Goal: Task Accomplishment & Management: Manage account settings

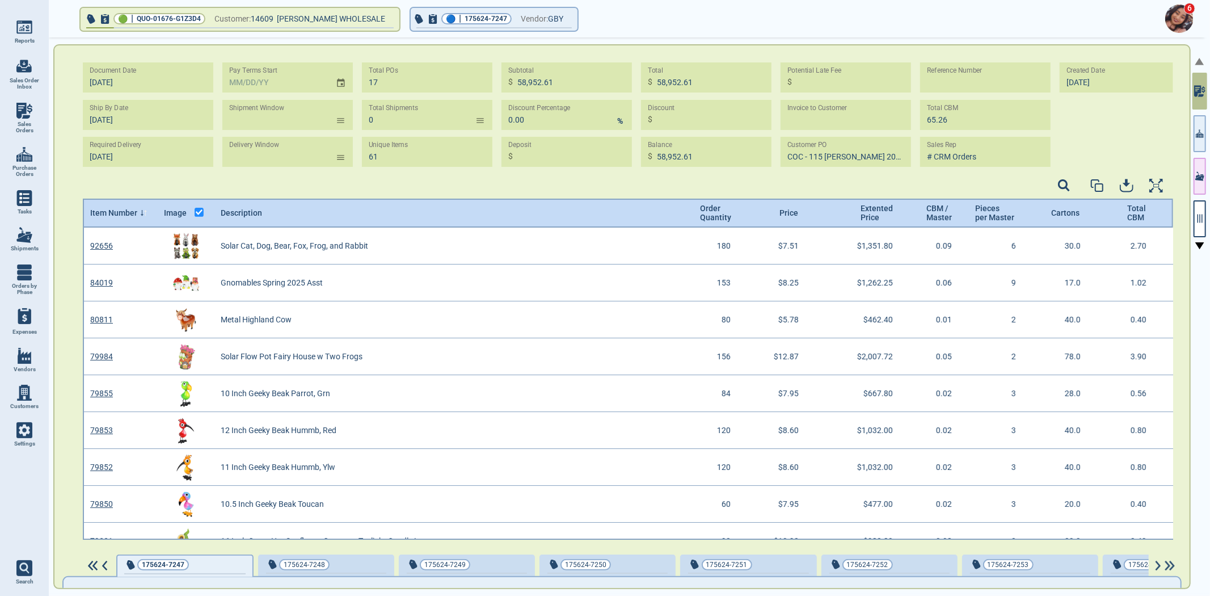
scroll to position [309, 1088]
click at [30, 440] on span "Settings" at bounding box center [24, 443] width 21 height 7
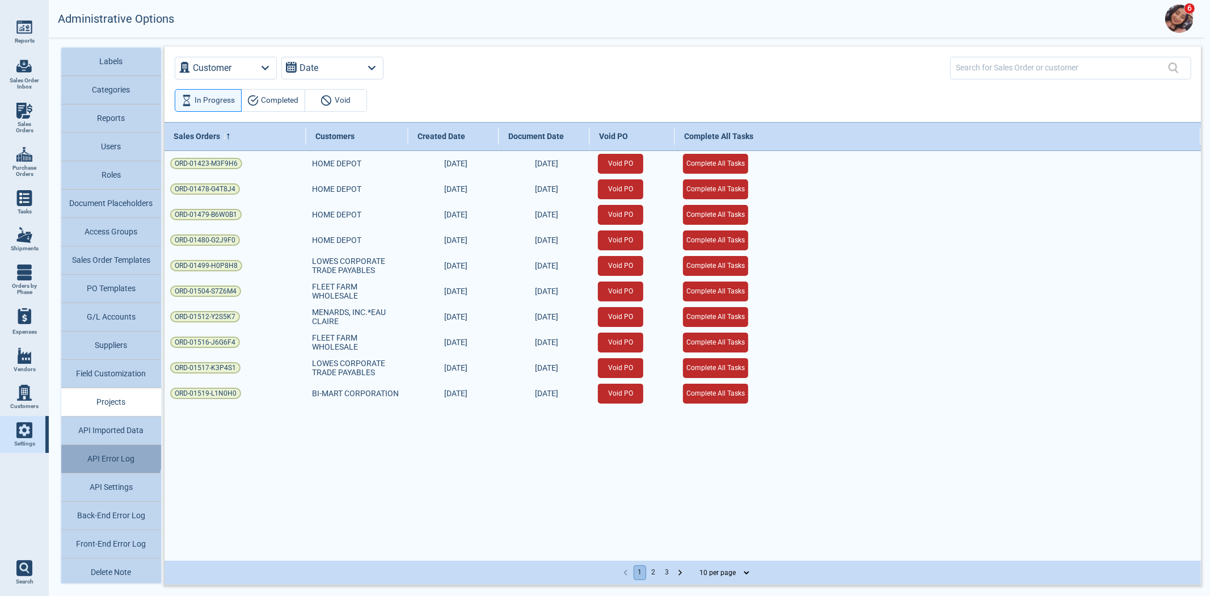
click at [84, 447] on button "API Error Log" at bounding box center [111, 459] width 100 height 28
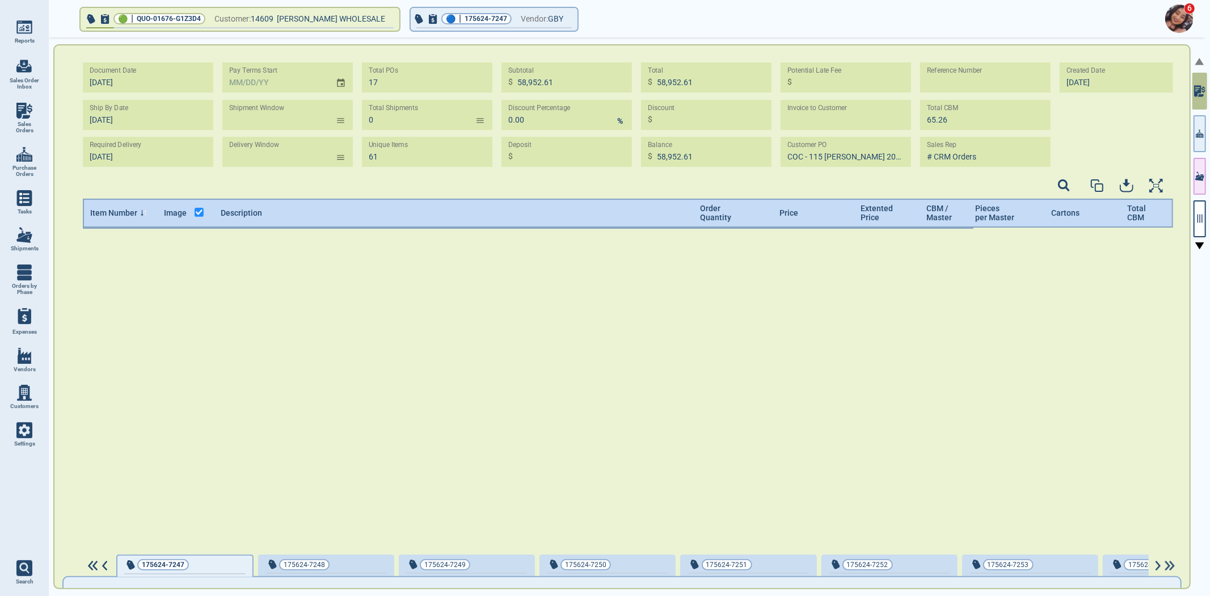
scroll to position [309, 1088]
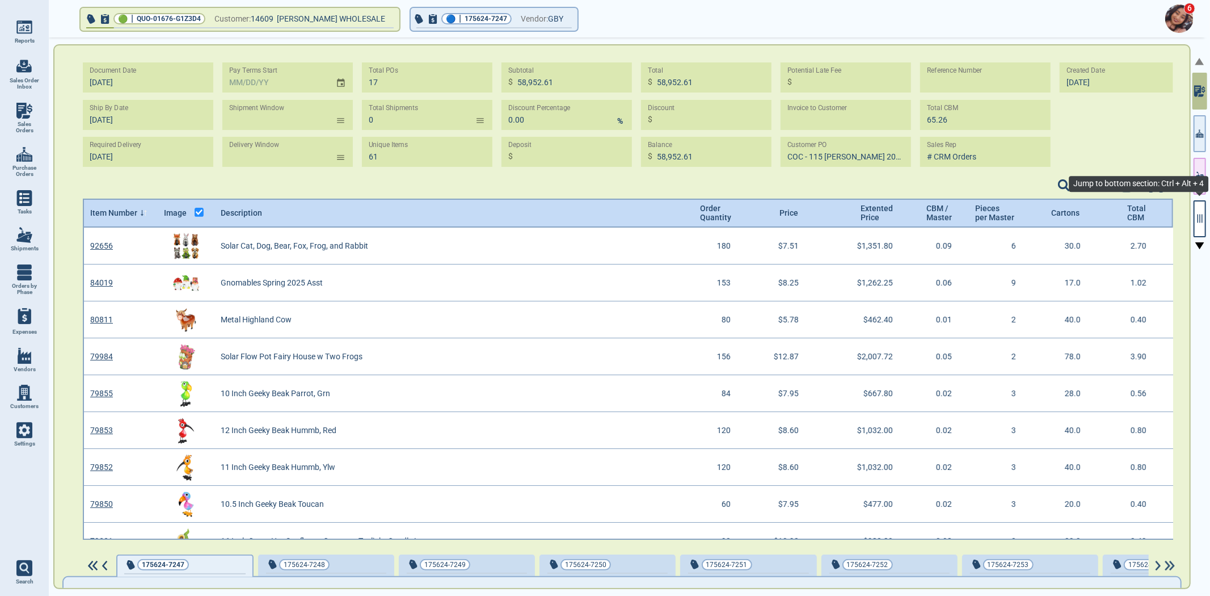
click at [1194, 225] on button "button" at bounding box center [1200, 218] width 12 height 37
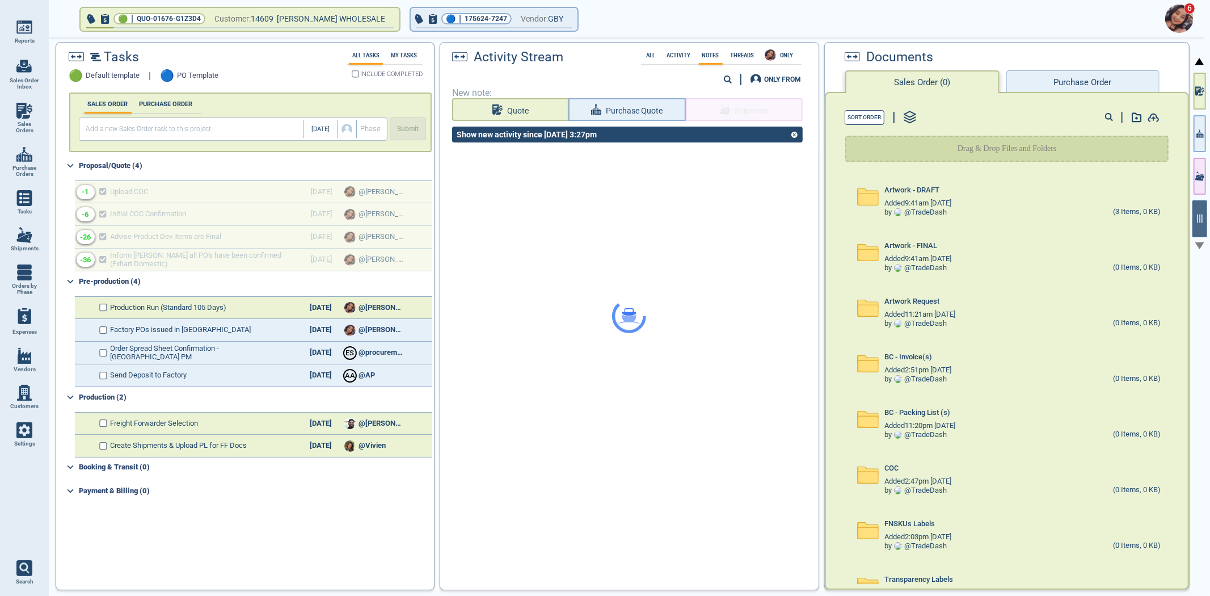
click at [546, 32] on div "6 🟢 | QUO-01676-G1Z3D4 Customer: 14609 JAVIC STEIN'S WHOLESALE 🔵 | 175624-7247 …" at bounding box center [629, 298] width 1161 height 596
click at [541, 27] on span "button" at bounding box center [493, 27] width 155 height 1
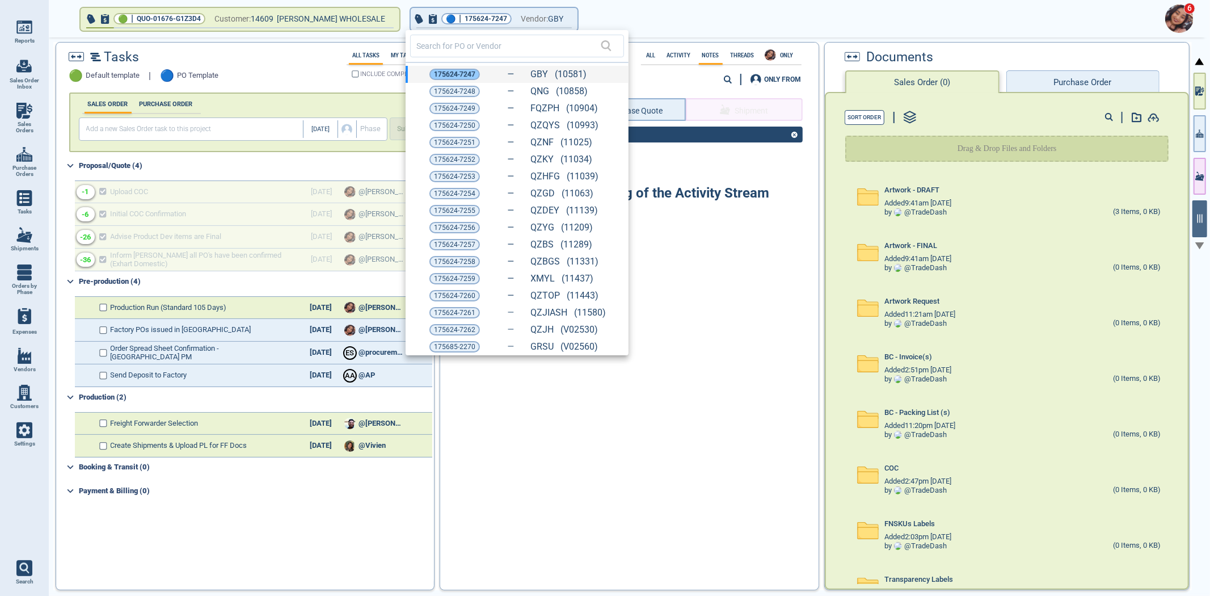
click at [462, 79] on span "175624-7247" at bounding box center [454, 74] width 41 height 11
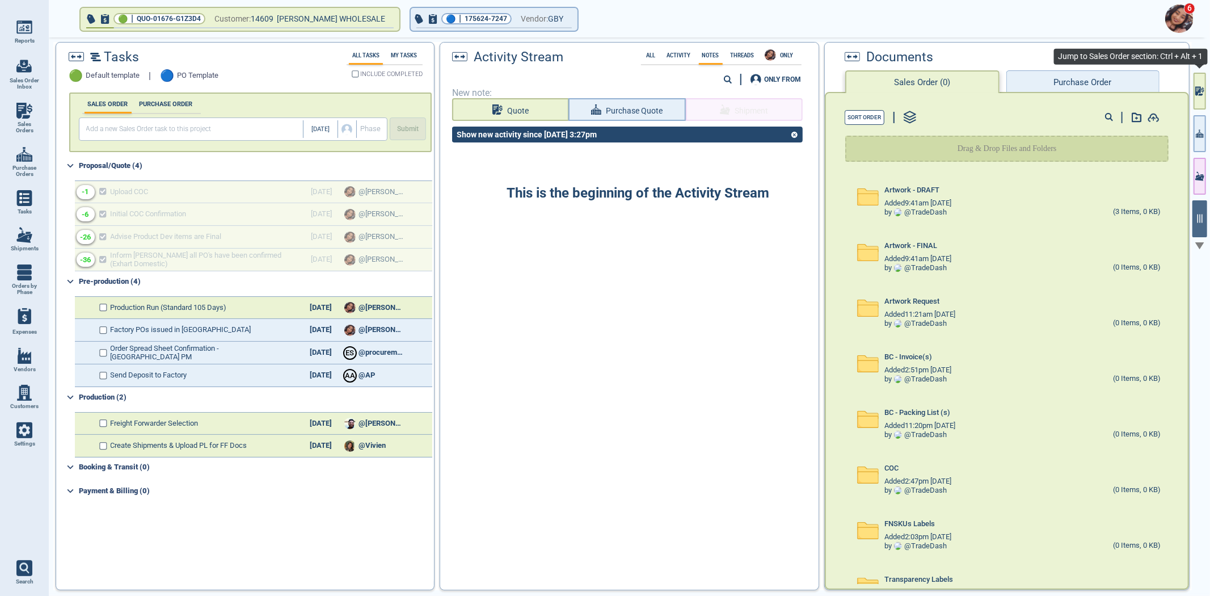
click at [1199, 97] on button "button" at bounding box center [1200, 91] width 12 height 37
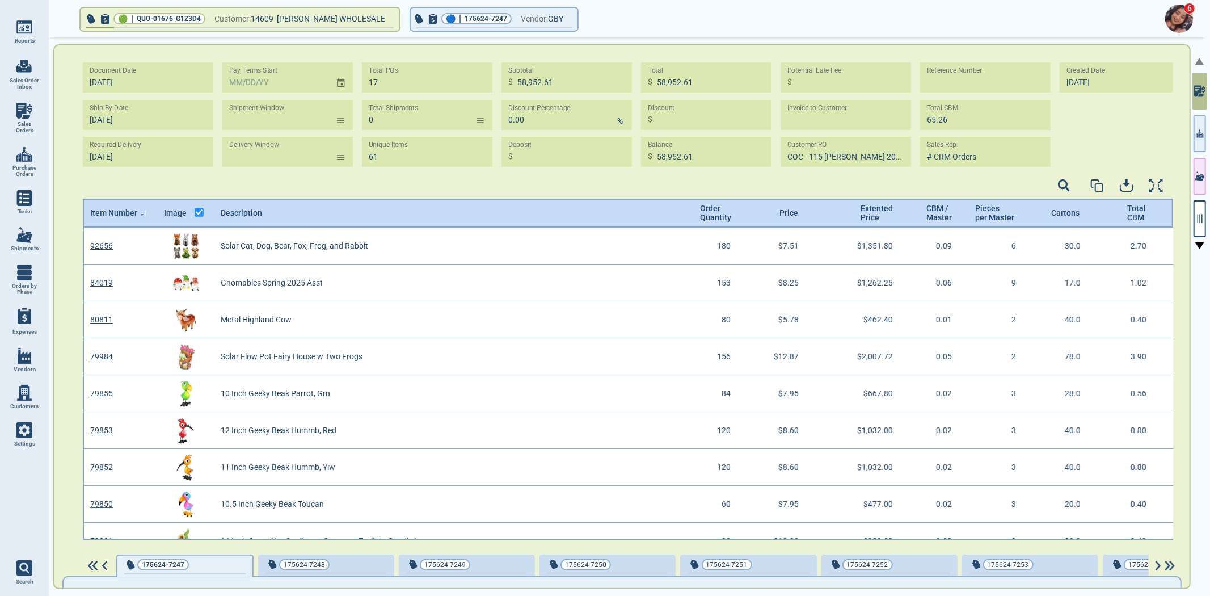
scroll to position [309, 1088]
click at [1199, 216] on icon "button" at bounding box center [1200, 218] width 10 height 10
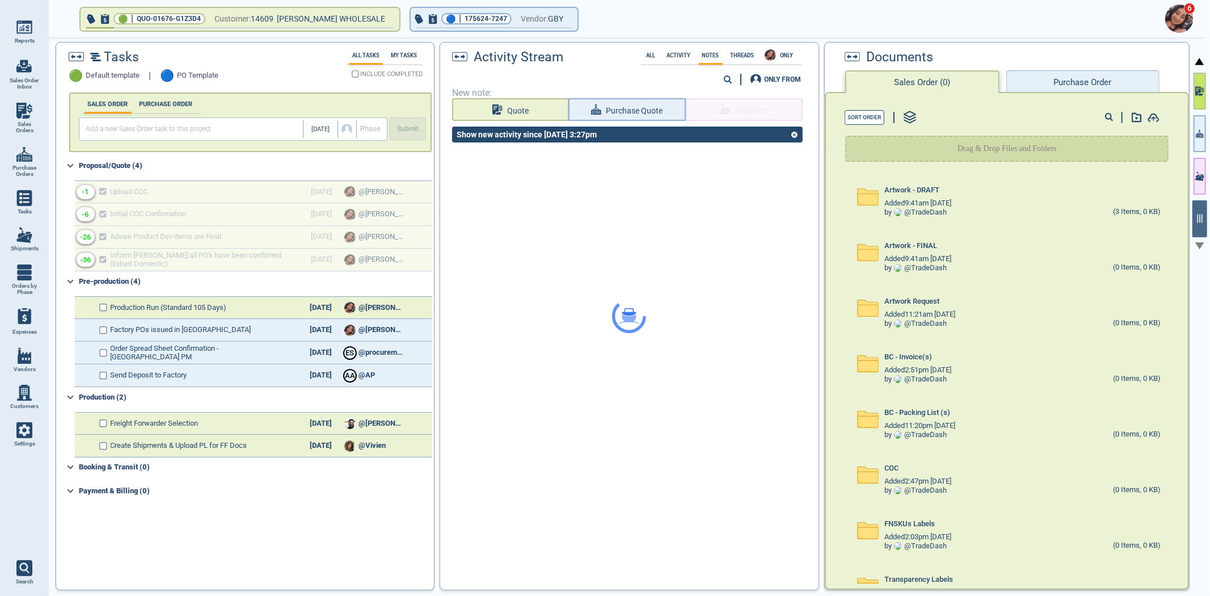
click at [1195, 94] on icon "button" at bounding box center [1199, 91] width 9 height 12
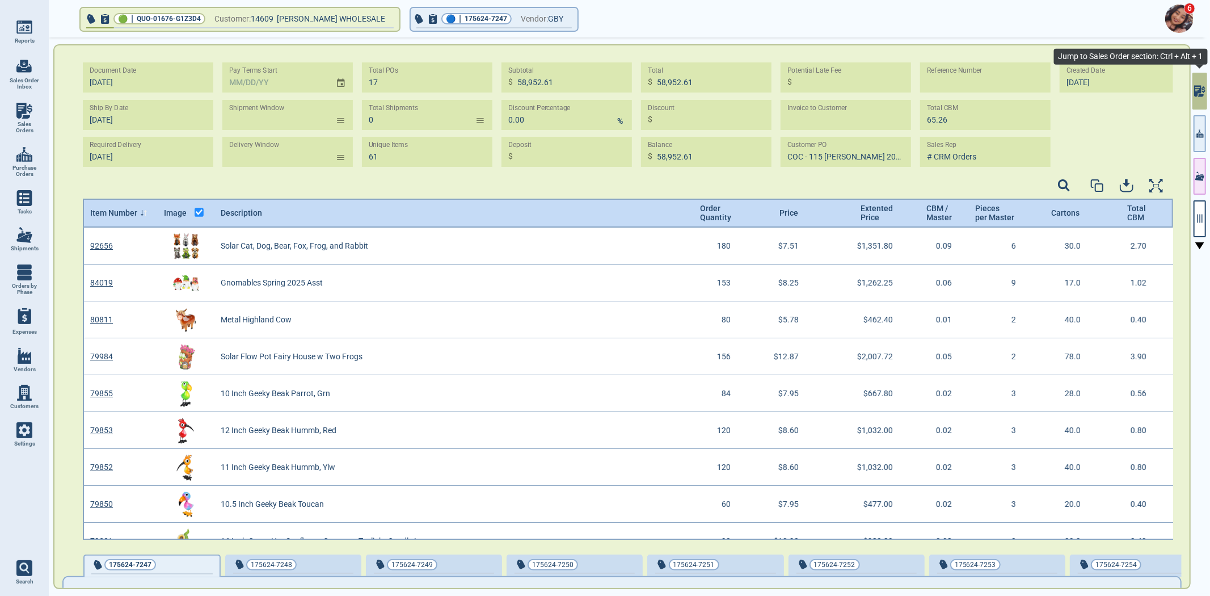
scroll to position [309, 1088]
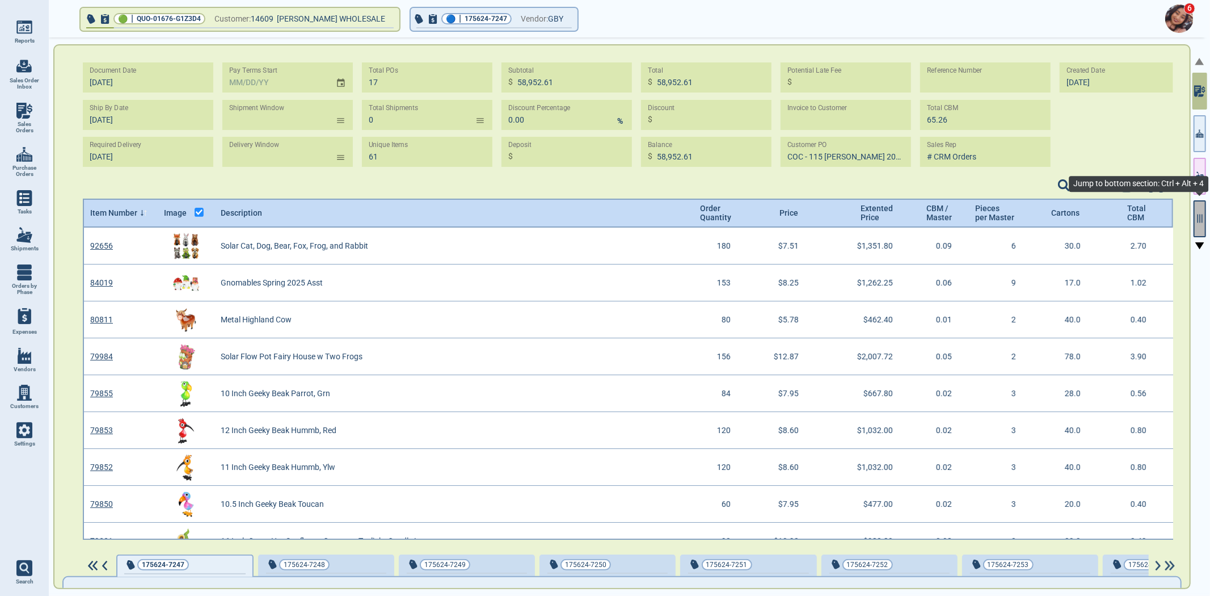
click at [1194, 222] on button "button" at bounding box center [1200, 218] width 12 height 37
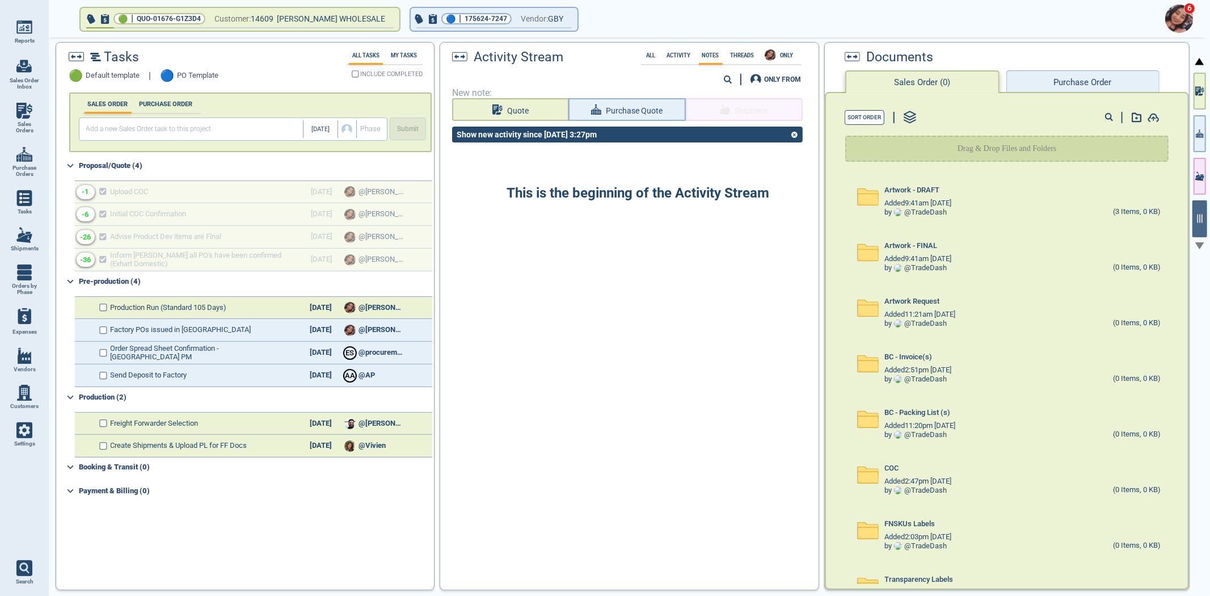
click at [1045, 81] on button "Purchase Order" at bounding box center [1083, 81] width 153 height 23
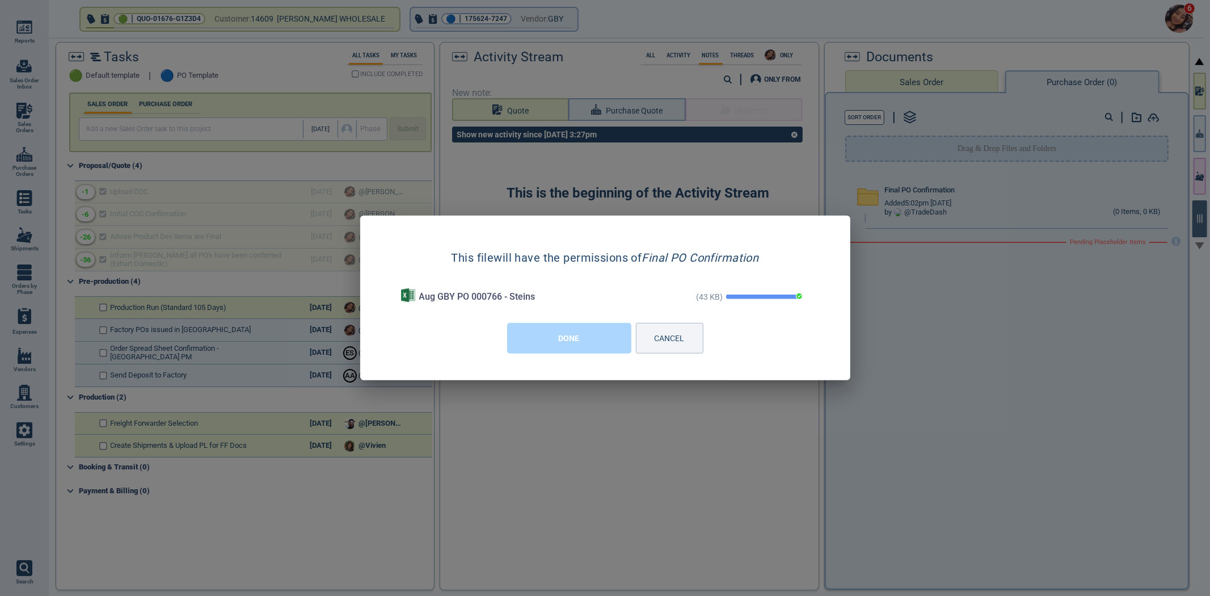
click at [560, 333] on button "DONE" at bounding box center [569, 338] width 124 height 31
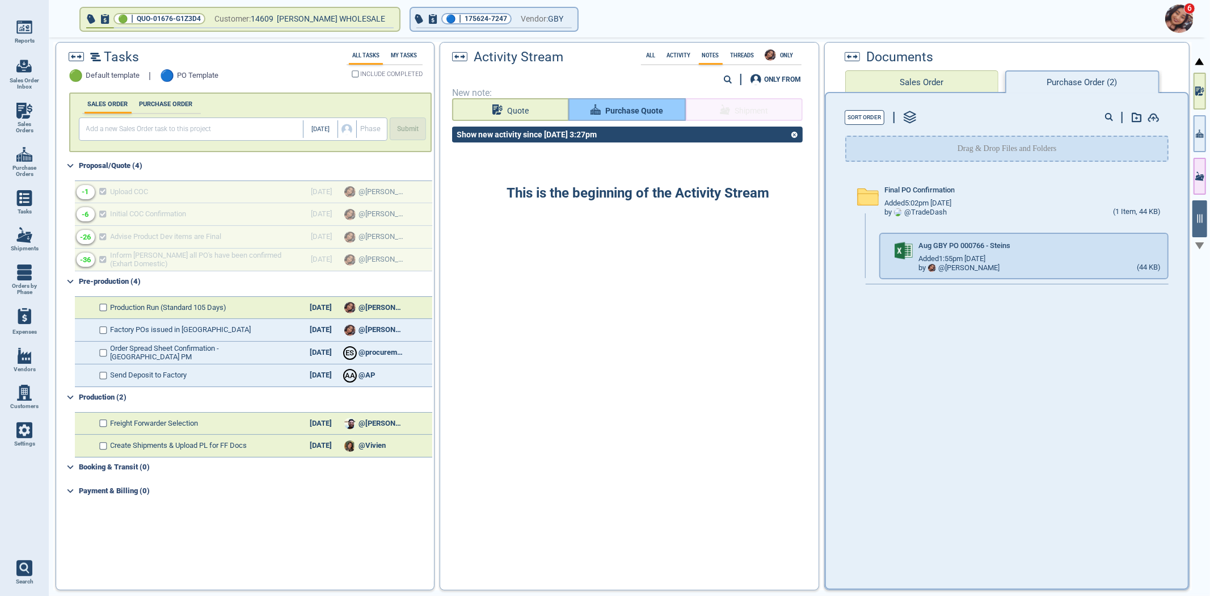
click at [628, 98] on button "Purchase Quote" at bounding box center [627, 109] width 117 height 23
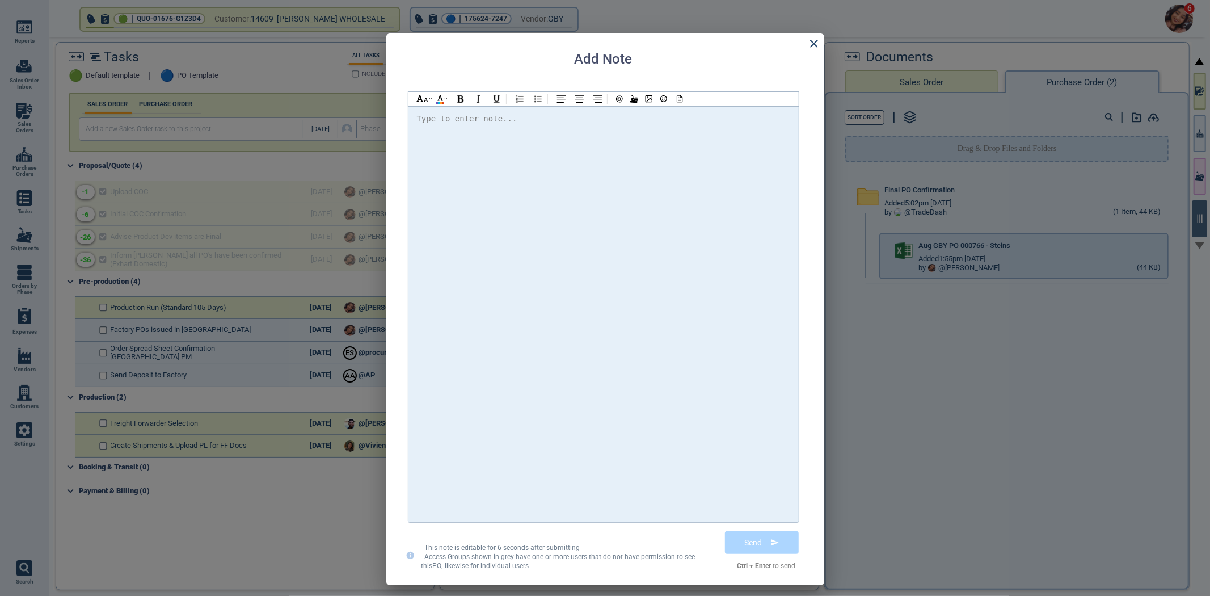
click at [646, 152] on div at bounding box center [603, 314] width 373 height 405
click at [650, 148] on div "Hi Selina - Please find the attached" at bounding box center [603, 314] width 373 height 405
click at [687, 97] on div at bounding box center [649, 99] width 78 height 14
click at [676, 99] on icon at bounding box center [678, 99] width 10 height 8
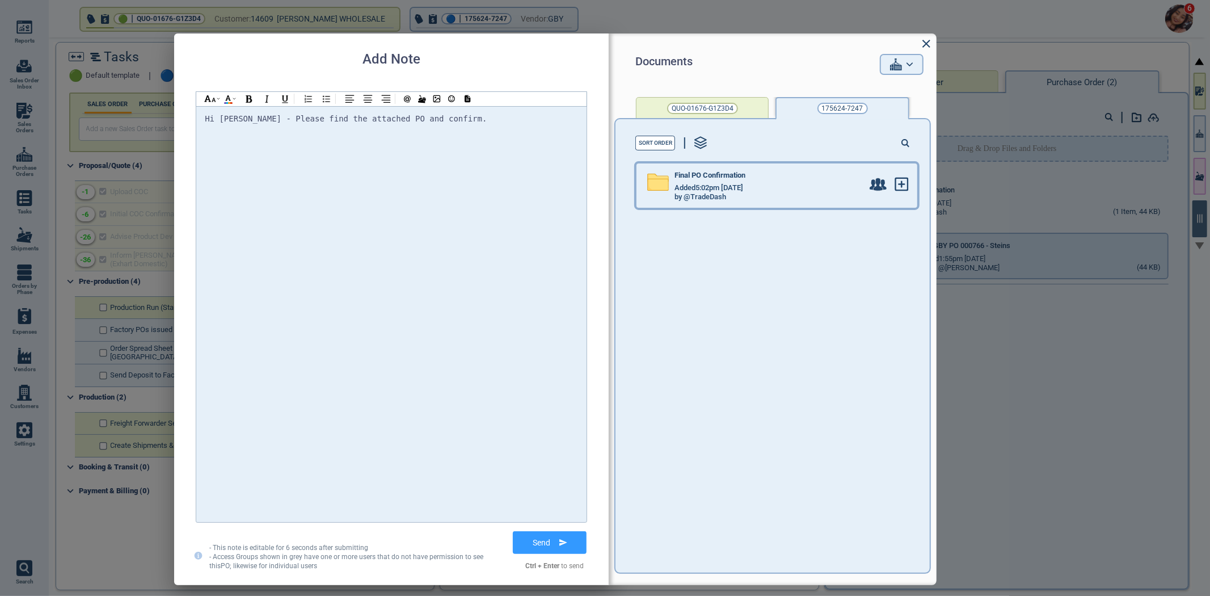
click at [740, 187] on span "Added 5:02pm 2/17/23" at bounding box center [709, 188] width 69 height 9
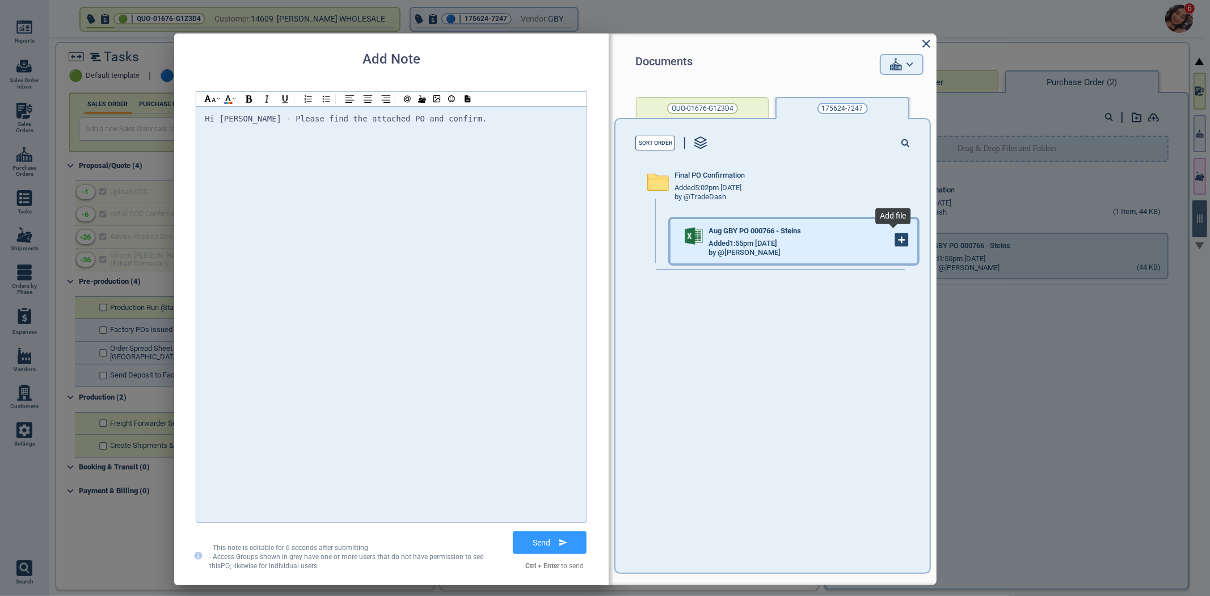
click at [899, 240] on icon at bounding box center [902, 240] width 6 height 0
click at [478, 118] on div "Hi Selina - Please find the attached PO and confirm." at bounding box center [391, 119] width 373 height 14
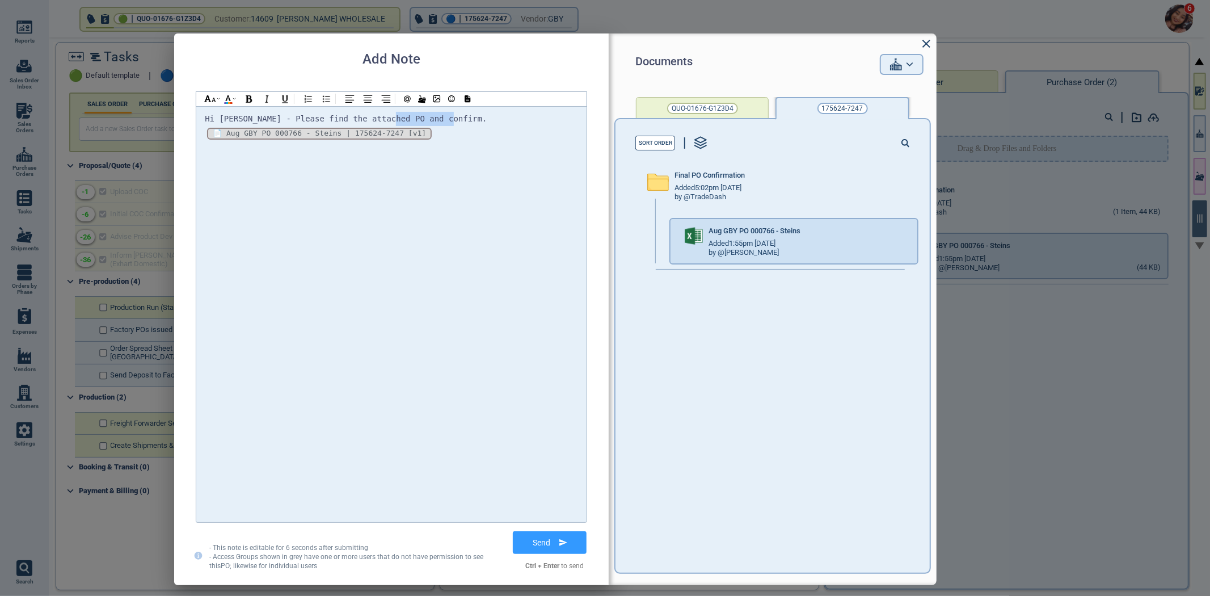
drag, startPoint x: 481, startPoint y: 117, endPoint x: 378, endPoint y: 116, distance: 102.1
click at [378, 116] on div "Hi Selina - Please find the attached PO and confirm." at bounding box center [391, 119] width 373 height 14
drag, startPoint x: 439, startPoint y: 119, endPoint x: 200, endPoint y: 119, distance: 238.9
click at [200, 119] on div "Hi Selina - Please find the attached PO, thank you! *_SIt48MhJofbEidsJpXZo_* [v…" at bounding box center [391, 314] width 390 height 416
copy span "Hi Selina - Please find the attached PO, thank you!"
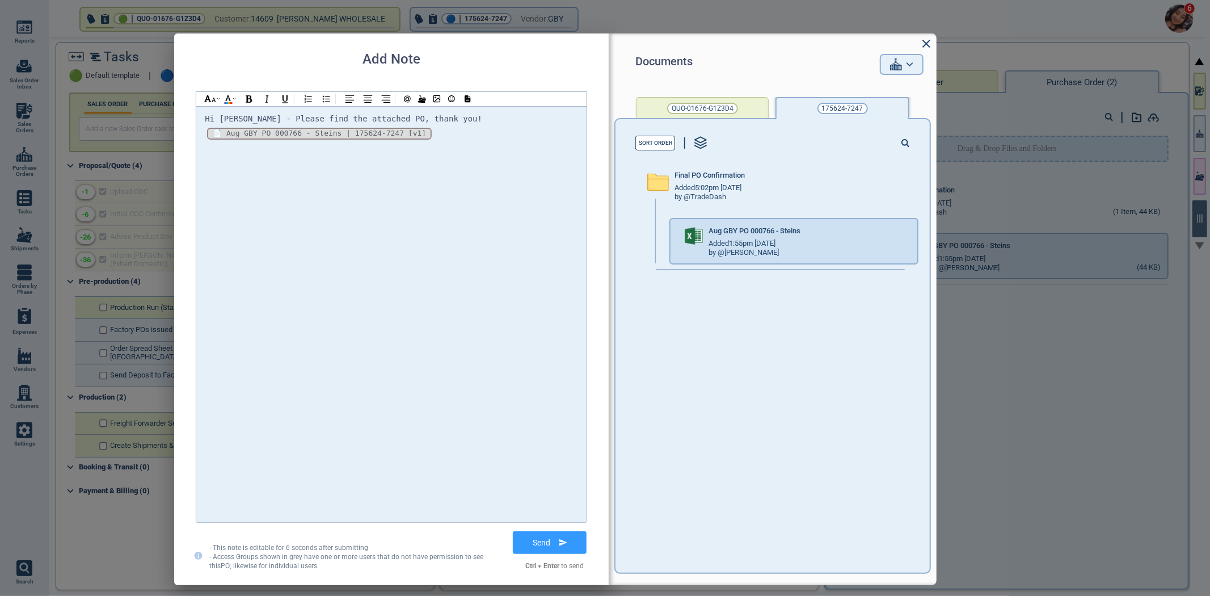
click at [441, 141] on div "Hi Selina - Please find the attached PO, thank you! *_SIt48MhJofbEidsJpXZo_* [v…" at bounding box center [391, 314] width 373 height 405
drag, startPoint x: 441, startPoint y: 140, endPoint x: 498, endPoint y: 143, distance: 57.4
click at [500, 135] on div "*_SIt48MhJofbEidsJpXZo_* [v1] 📄 Aug GBY PO 000766 - Steins | 175624-7247 [v1] *…" at bounding box center [391, 133] width 373 height 15
click at [565, 537] on icon at bounding box center [569, 542] width 12 height 12
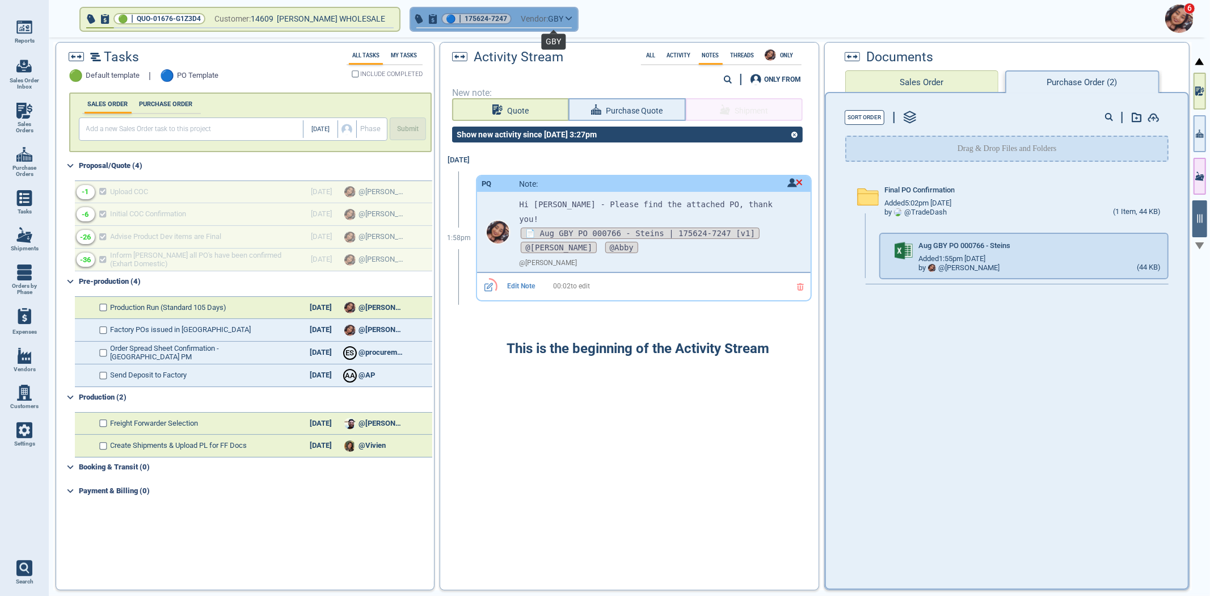
click at [558, 23] on span "GBY" at bounding box center [555, 19] width 15 height 14
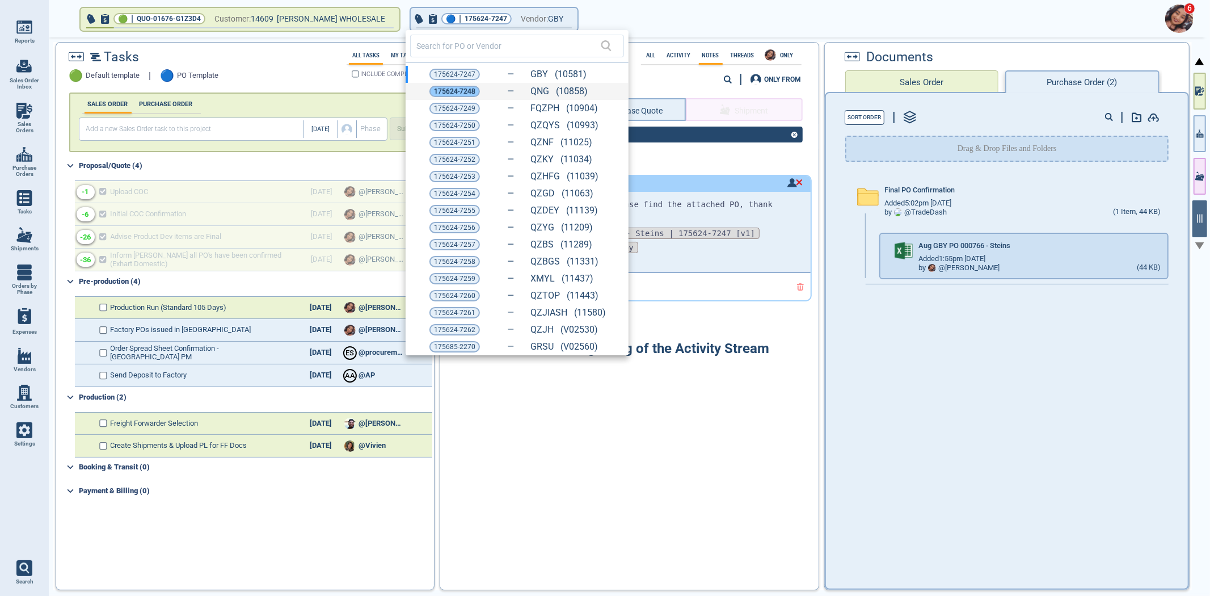
click at [457, 90] on span "175624-7248" at bounding box center [454, 91] width 41 height 11
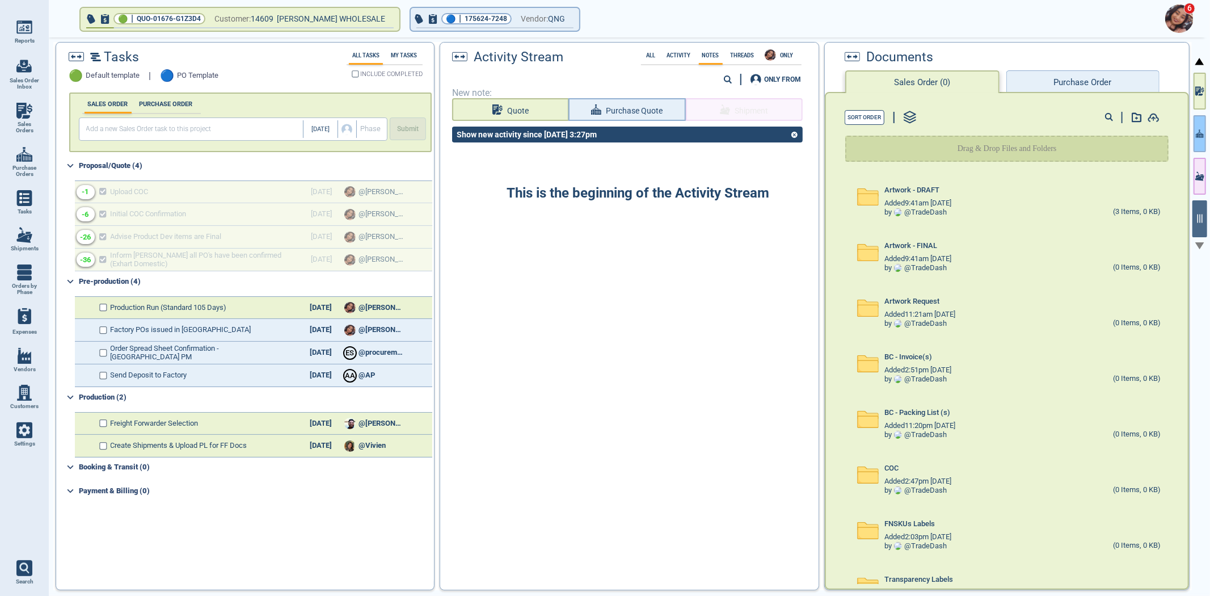
click at [1199, 132] on icon "button" at bounding box center [1200, 134] width 8 height 12
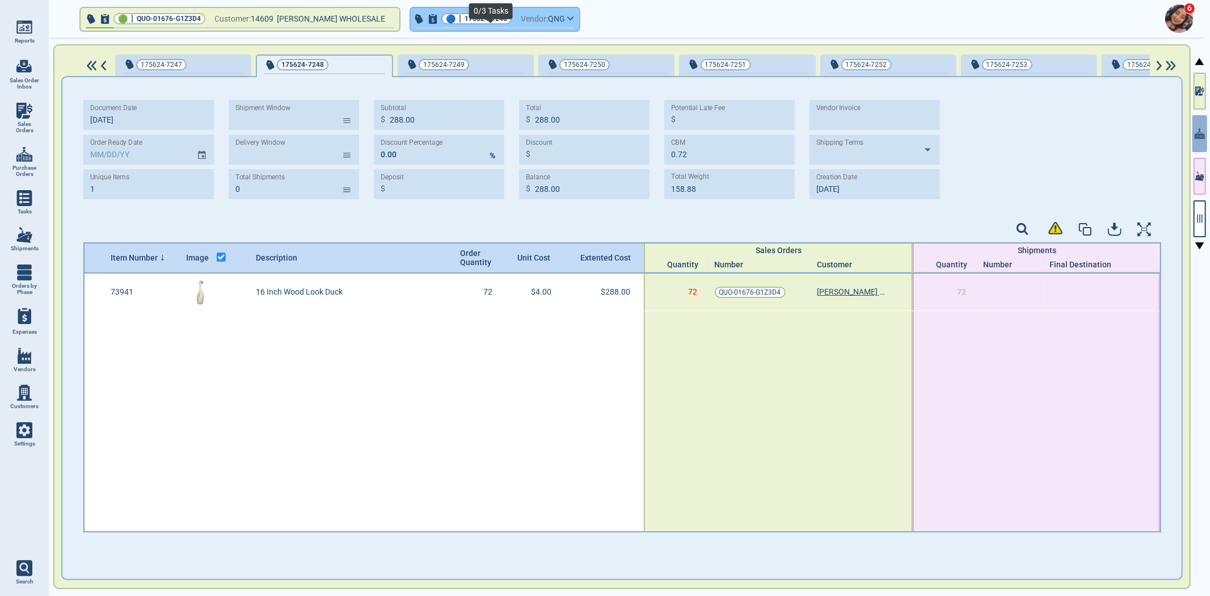
click at [498, 22] on span "175624-7248" at bounding box center [486, 18] width 43 height 11
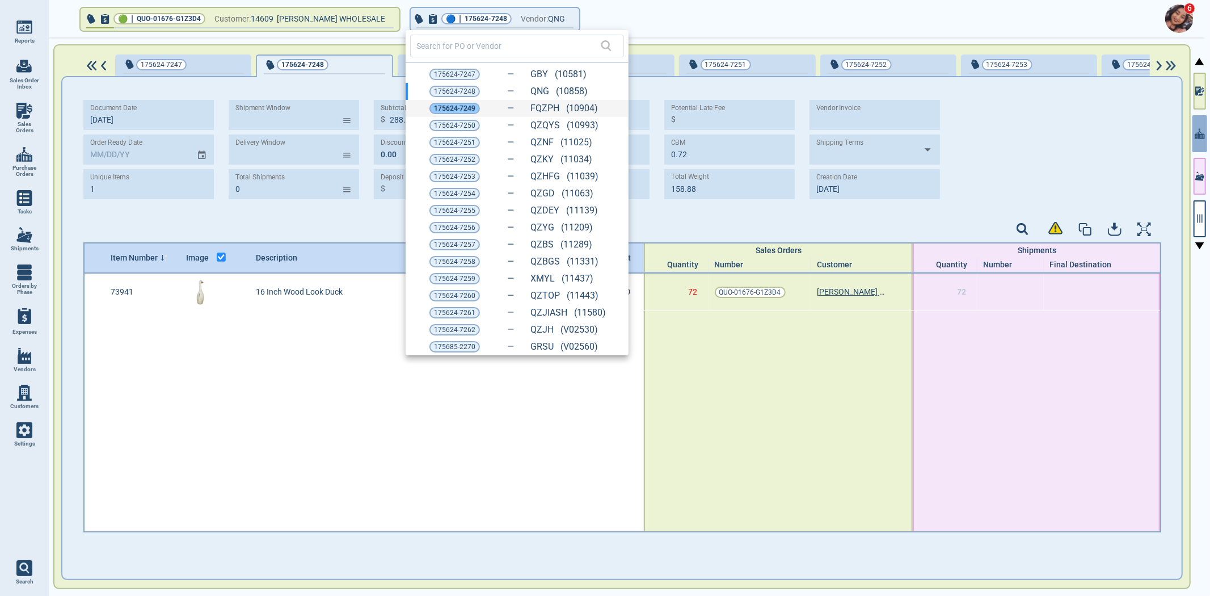
click at [477, 106] on div "175624-7249" at bounding box center [455, 108] width 50 height 11
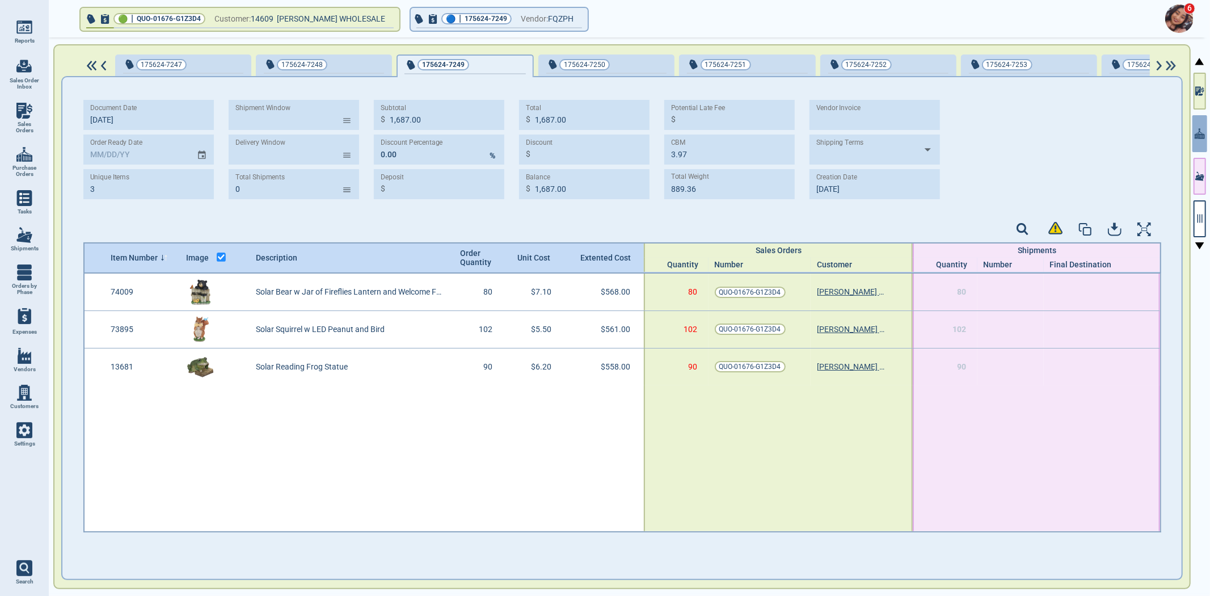
type input "3"
type input "1,687.00"
type input "3.97"
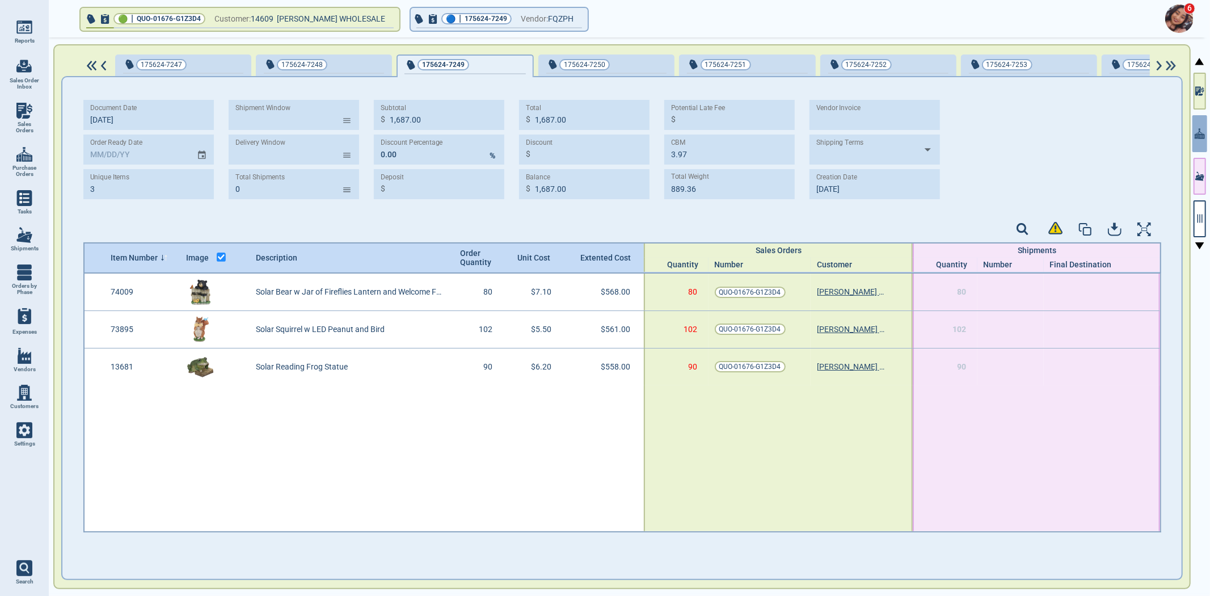
type input "889.36"
click at [1203, 213] on icon "button" at bounding box center [1200, 218] width 10 height 10
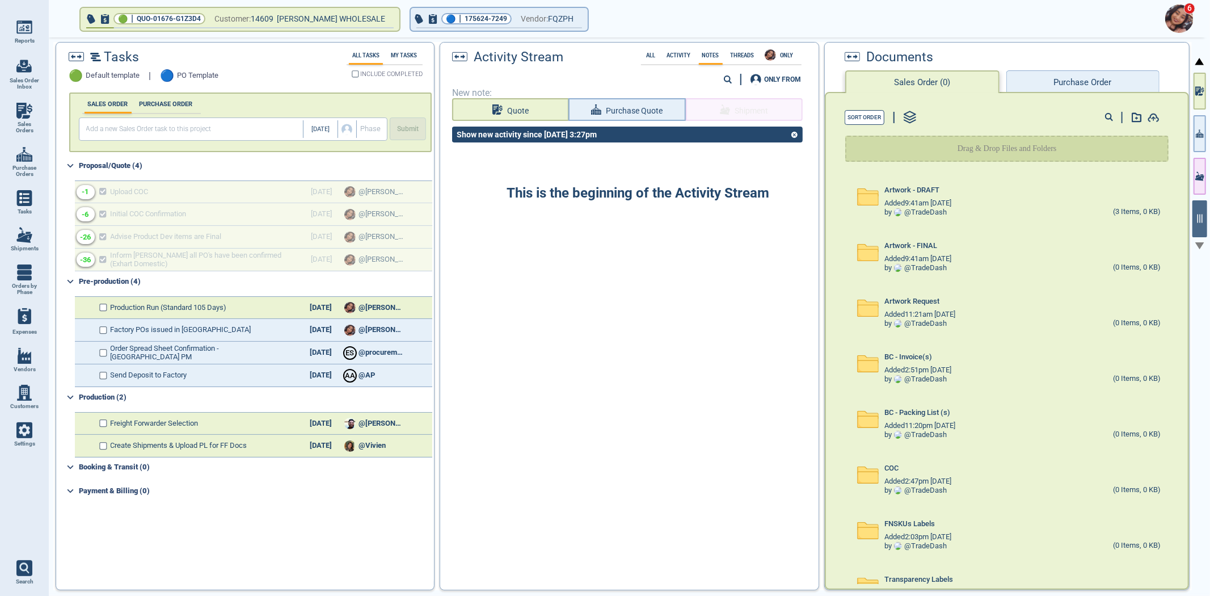
click at [1051, 77] on button "Purchase Order" at bounding box center [1083, 81] width 153 height 23
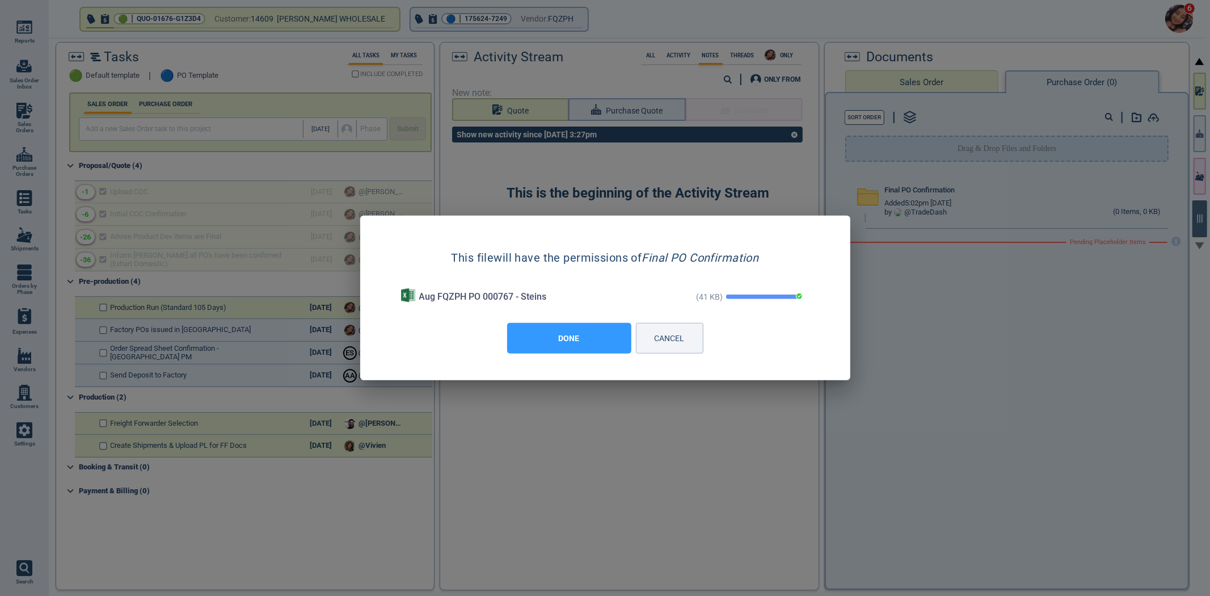
click at [560, 334] on button "DONE" at bounding box center [569, 338] width 124 height 31
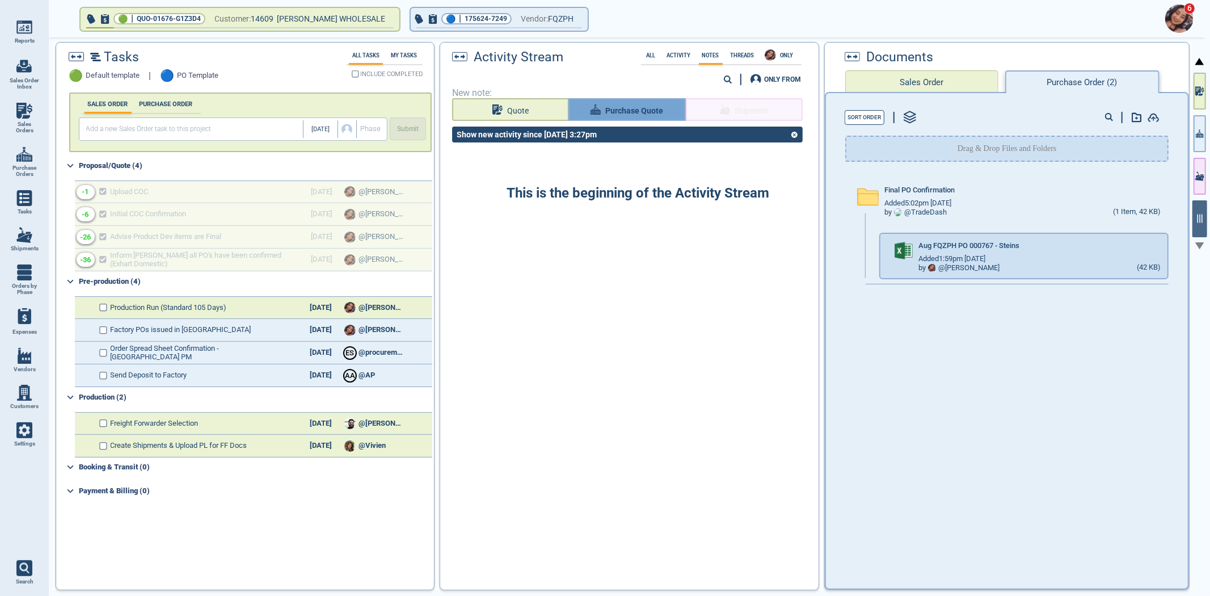
click at [630, 119] on button "Purchase Quote" at bounding box center [627, 109] width 117 height 23
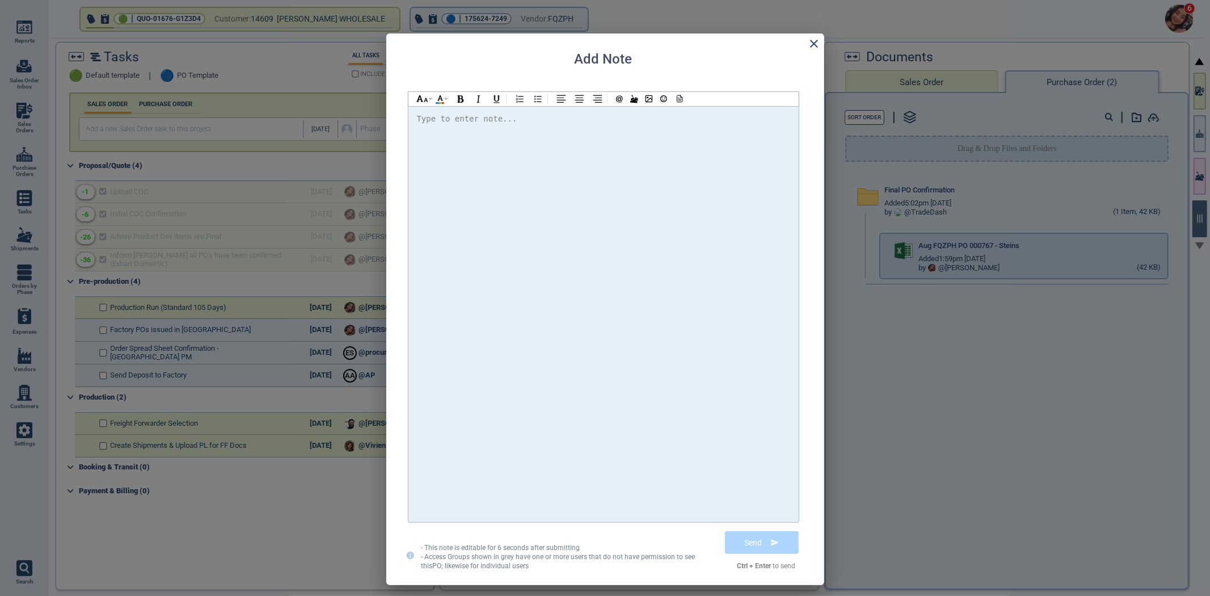
click at [622, 159] on div at bounding box center [603, 314] width 373 height 405
click at [676, 103] on div at bounding box center [678, 99] width 15 height 14
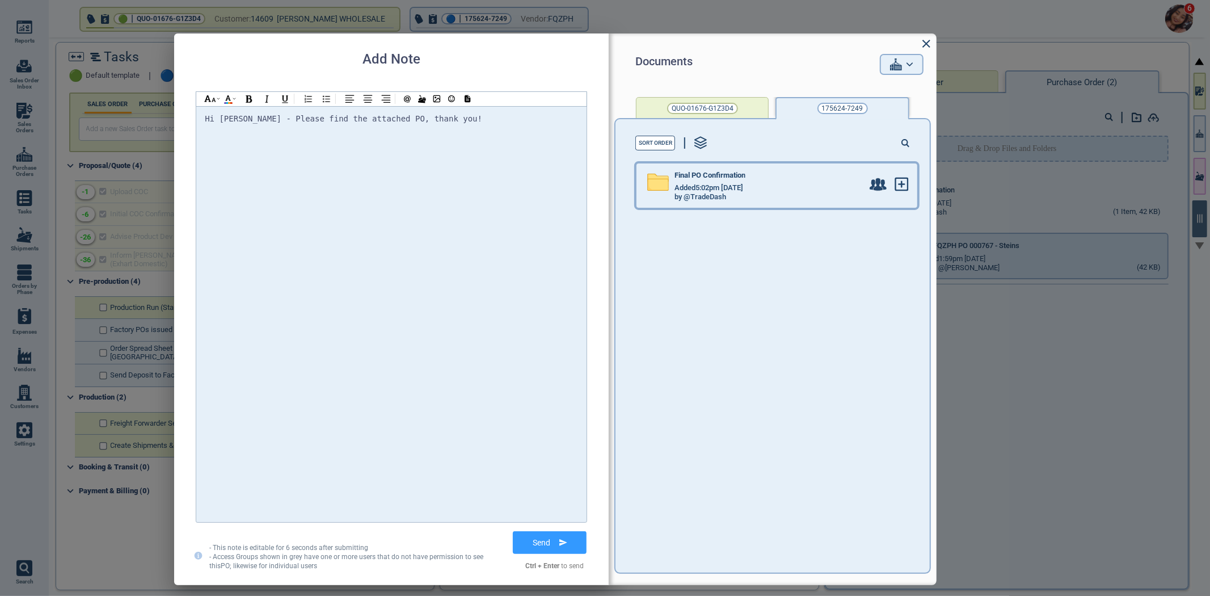
click at [802, 190] on div "Added 5:02pm 2/17/23" at bounding box center [769, 187] width 188 height 9
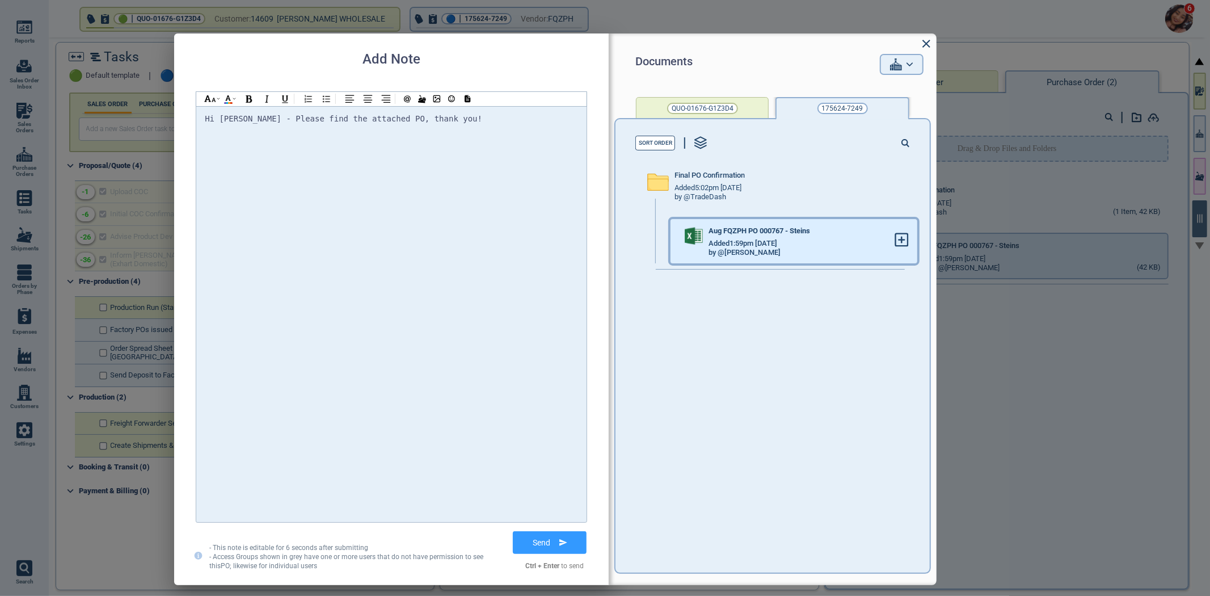
click at [900, 238] on div at bounding box center [906, 241] width 23 height 44
click at [897, 238] on icon at bounding box center [902, 240] width 12 height 12
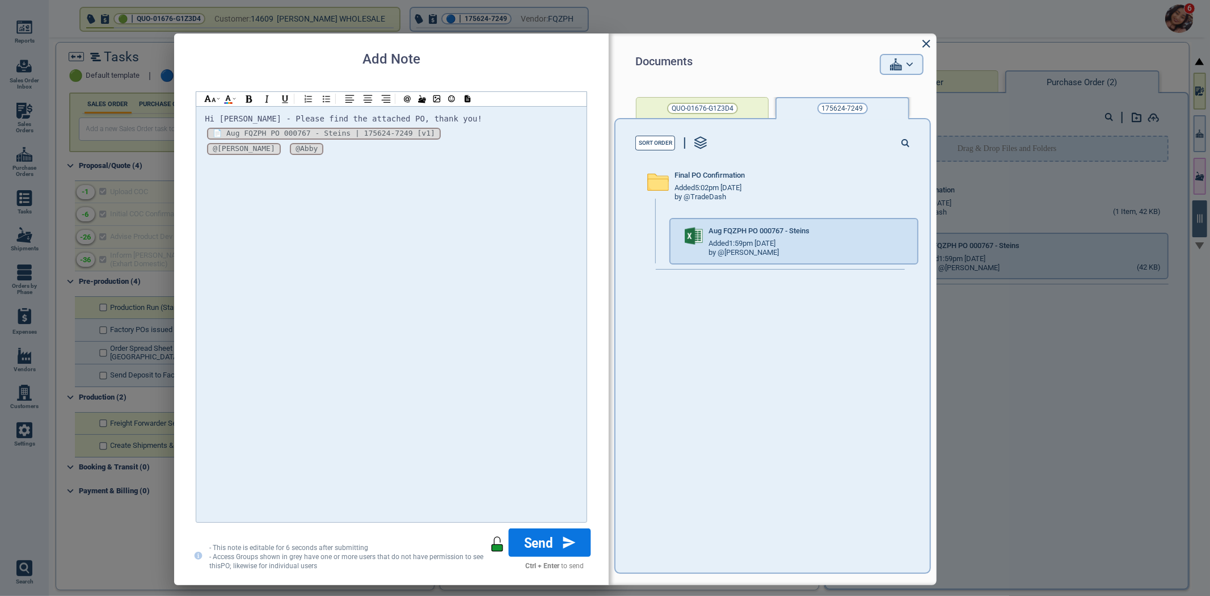
click at [566, 545] on icon at bounding box center [569, 542] width 12 height 13
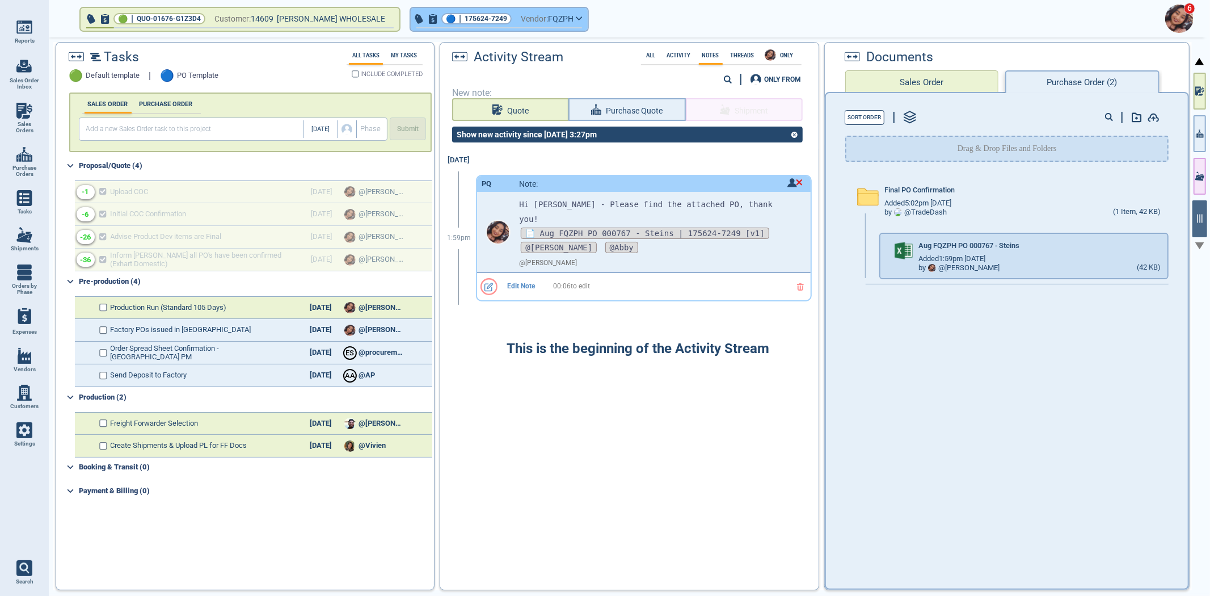
click at [474, 19] on span "175624-7249" at bounding box center [486, 18] width 43 height 11
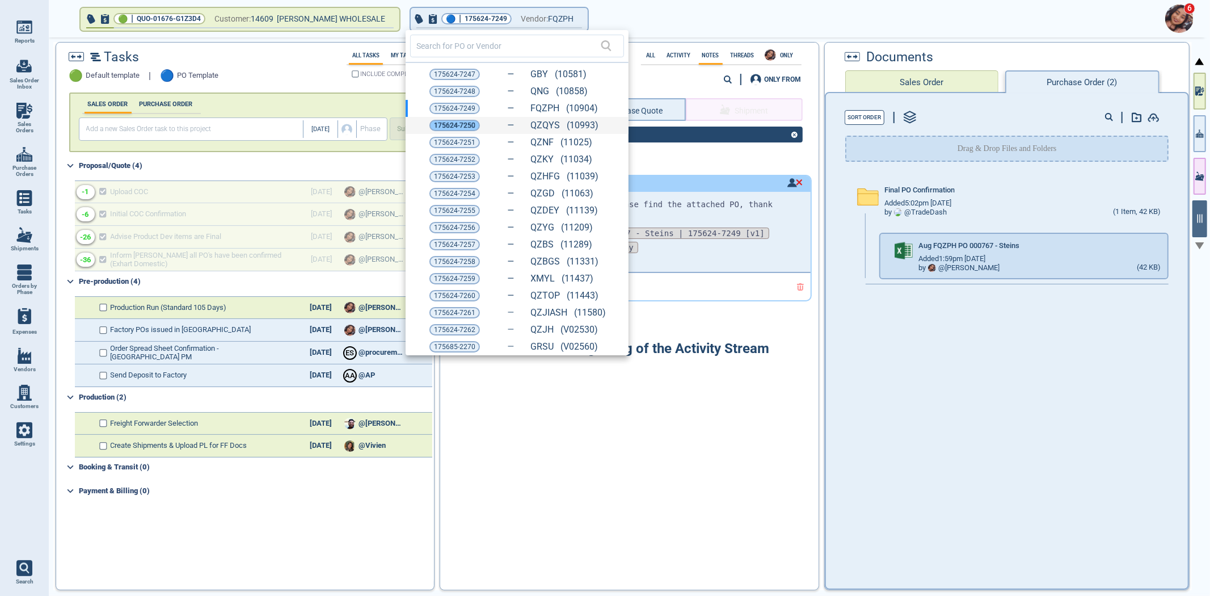
click at [458, 123] on span "175624-7250" at bounding box center [454, 125] width 41 height 11
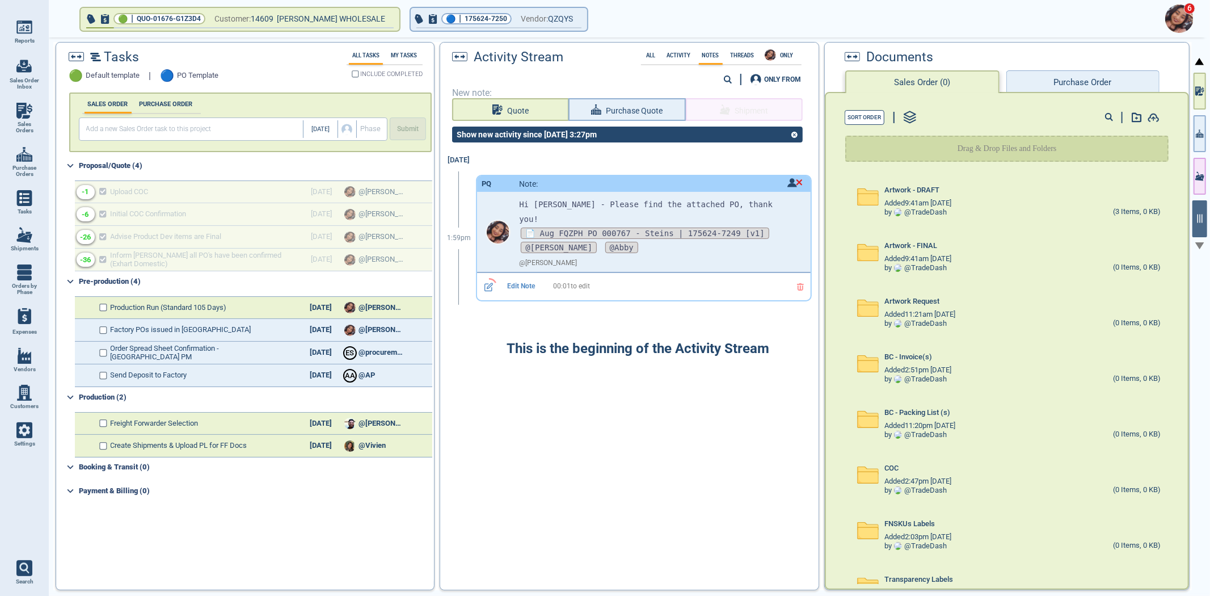
click at [1058, 71] on button "Purchase Order" at bounding box center [1083, 81] width 153 height 23
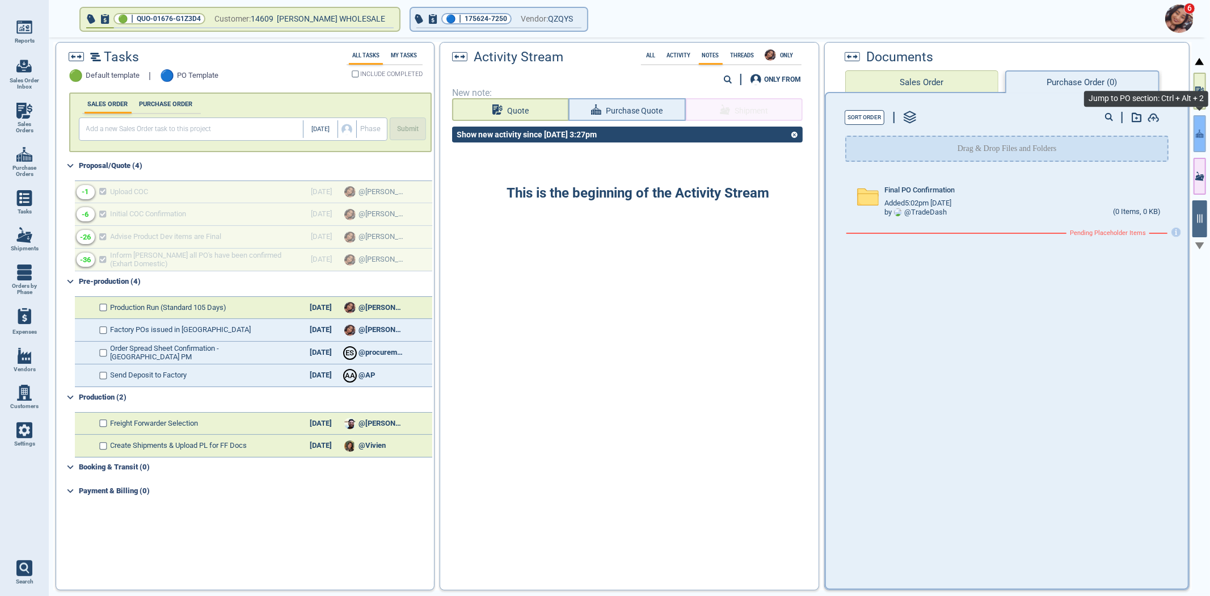
click at [1203, 136] on icon "button" at bounding box center [1200, 134] width 8 height 12
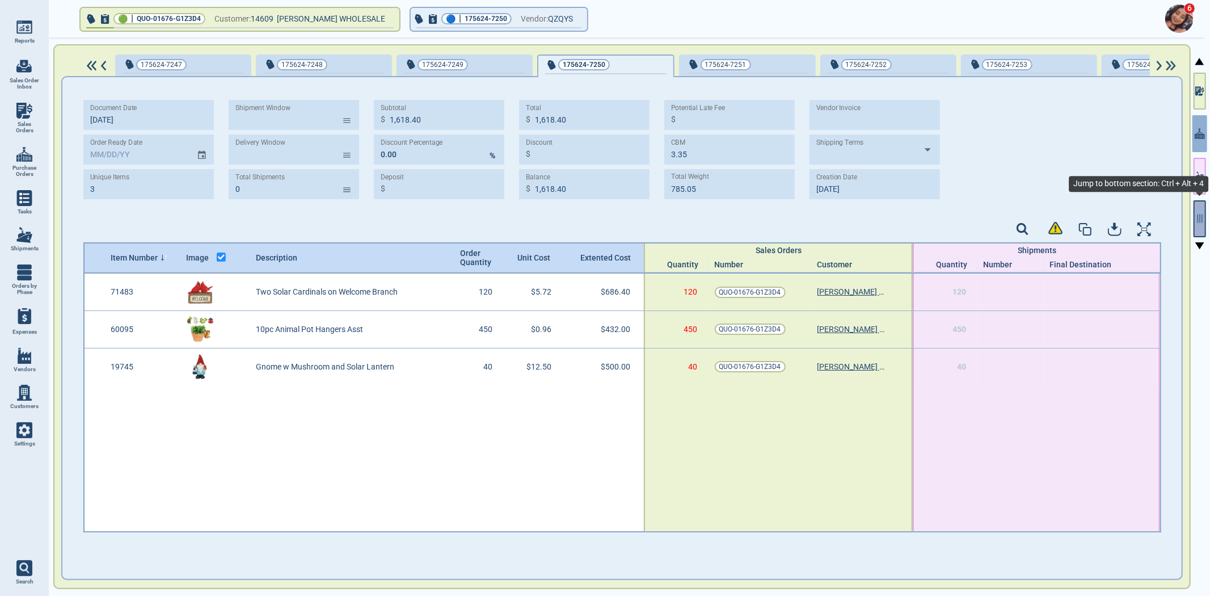
click at [1198, 214] on icon "button" at bounding box center [1200, 218] width 10 height 10
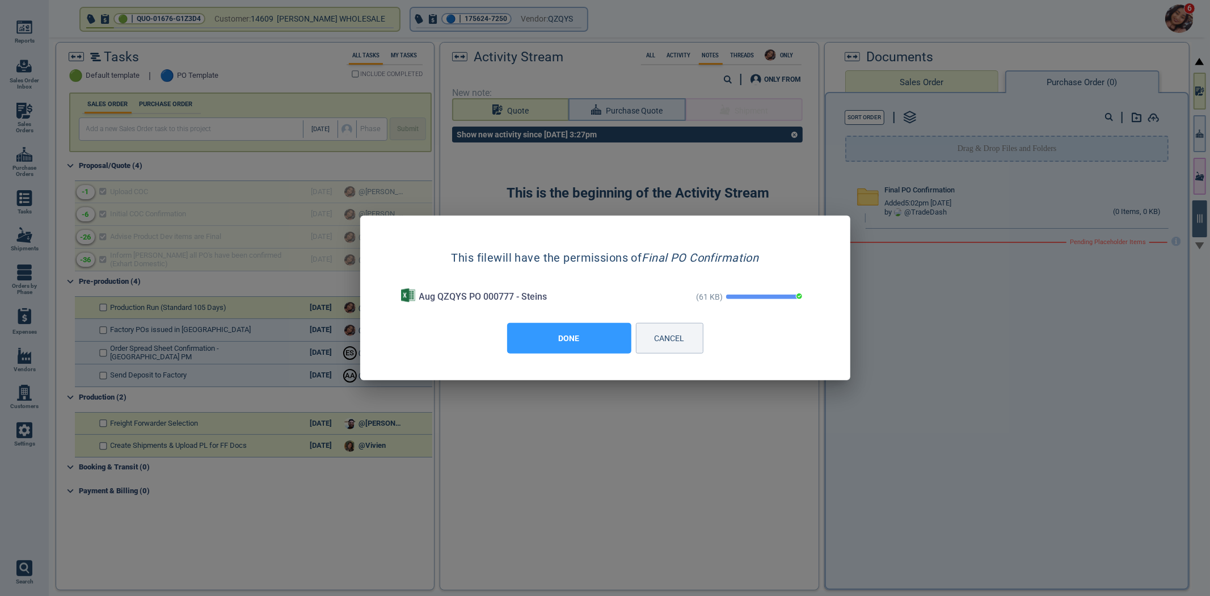
click at [578, 343] on button "DONE" at bounding box center [569, 338] width 124 height 31
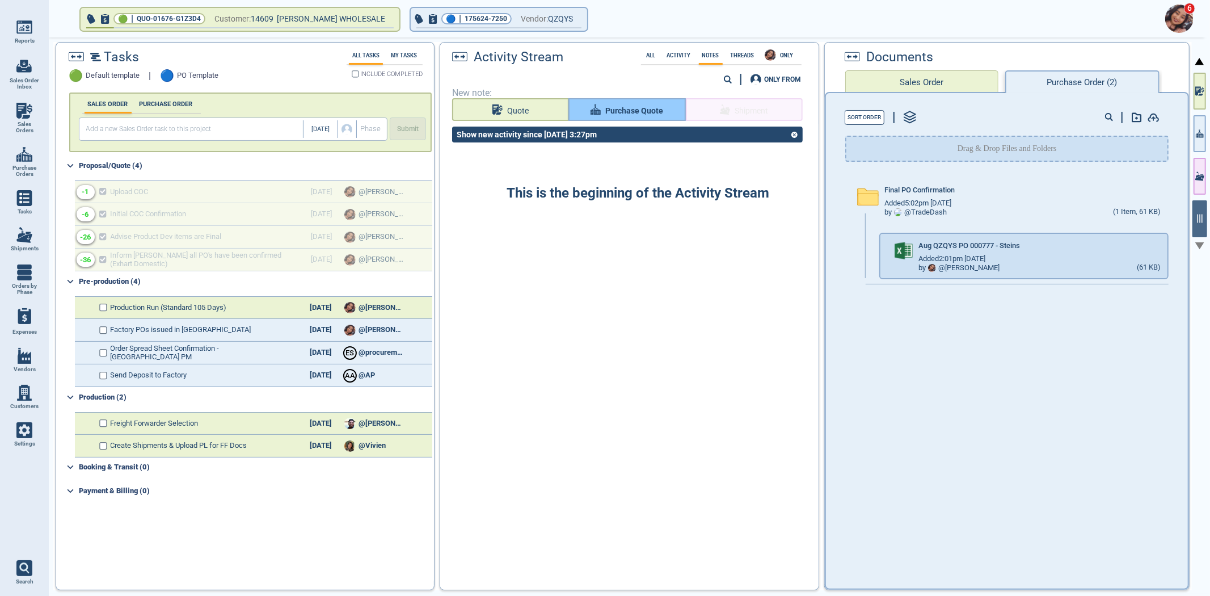
click at [628, 106] on span "Purchase Quote" at bounding box center [634, 111] width 58 height 14
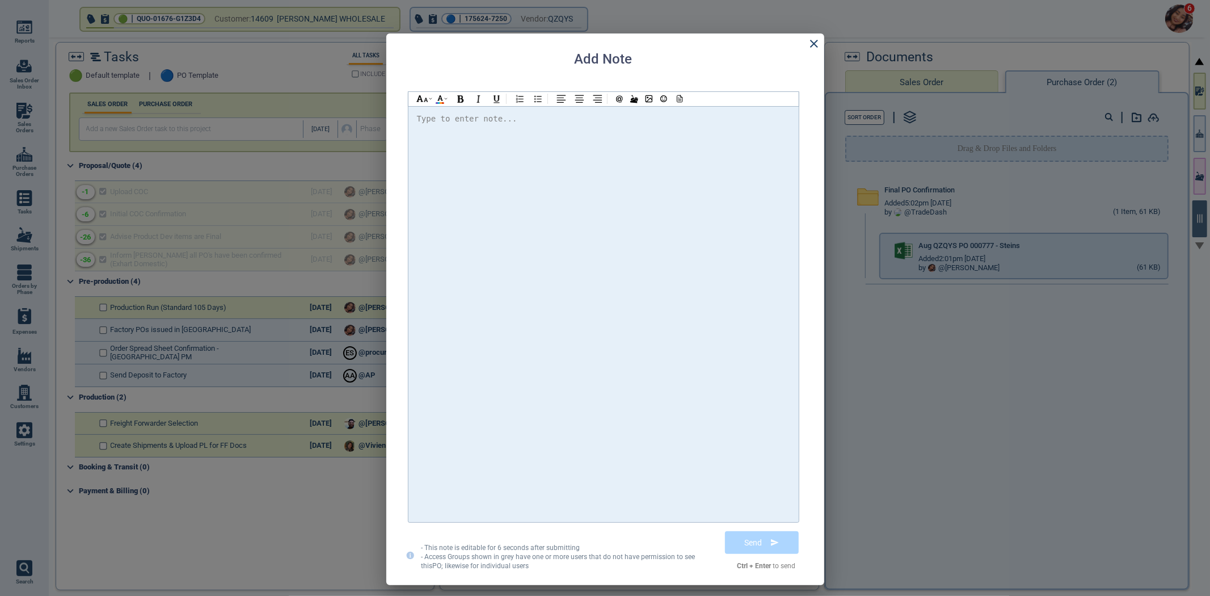
click at [626, 168] on div at bounding box center [603, 314] width 373 height 405
click at [674, 103] on div at bounding box center [678, 99] width 15 height 14
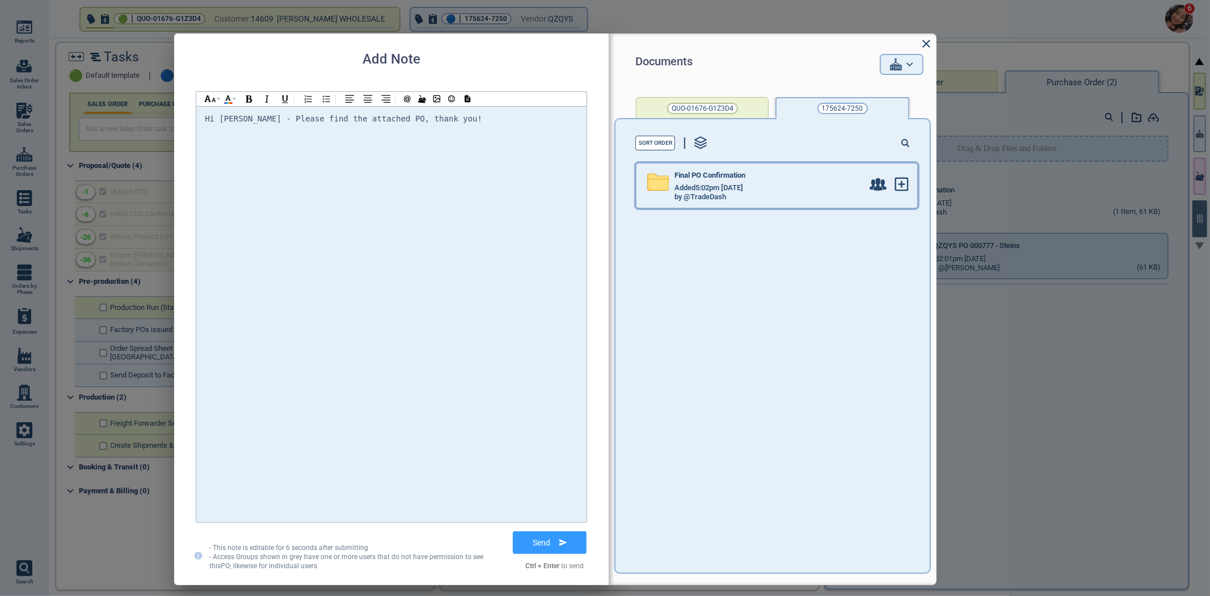
click at [739, 182] on div "Final PO Confirmation" at bounding box center [769, 177] width 188 height 12
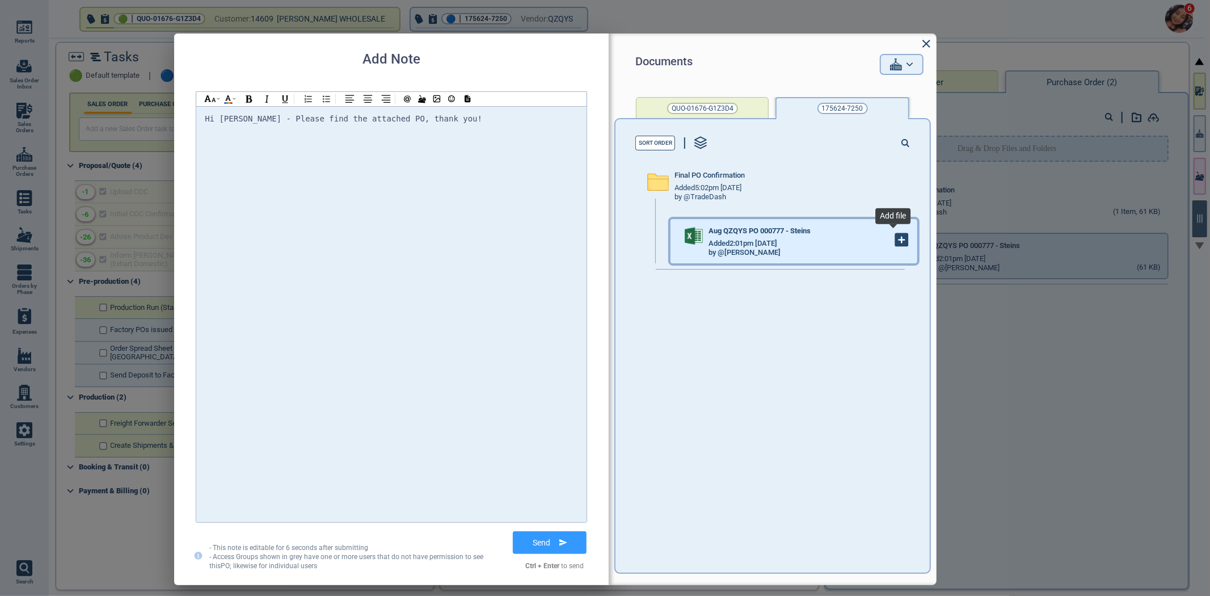
click at [899, 245] on icon at bounding box center [902, 240] width 12 height 12
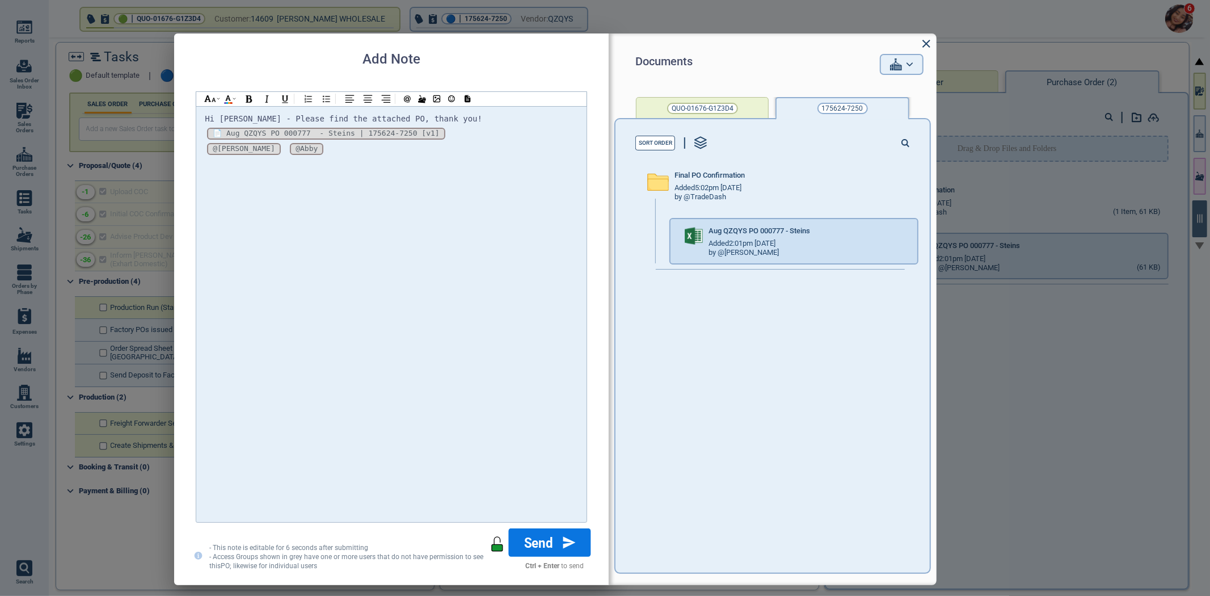
click at [537, 549] on button "Send" at bounding box center [550, 542] width 82 height 28
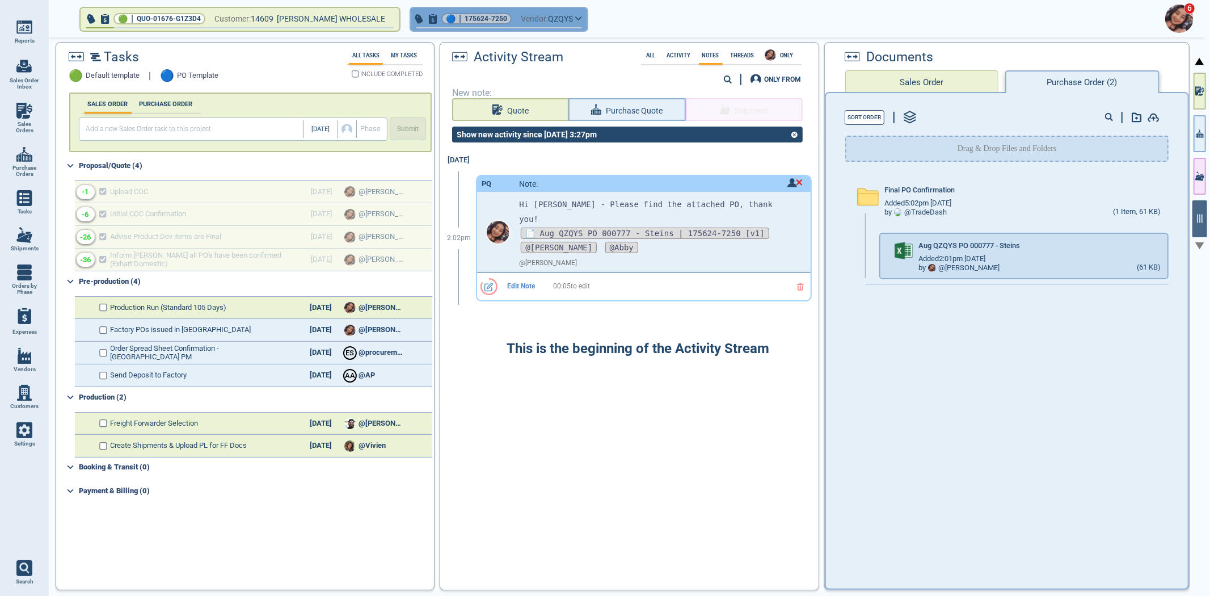
click at [495, 15] on span "175624-7250" at bounding box center [486, 18] width 43 height 11
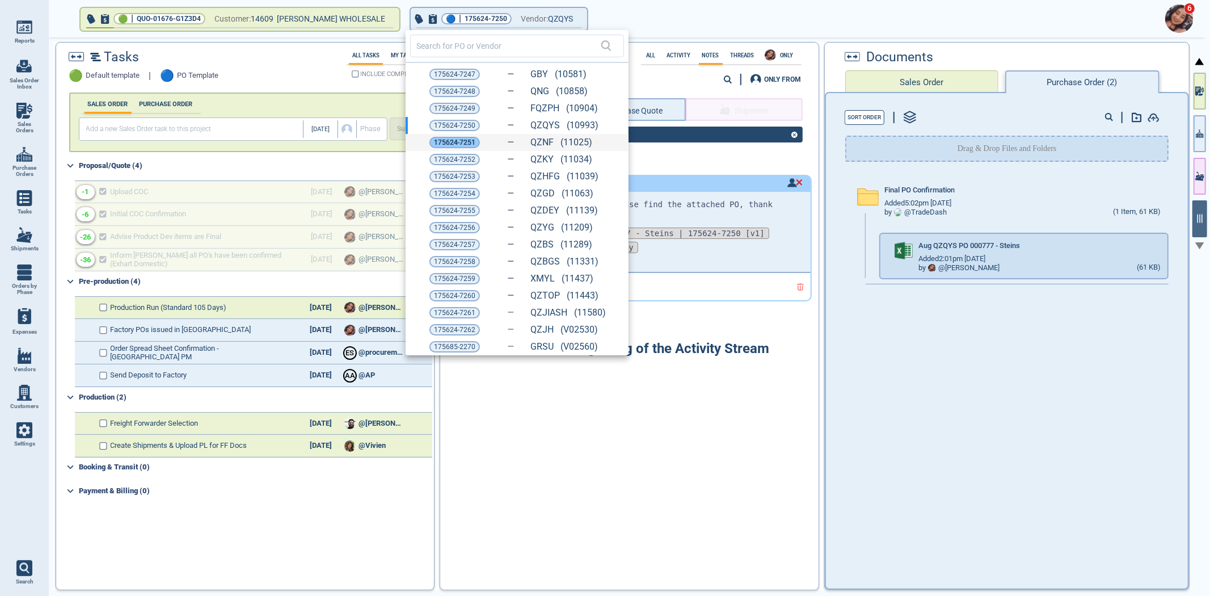
click at [450, 143] on span "175624-7251" at bounding box center [454, 142] width 41 height 11
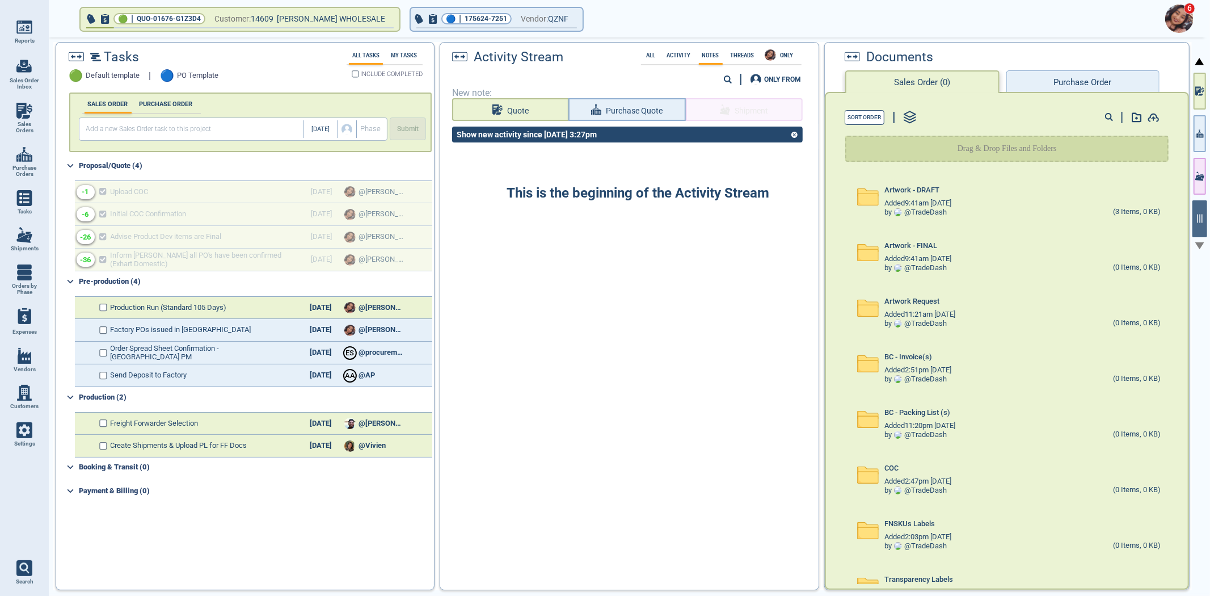
click at [1071, 68] on div "Documents Sales Order (0) Purchase Order" at bounding box center [1007, 67] width 364 height 49
click at [1071, 77] on button "Purchase Order" at bounding box center [1083, 81] width 153 height 23
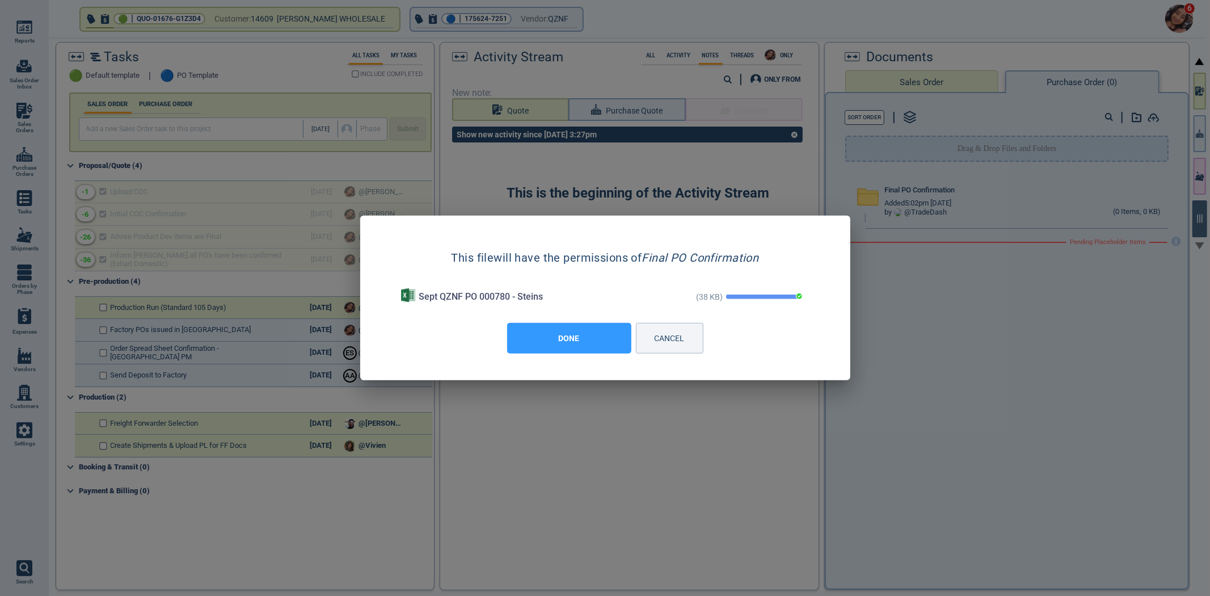
click at [565, 340] on button "DONE" at bounding box center [569, 338] width 124 height 31
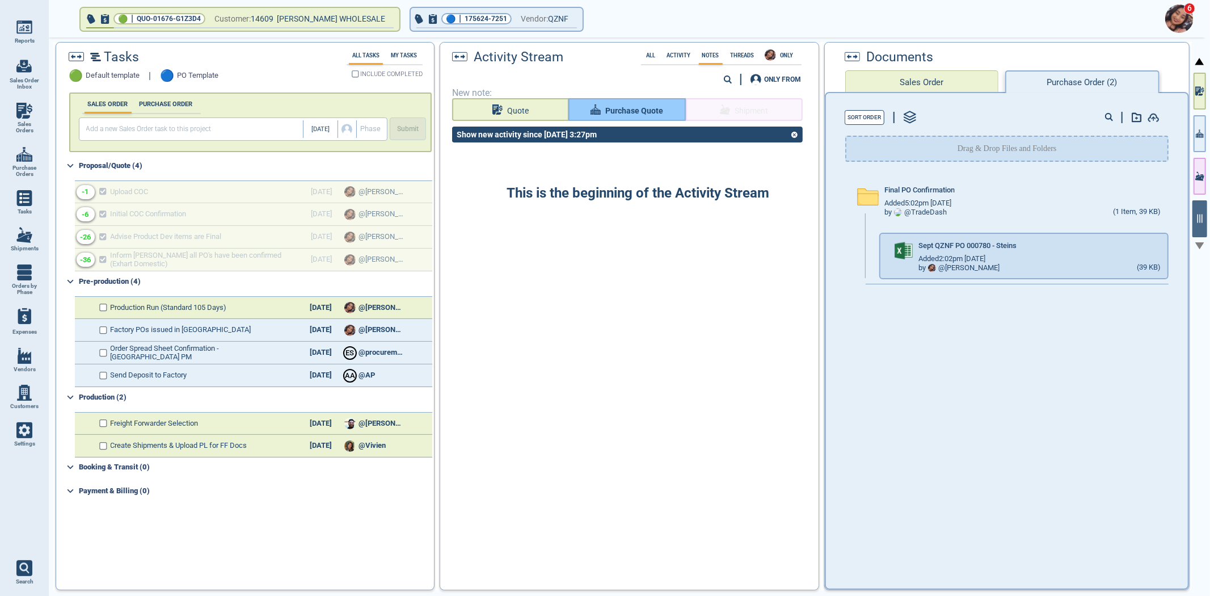
click at [622, 115] on span "Purchase Quote" at bounding box center [634, 111] width 58 height 14
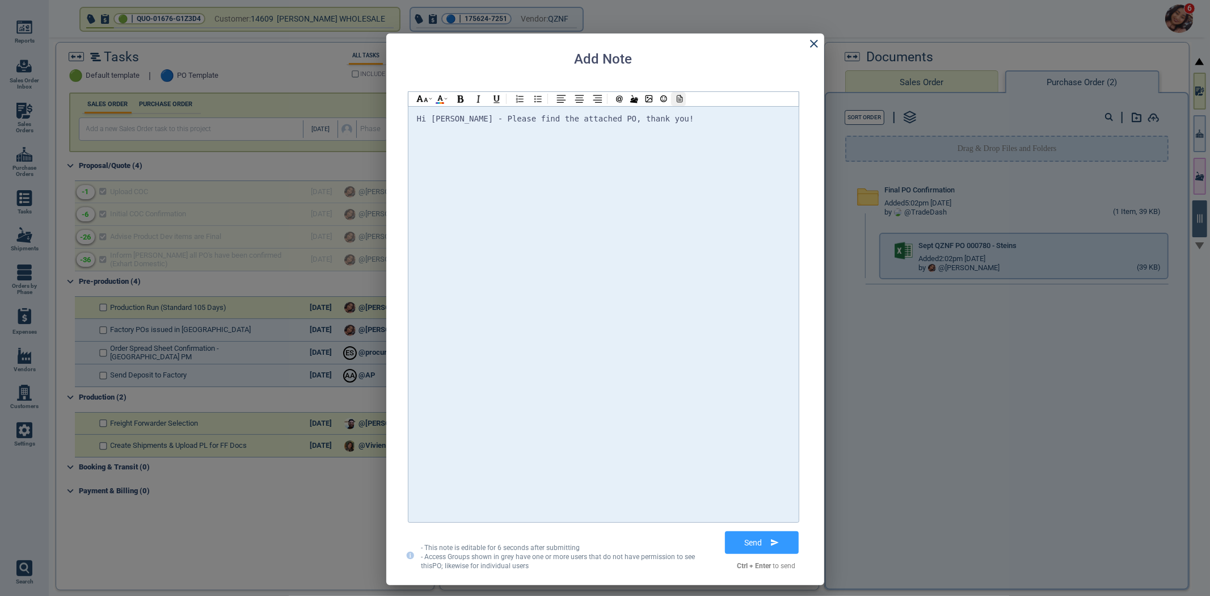
click at [680, 100] on icon at bounding box center [678, 99] width 10 height 8
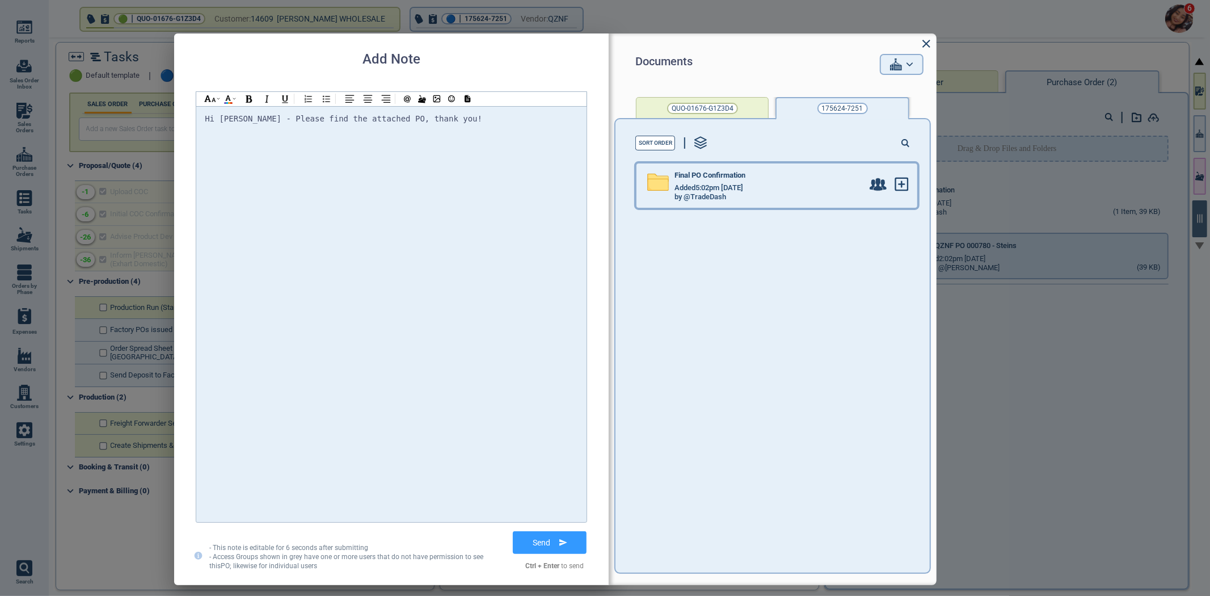
click at [693, 185] on span "Added 5:02pm 2/17/23" at bounding box center [709, 188] width 69 height 9
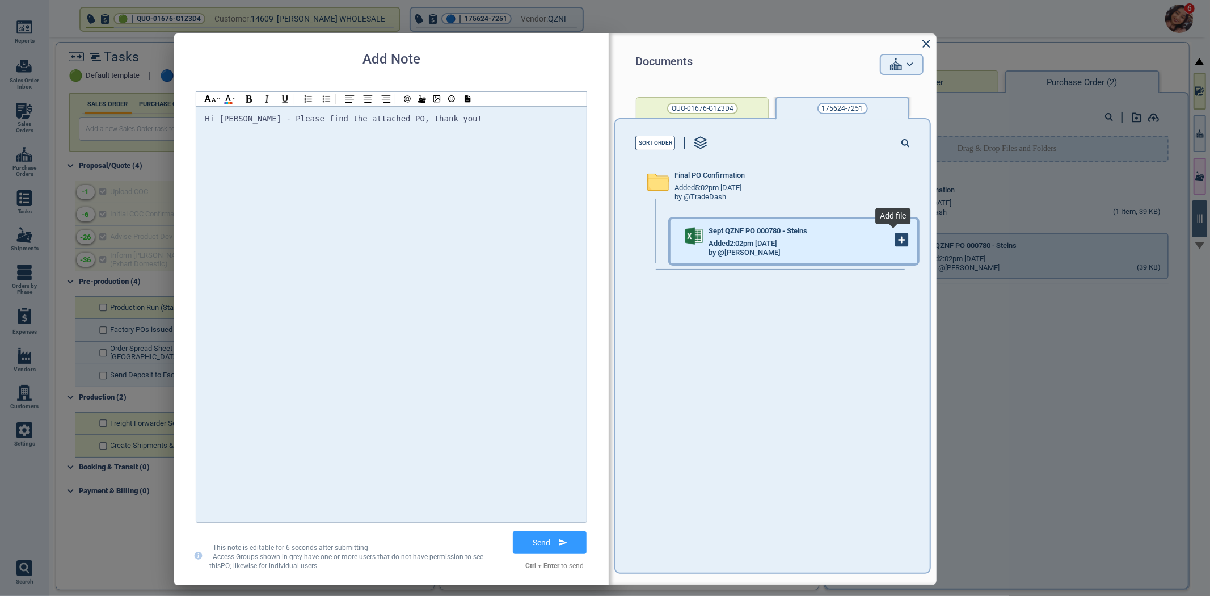
click at [896, 243] on icon at bounding box center [902, 240] width 12 height 12
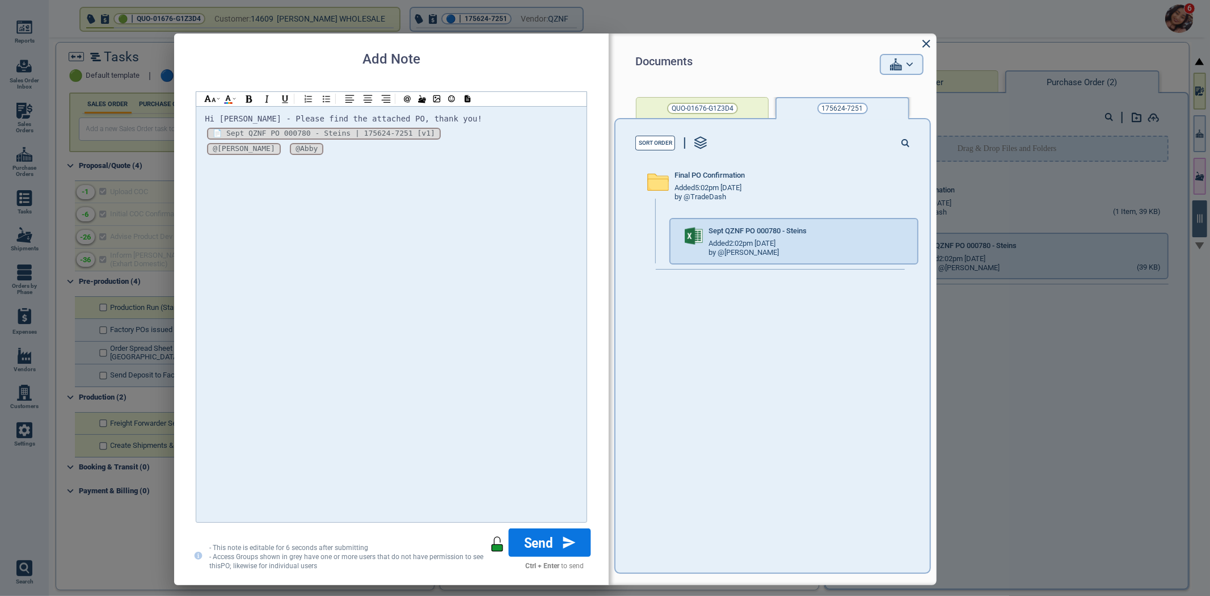
click at [576, 545] on button "Send" at bounding box center [550, 542] width 82 height 28
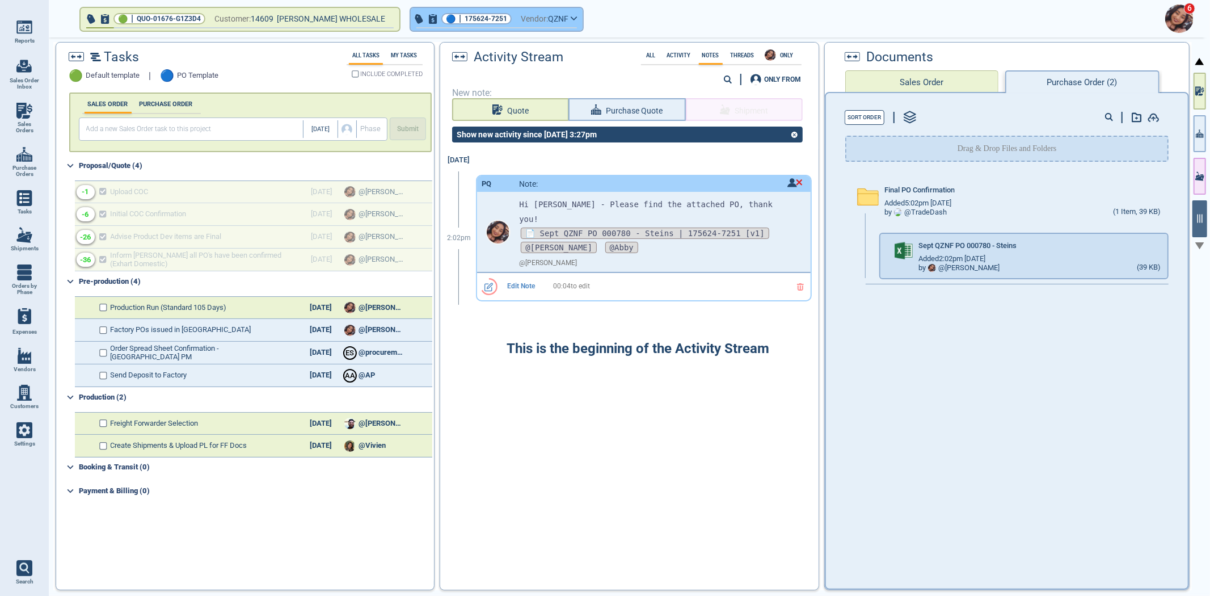
click at [474, 17] on span "175624-7251" at bounding box center [486, 18] width 43 height 11
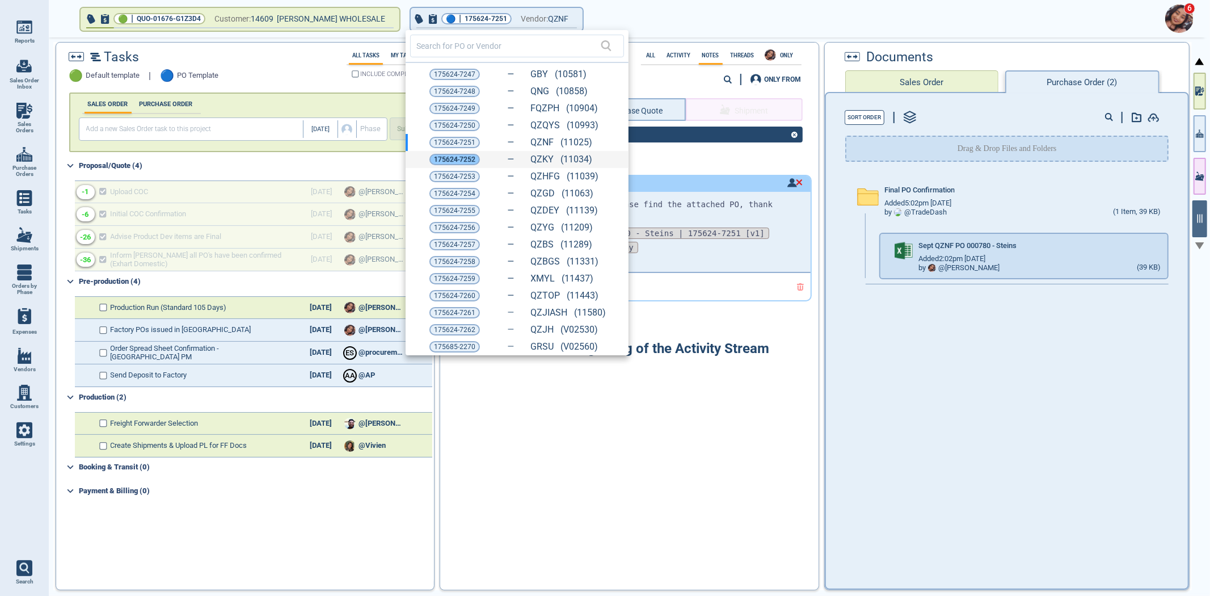
click at [462, 159] on span "175624-7252" at bounding box center [454, 159] width 41 height 11
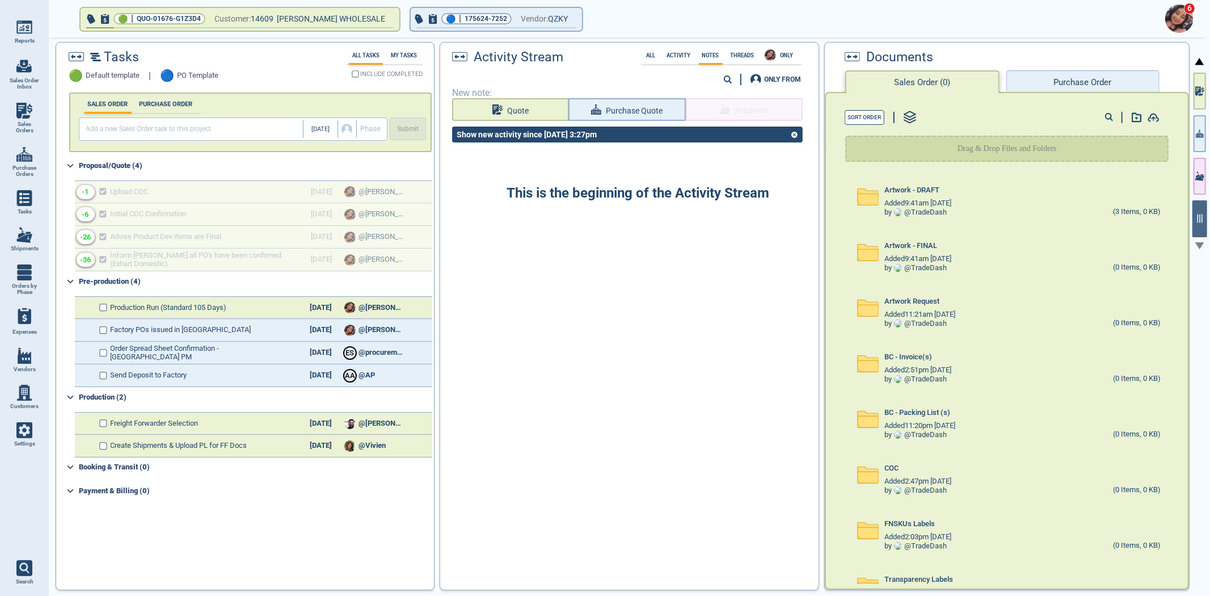
click at [1192, 129] on div "🟢 | QUO-01676-G1Z3D4 Customer: 14609 JAVIC STEIN'S WHOLESALE 🔵 | 175624-7252 Ve…" at bounding box center [629, 316] width 1161 height 559
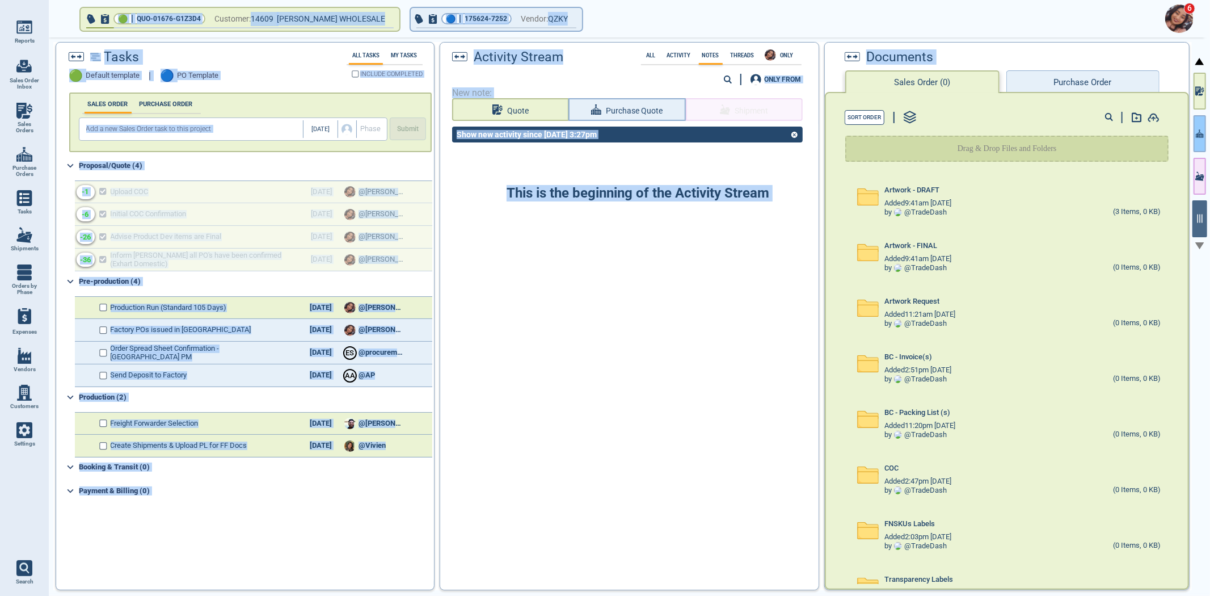
click at [1194, 136] on button "button" at bounding box center [1200, 133] width 12 height 37
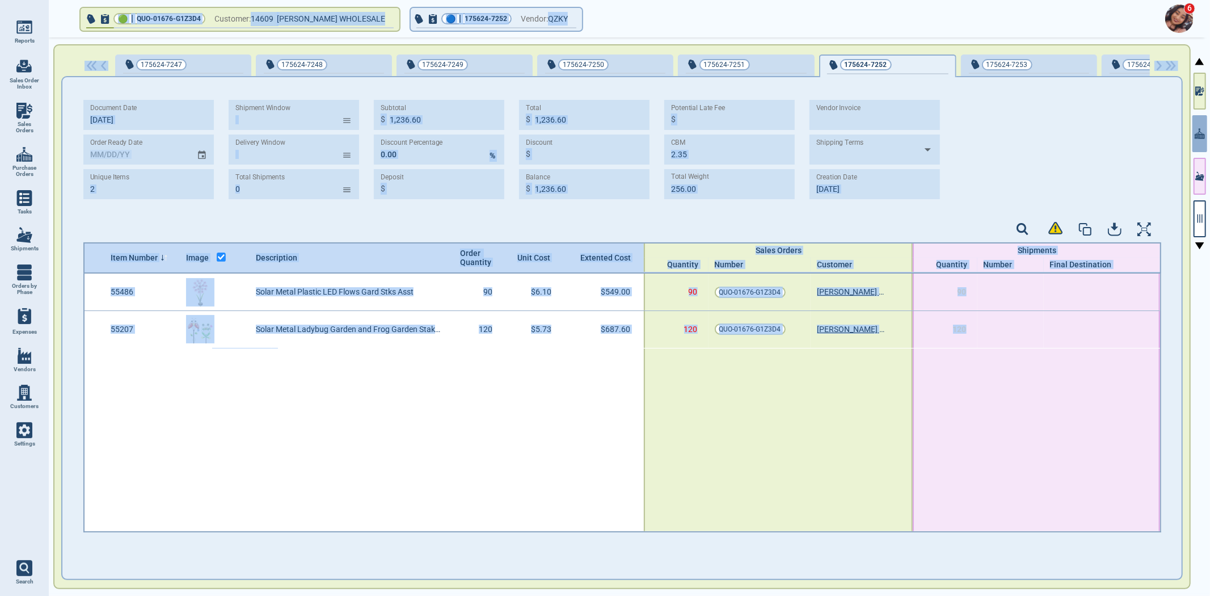
click at [1108, 390] on div at bounding box center [1036, 439] width 247 height 183
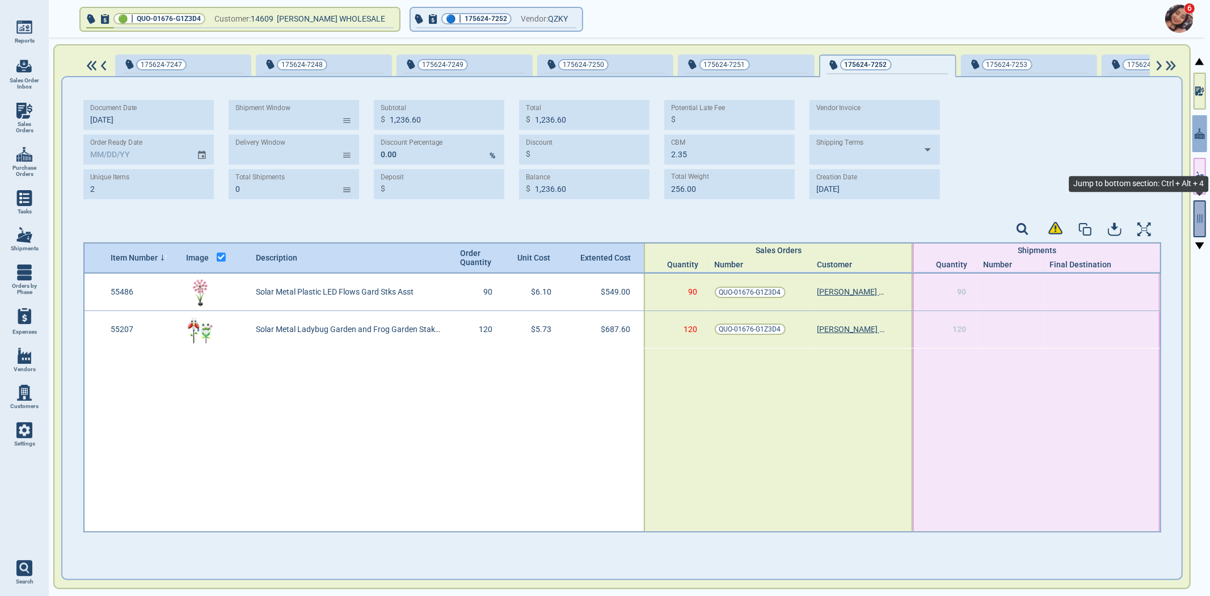
click at [1195, 213] on icon "button" at bounding box center [1200, 218] width 10 height 10
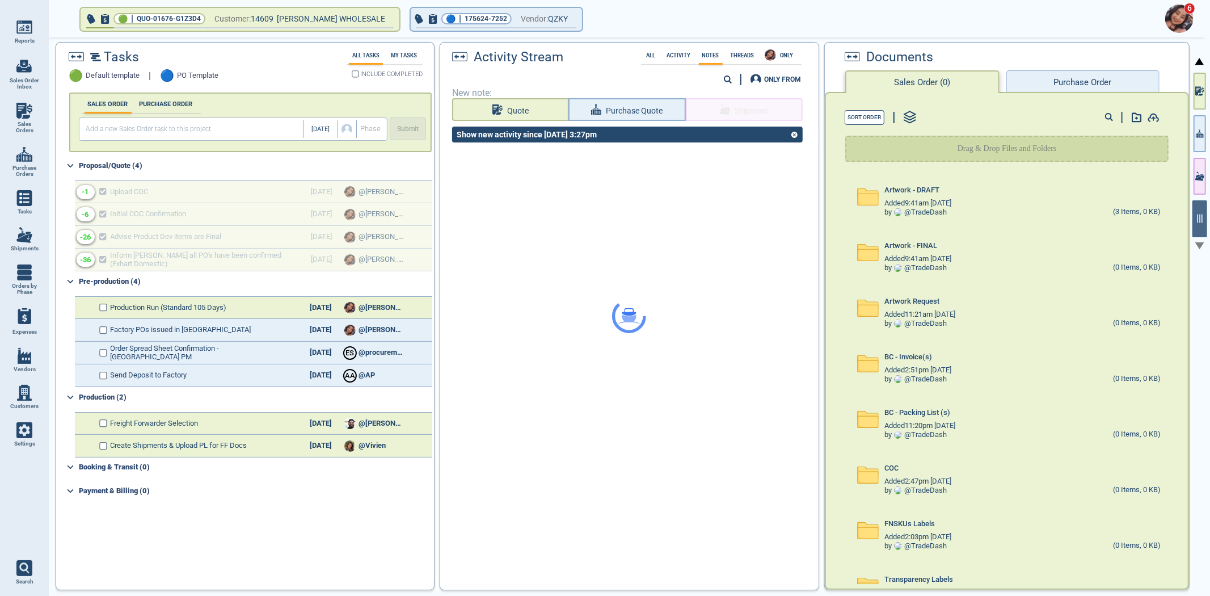
click at [1046, 78] on button "Purchase Order" at bounding box center [1083, 81] width 153 height 23
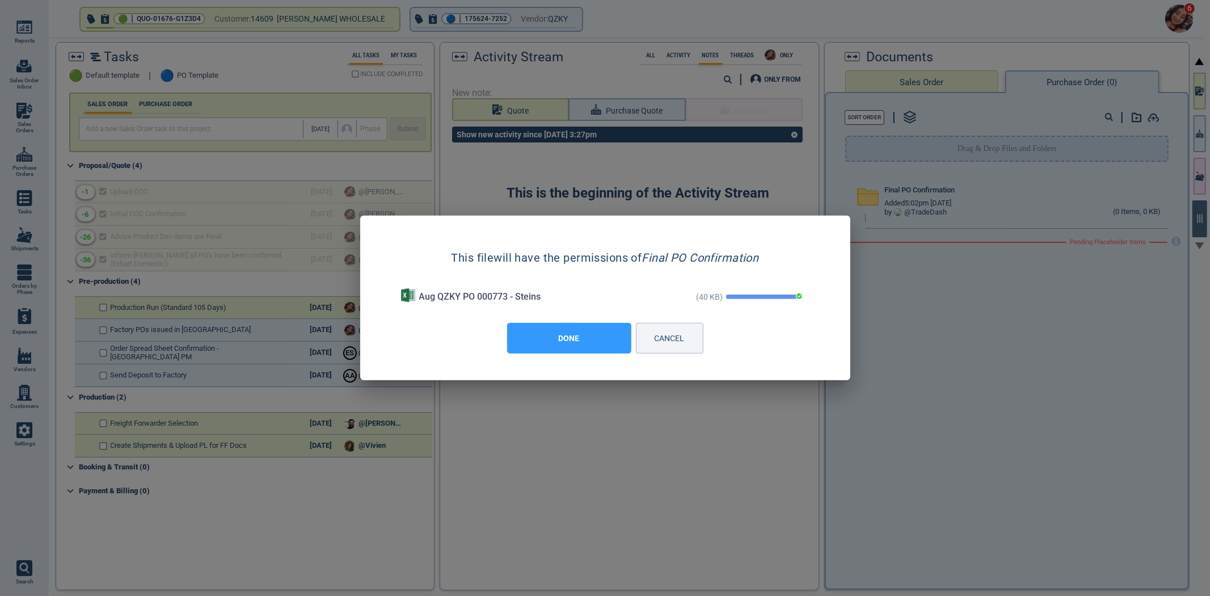
click at [582, 337] on button "DONE" at bounding box center [569, 338] width 124 height 31
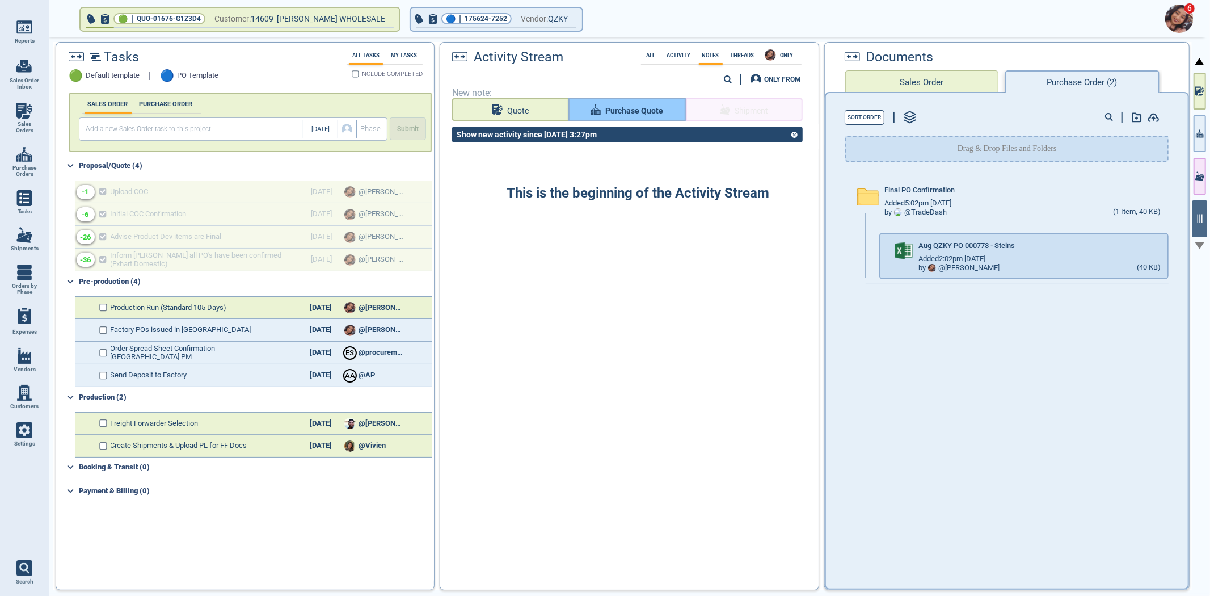
click at [605, 106] on button "Purchase Quote" at bounding box center [627, 109] width 117 height 23
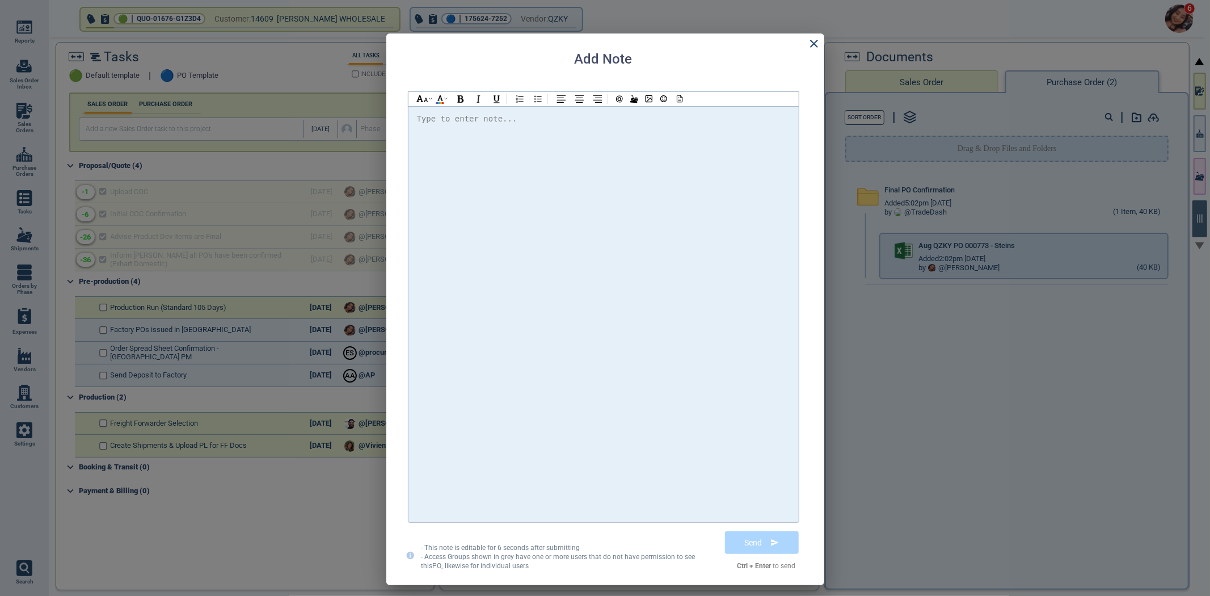
click at [613, 179] on div at bounding box center [603, 314] width 373 height 405
click at [612, 179] on div at bounding box center [603, 314] width 373 height 405
click at [677, 98] on icon at bounding box center [678, 99] width 10 height 8
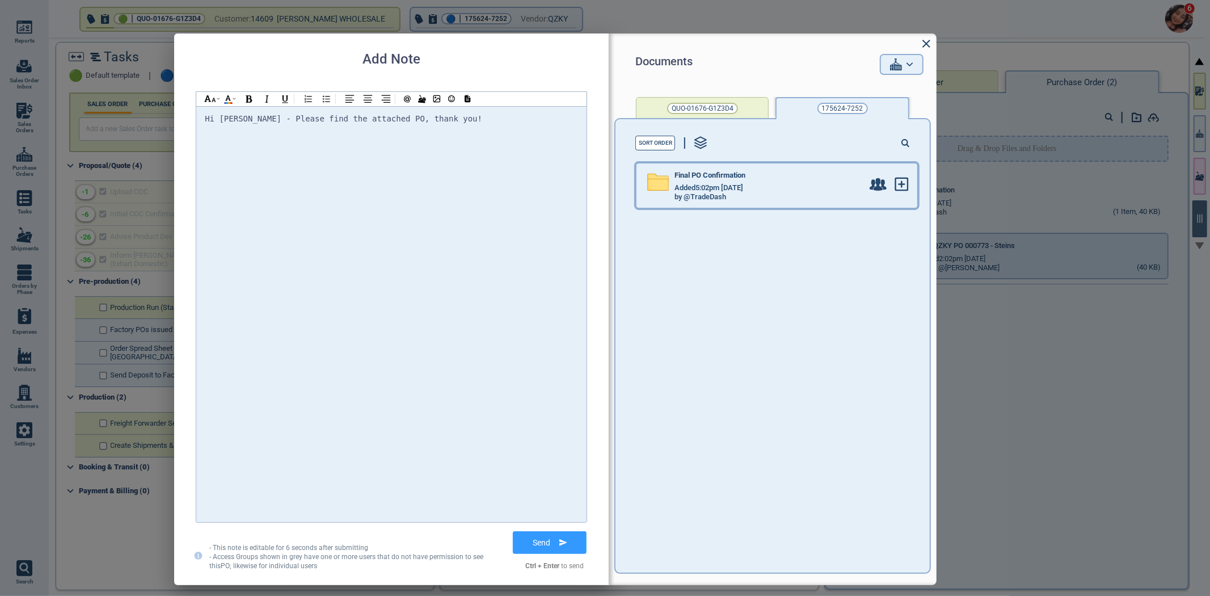
click at [812, 204] on div "Final PO Confirmation Added 5:02pm 2/17/23 by @TradeDash" at bounding box center [753, 185] width 233 height 44
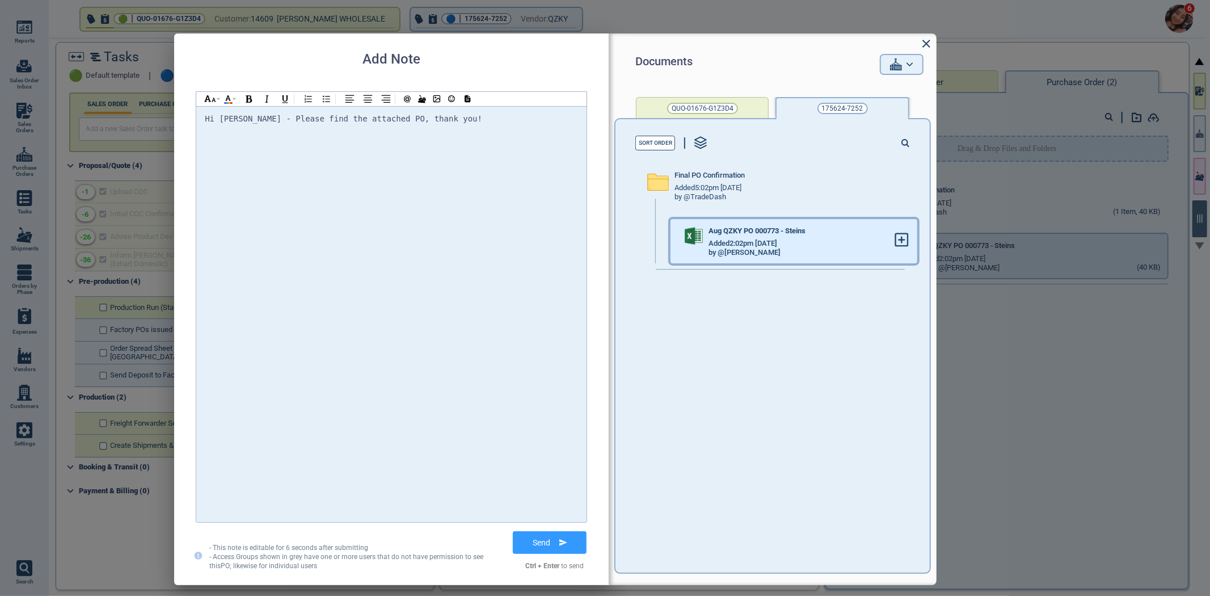
click at [898, 249] on div at bounding box center [906, 241] width 23 height 44
click at [896, 243] on g at bounding box center [902, 240] width 12 height 12
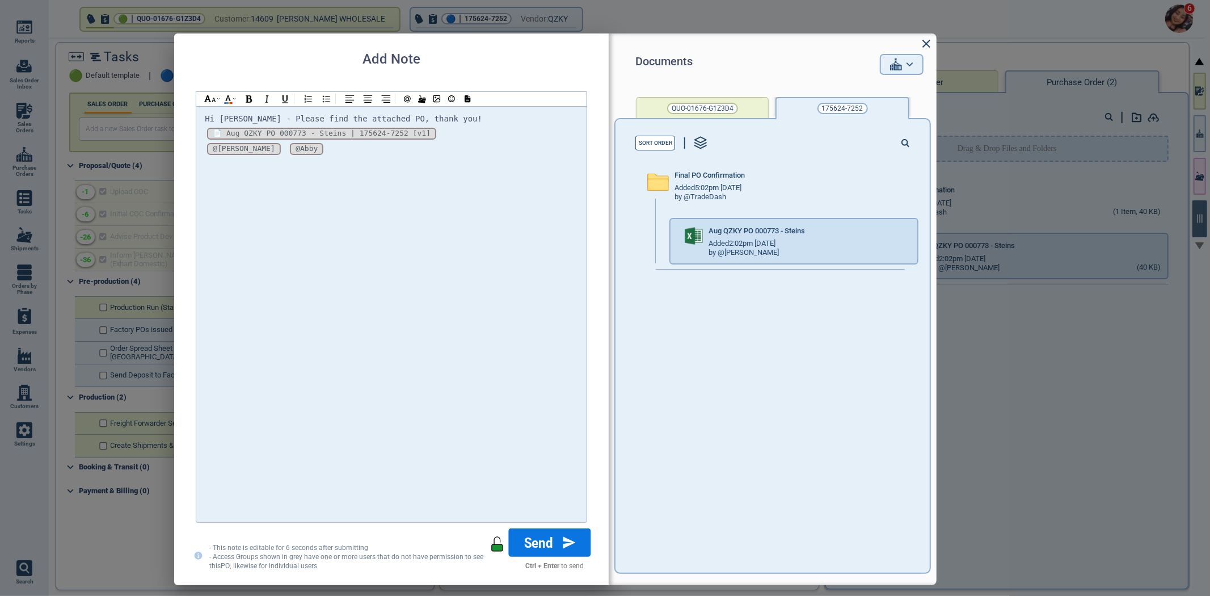
click at [557, 549] on button "Send" at bounding box center [550, 542] width 82 height 28
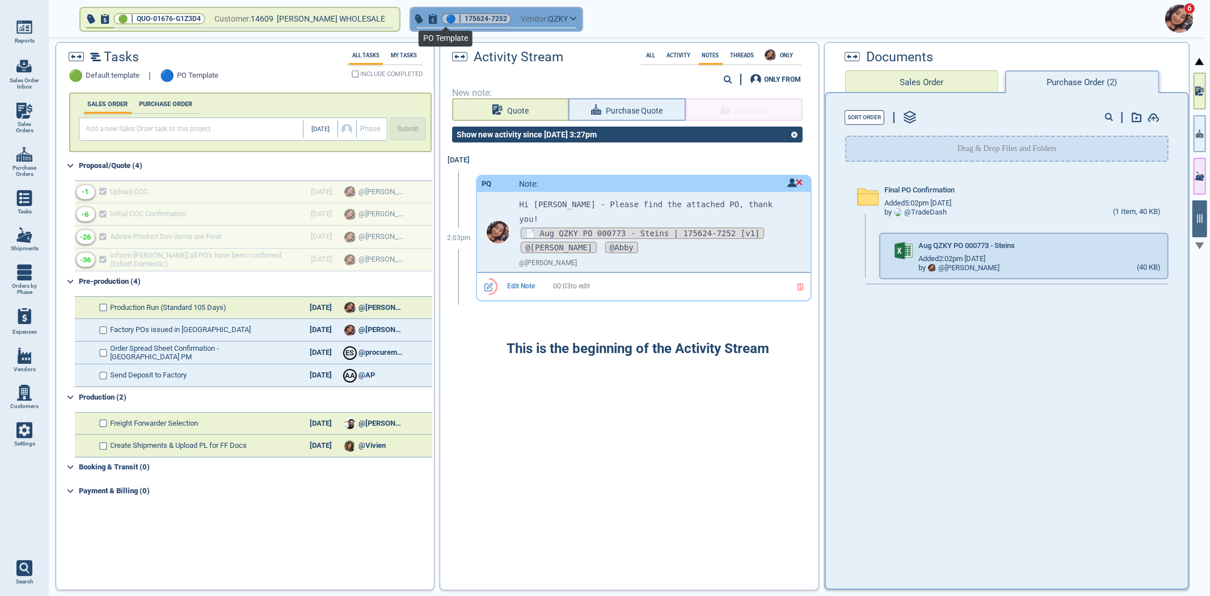
click at [451, 15] on span "🔵" at bounding box center [451, 18] width 10 height 7
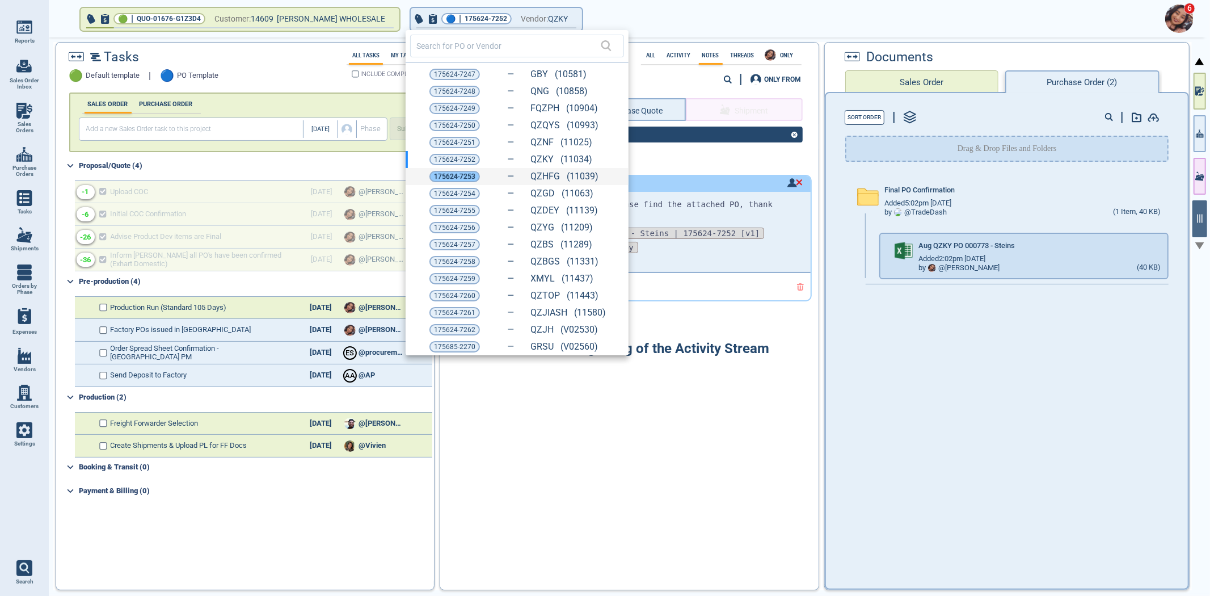
click at [457, 178] on span "175624-7253" at bounding box center [454, 176] width 41 height 11
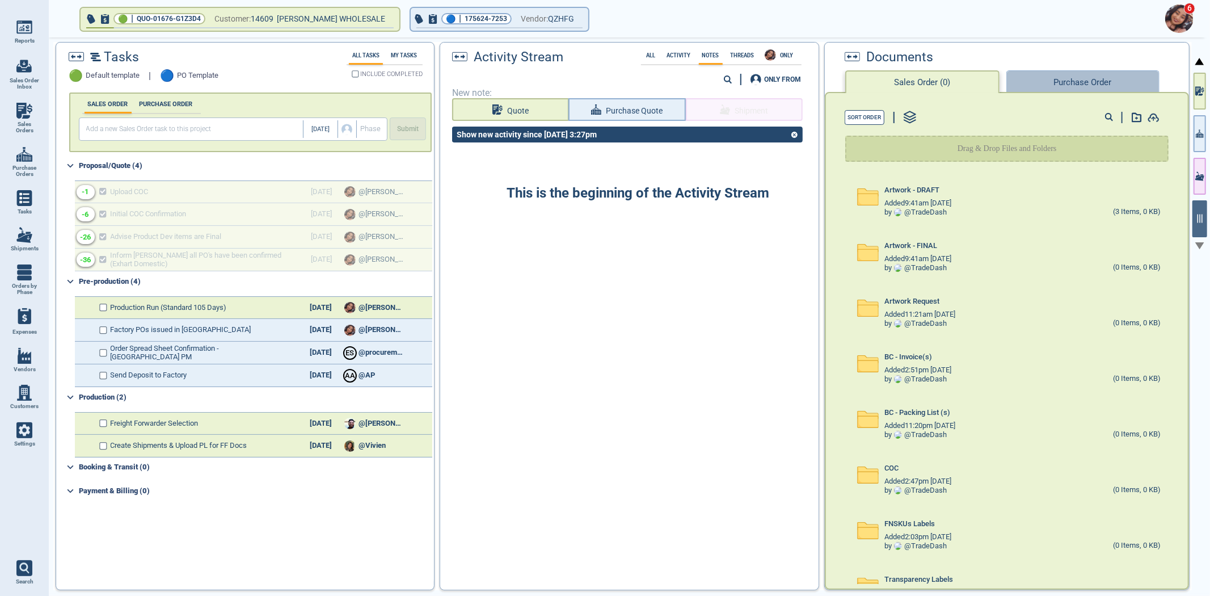
click at [1050, 72] on button "Purchase Order" at bounding box center [1083, 81] width 153 height 23
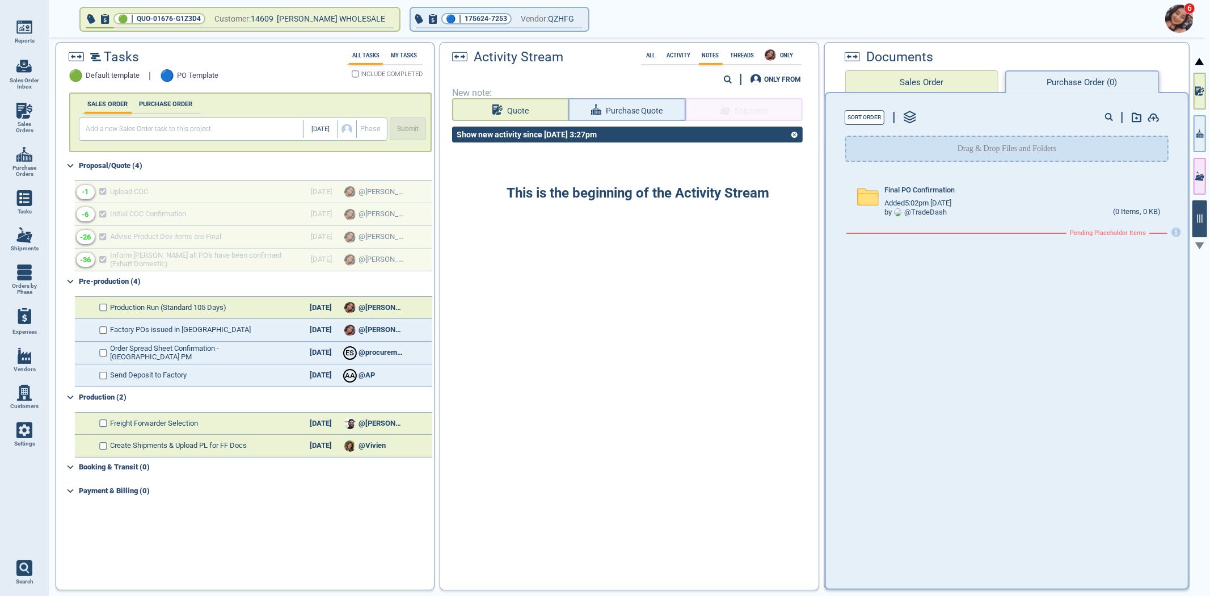
drag, startPoint x: 1198, startPoint y: 137, endPoint x: 1203, endPoint y: 231, distance: 94.9
click at [1199, 138] on icon "button" at bounding box center [1200, 134] width 8 height 12
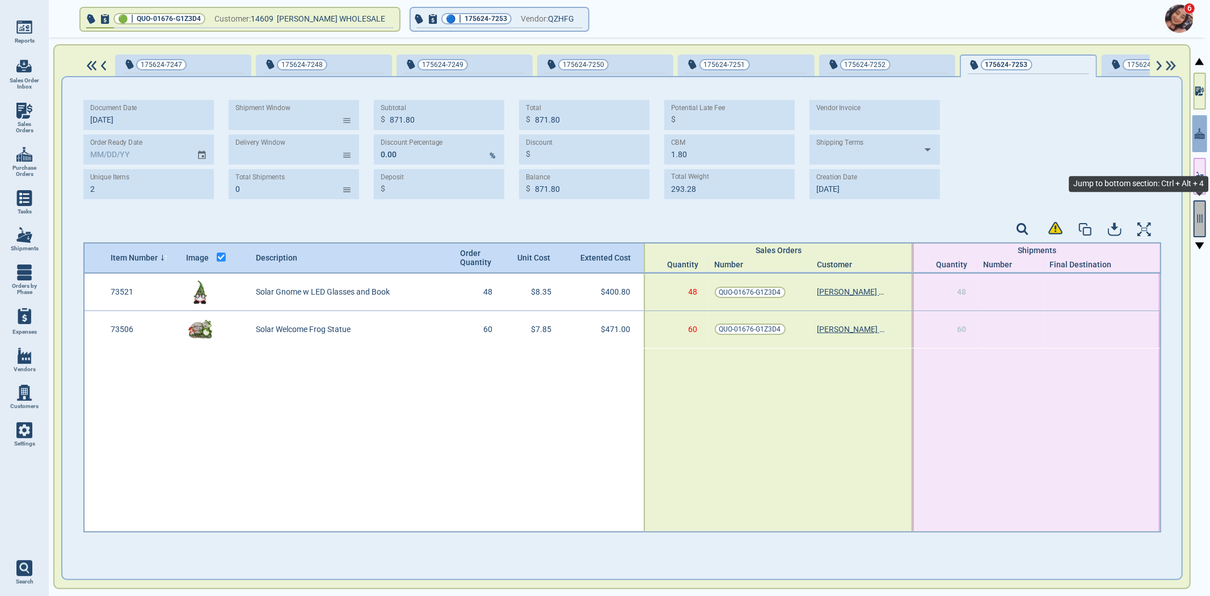
click at [1203, 223] on icon "button" at bounding box center [1200, 218] width 10 height 10
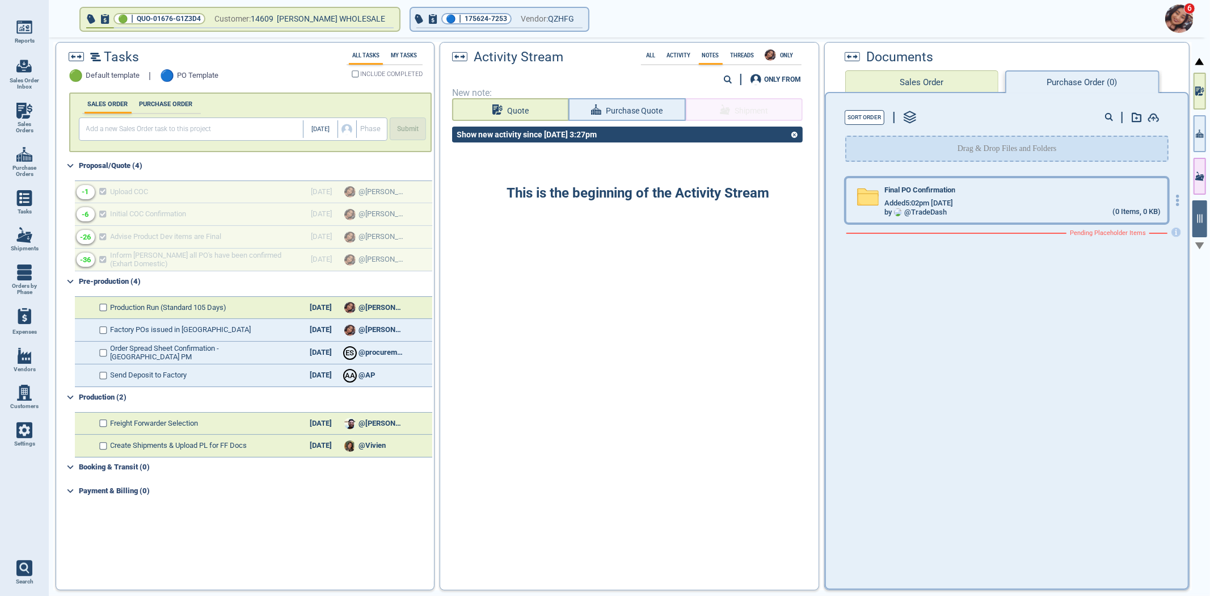
drag, startPoint x: 904, startPoint y: 187, endPoint x: 925, endPoint y: 190, distance: 21.2
click at [904, 187] on span "Final PO Confirmation" at bounding box center [920, 190] width 71 height 9
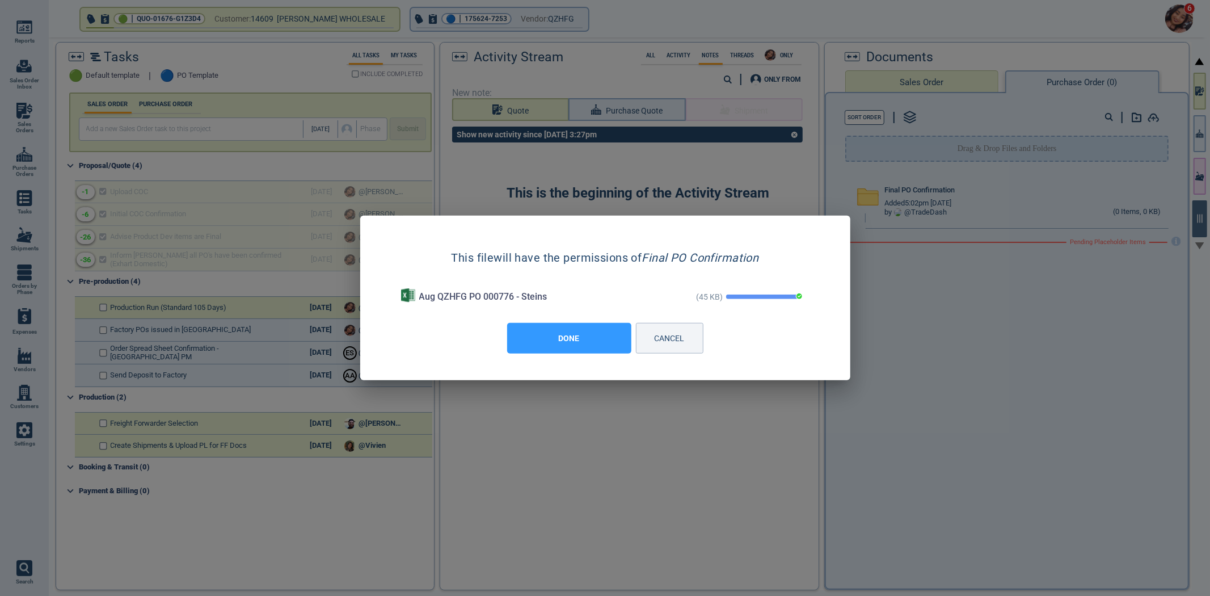
click at [552, 347] on button "DONE" at bounding box center [569, 338] width 124 height 31
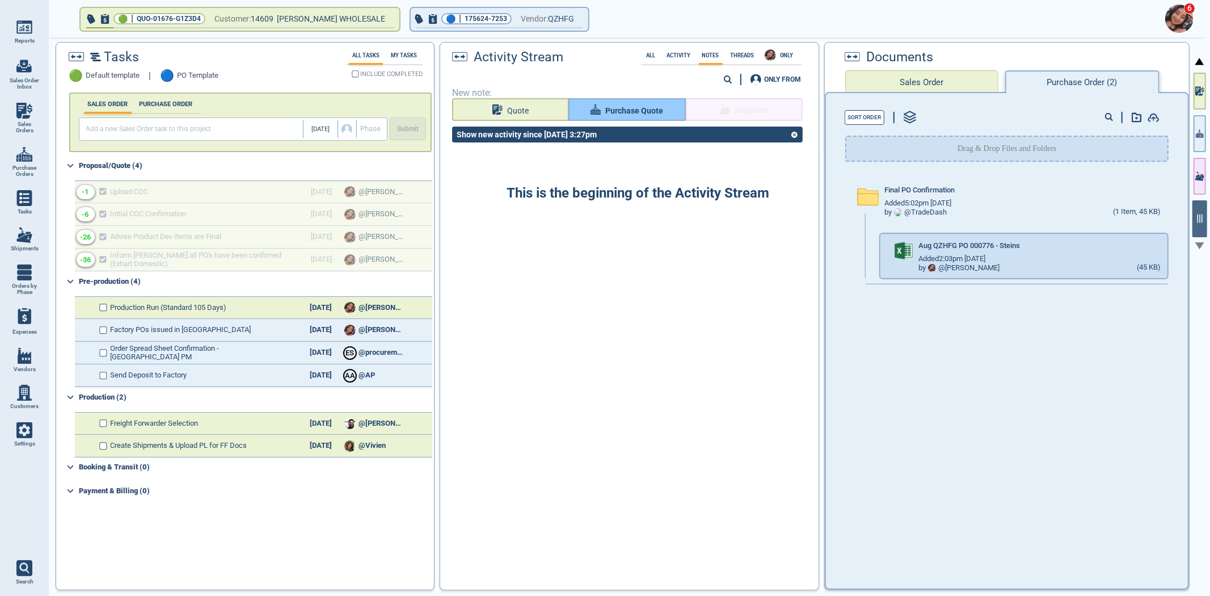
click at [619, 104] on span "Purchase Quote" at bounding box center [634, 111] width 58 height 14
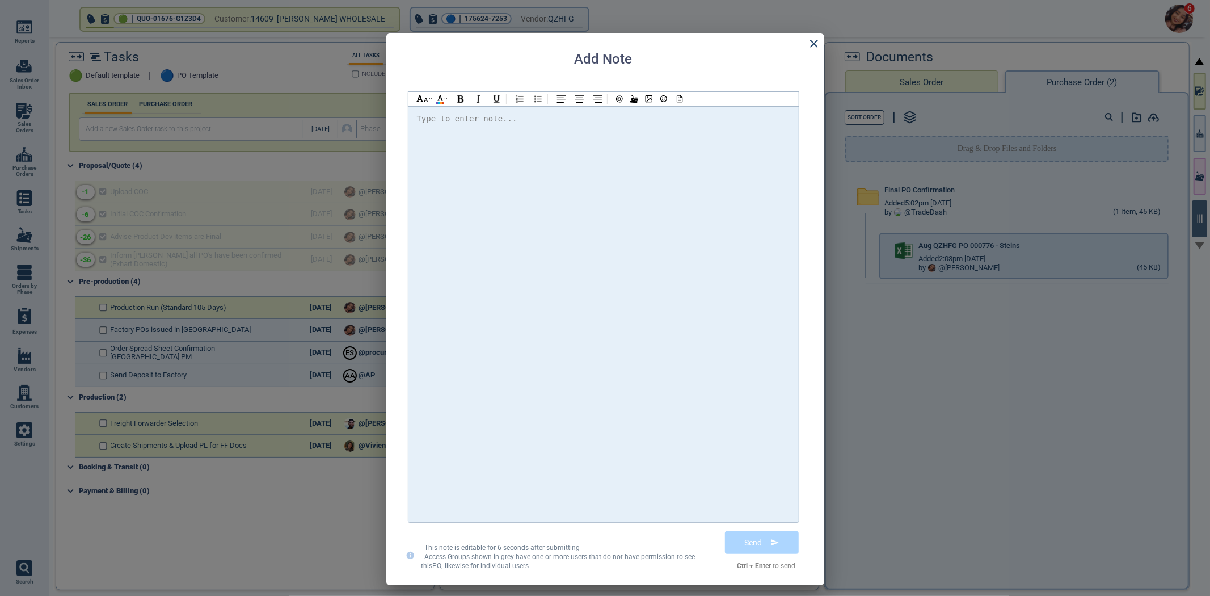
click at [617, 155] on div at bounding box center [603, 314] width 373 height 405
click at [688, 97] on div at bounding box center [649, 99] width 78 height 14
click at [682, 103] on div at bounding box center [678, 99] width 15 height 14
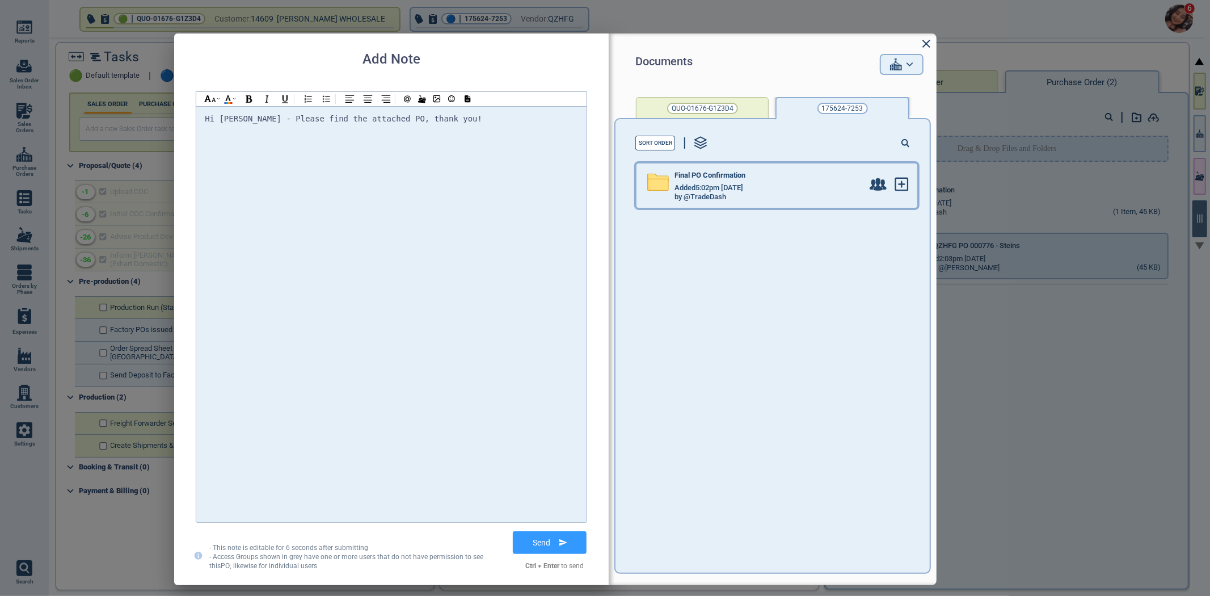
click at [731, 199] on div "by @TradeDash" at bounding box center [769, 197] width 188 height 9
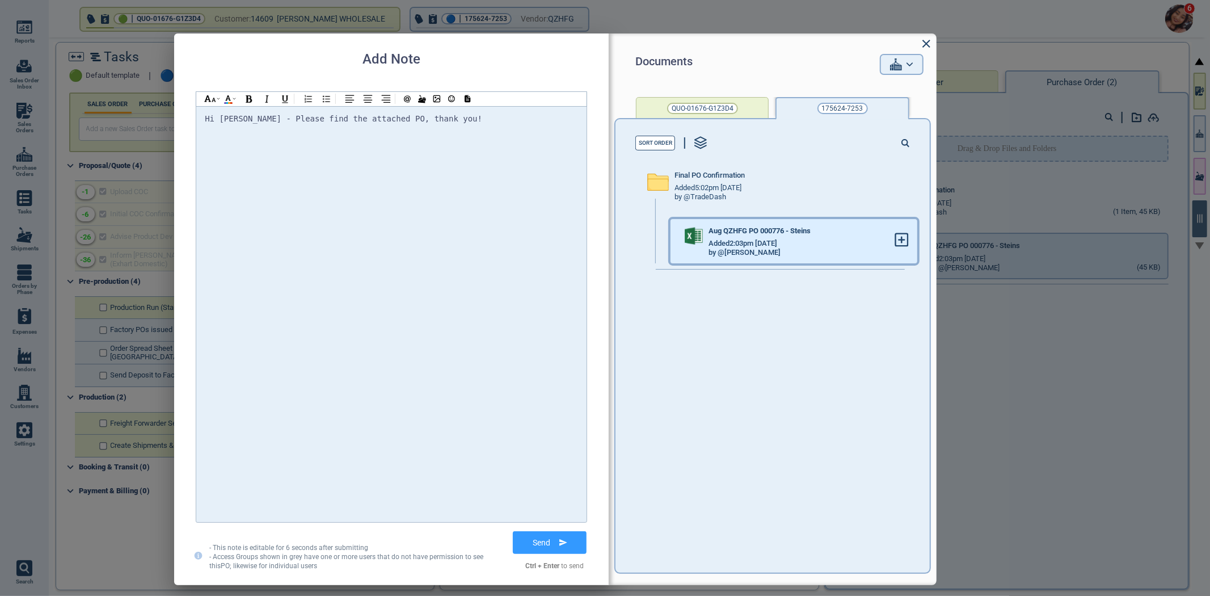
click at [906, 245] on div at bounding box center [906, 241] width 23 height 44
click at [896, 239] on g at bounding box center [902, 240] width 12 height 12
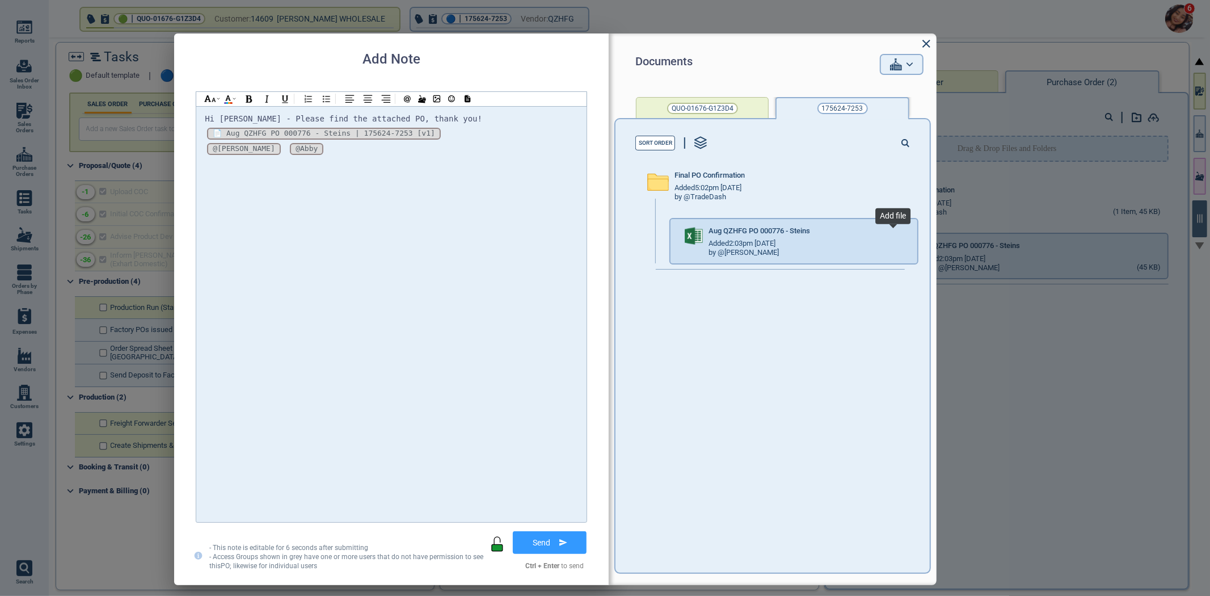
click at [695, 561] on div "Final PO Confirmation Added 5:02pm 2/17/23 by @TradeDash Aug QZHFG PO 000776 - …" at bounding box center [779, 365] width 302 height 415
click at [547, 545] on button "Send" at bounding box center [550, 542] width 82 height 28
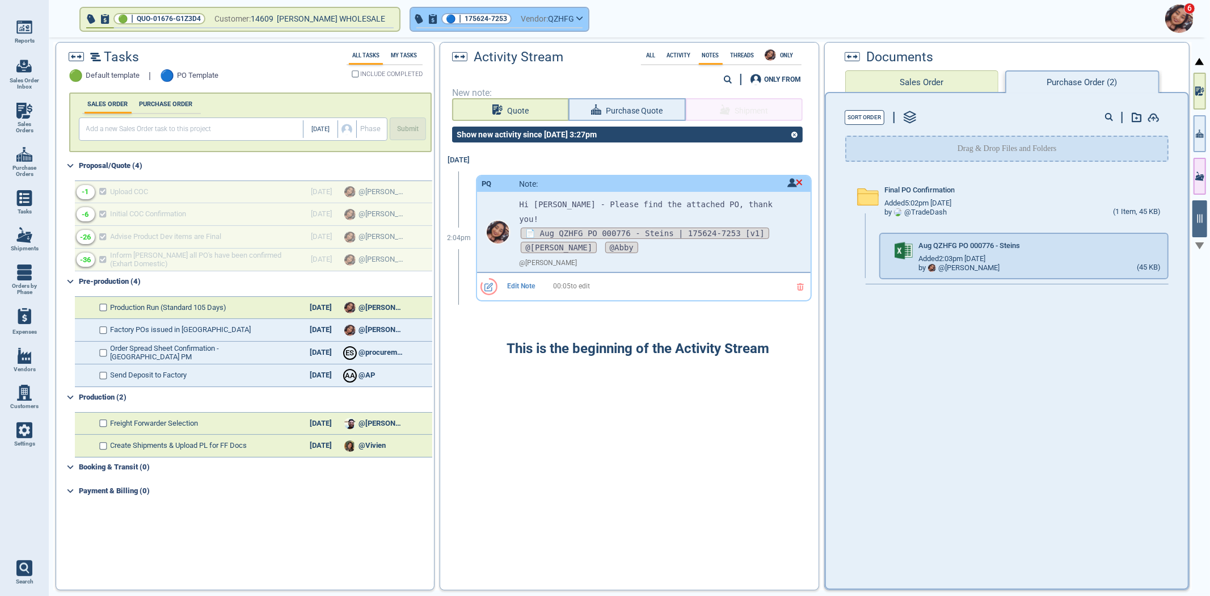
click at [492, 19] on span "175624-7253" at bounding box center [486, 18] width 43 height 11
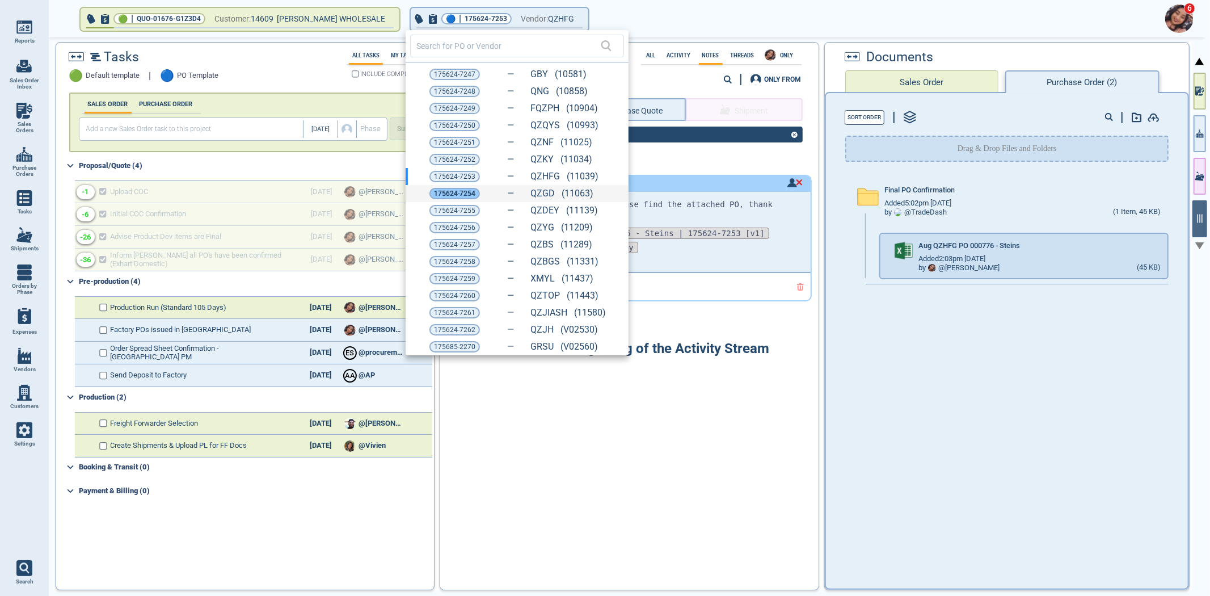
click at [454, 189] on span "175624-7254" at bounding box center [454, 193] width 41 height 11
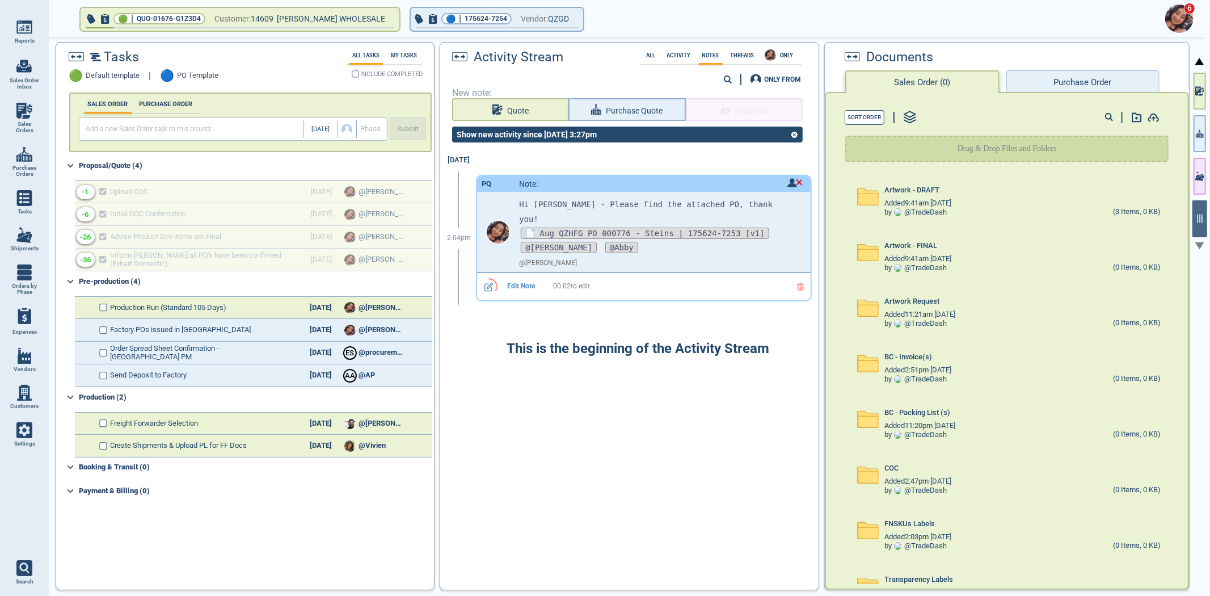
click at [1045, 78] on button "Purchase Order" at bounding box center [1083, 81] width 153 height 23
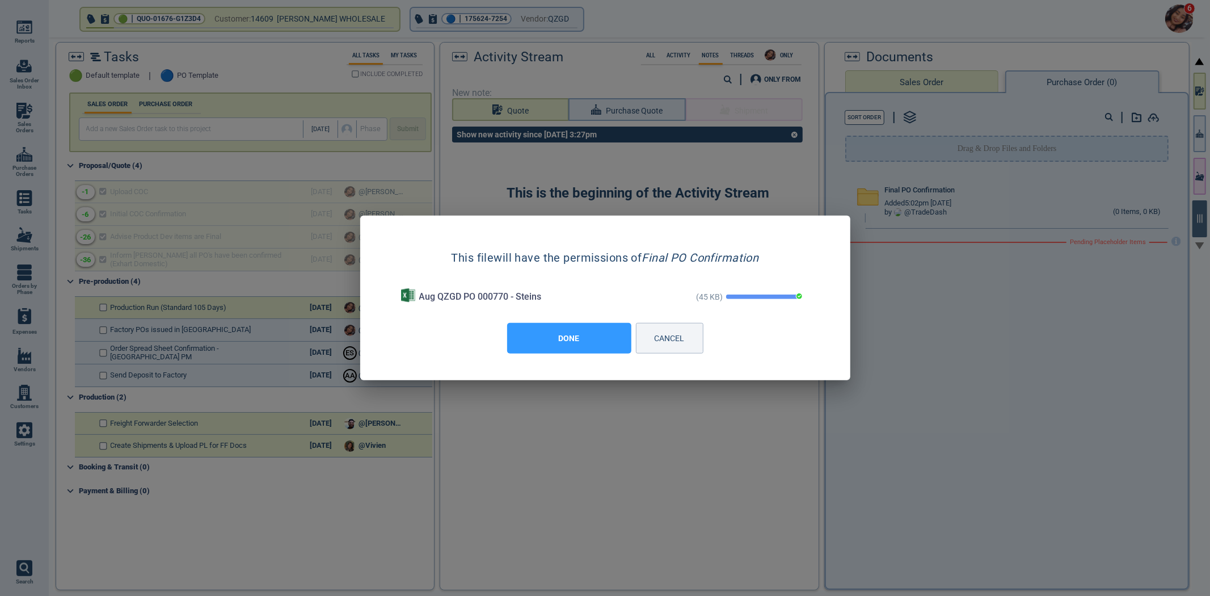
click at [607, 343] on button "DONE" at bounding box center [569, 338] width 124 height 31
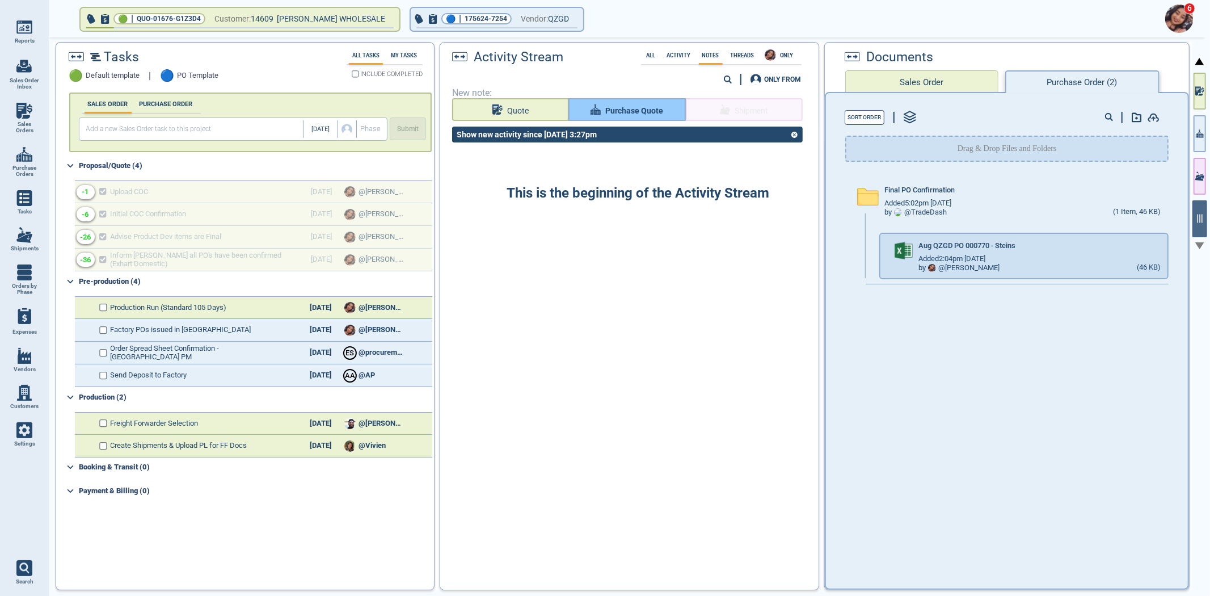
click at [619, 120] on div "Activity Stream All Activity Notes Threads ONLY 0 ONLY FROM New note: Quote Pur…" at bounding box center [629, 316] width 378 height 547
click at [622, 109] on span "Purchase Quote" at bounding box center [634, 111] width 58 height 14
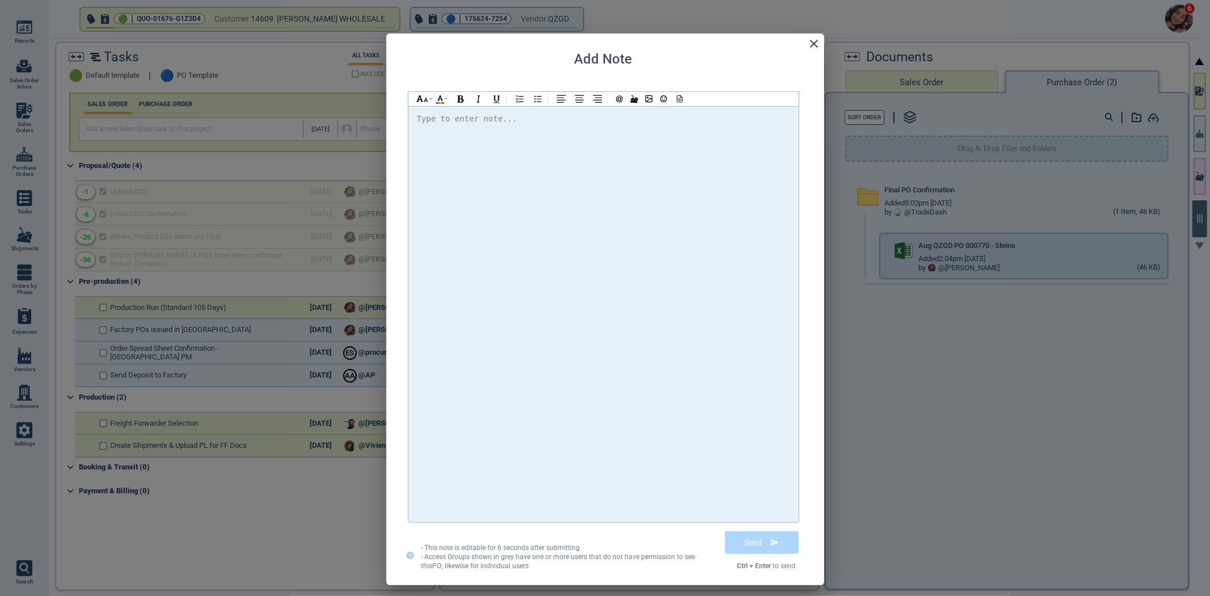
click at [621, 195] on div at bounding box center [603, 314] width 373 height 405
click at [679, 101] on icon at bounding box center [678, 99] width 10 height 8
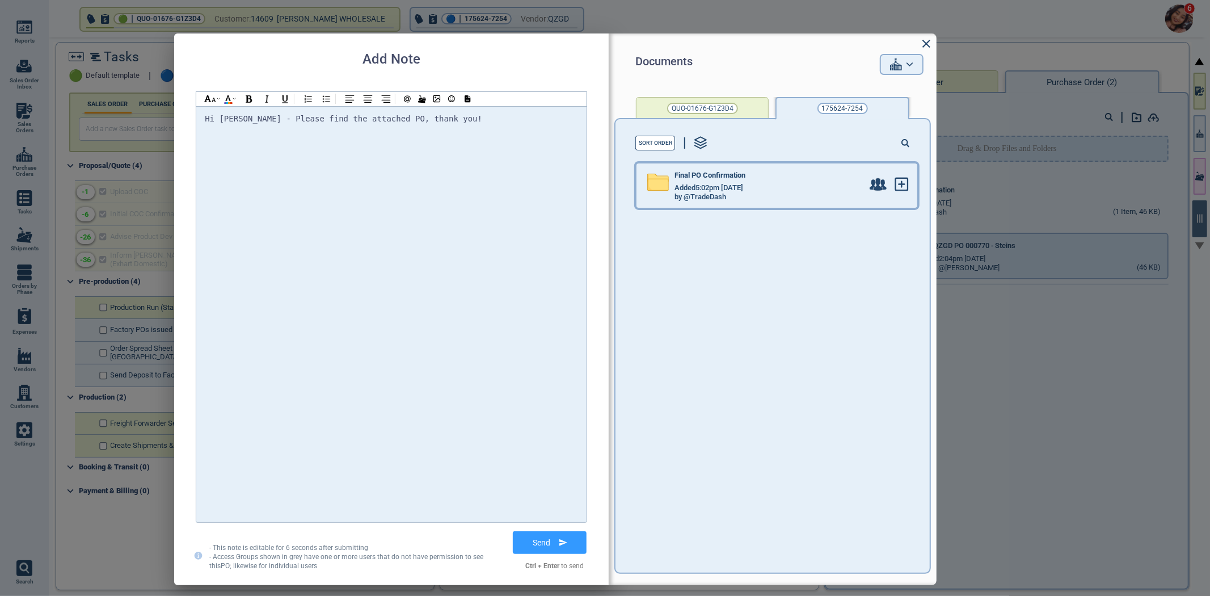
click at [705, 184] on span "Added 5:02pm 2/17/23" at bounding box center [709, 188] width 69 height 9
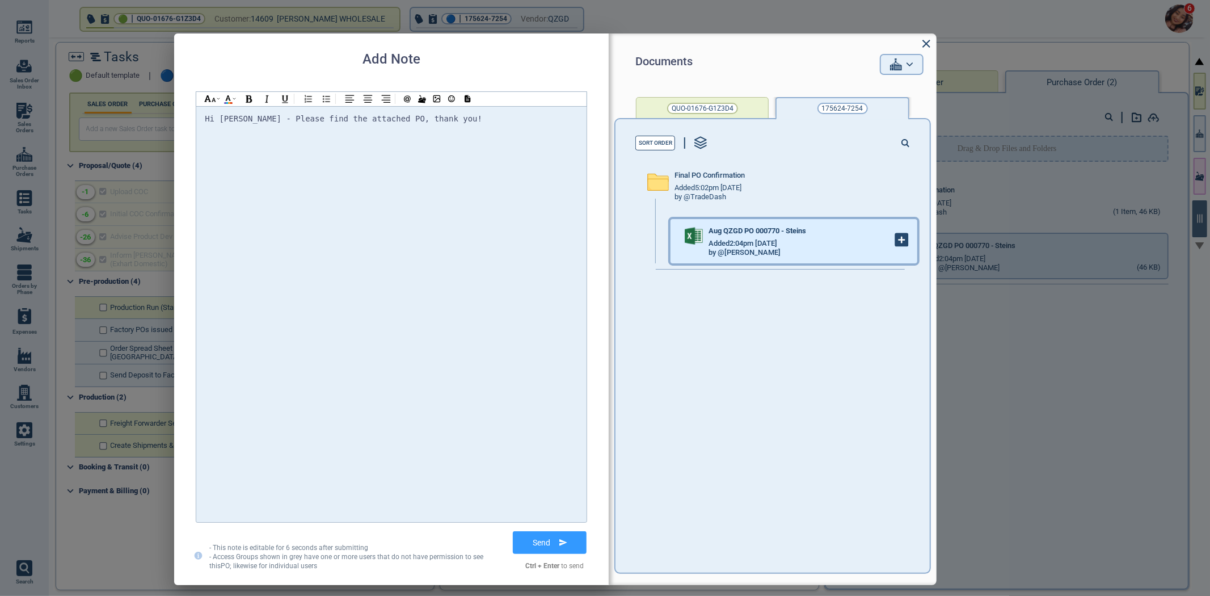
click at [896, 241] on icon at bounding box center [902, 240] width 12 height 12
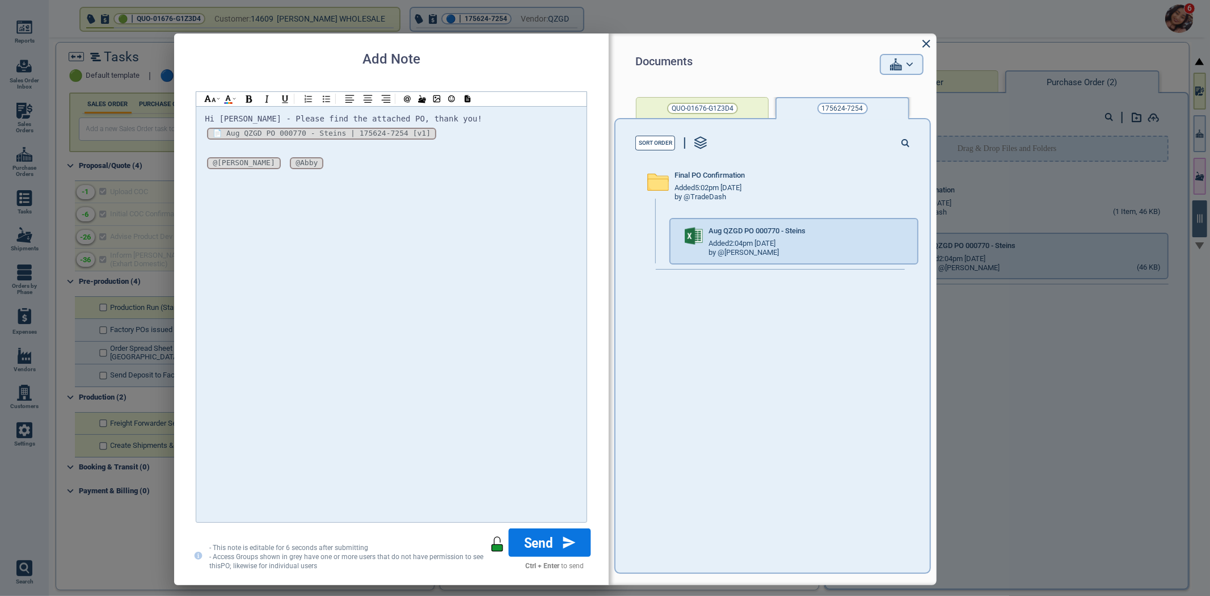
click at [553, 549] on button "Send" at bounding box center [550, 542] width 82 height 28
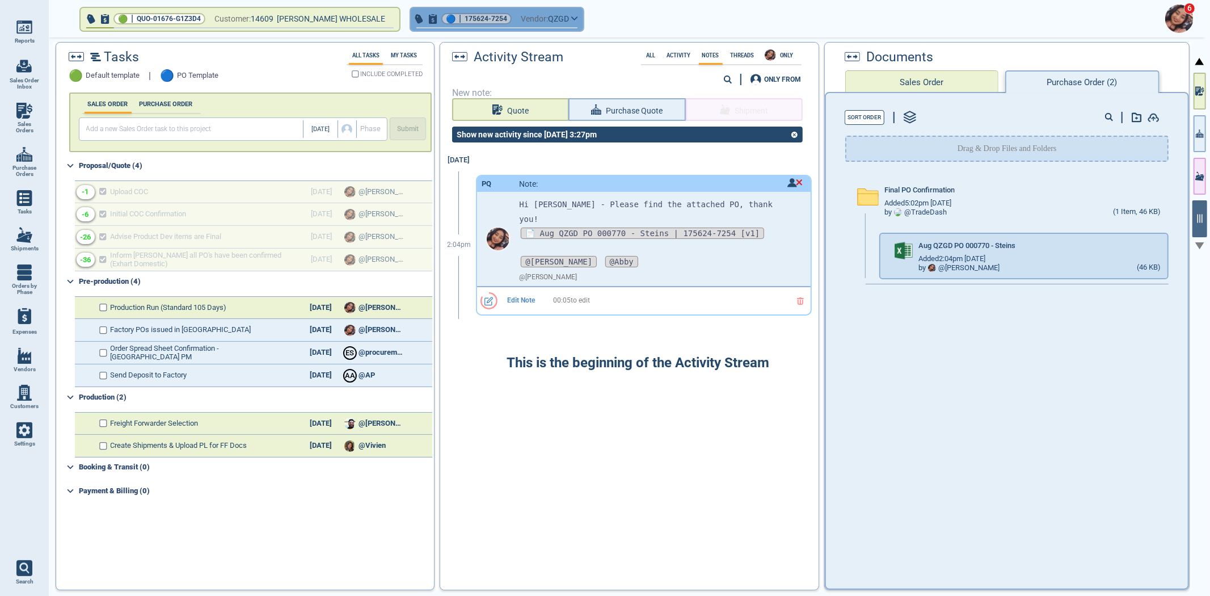
click at [487, 23] on span "175624-7254" at bounding box center [486, 18] width 43 height 11
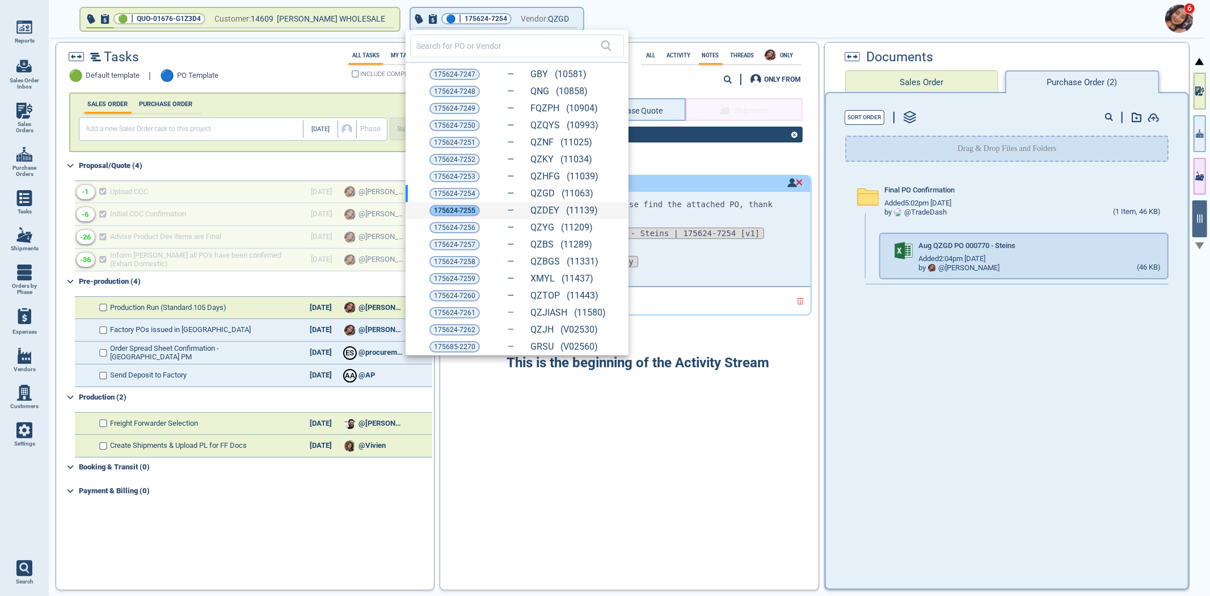
click at [444, 208] on span "175624-7255" at bounding box center [454, 210] width 41 height 11
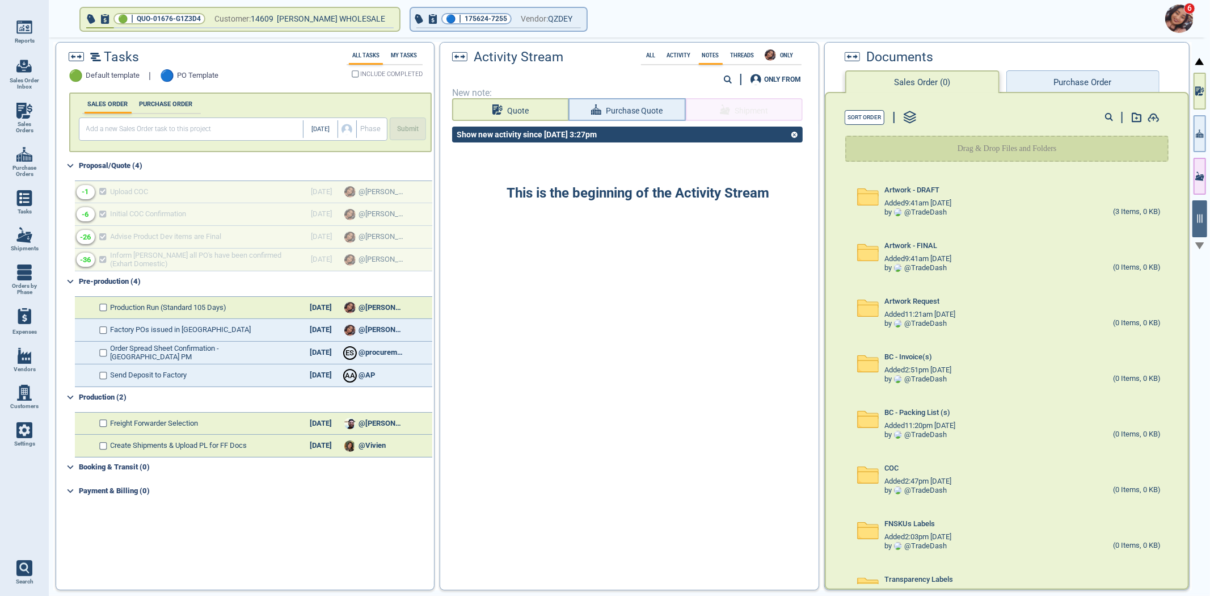
drag, startPoint x: 1203, startPoint y: 133, endPoint x: 1210, endPoint y: 172, distance: 39.1
click at [1203, 134] on icon "button" at bounding box center [1200, 134] width 8 height 12
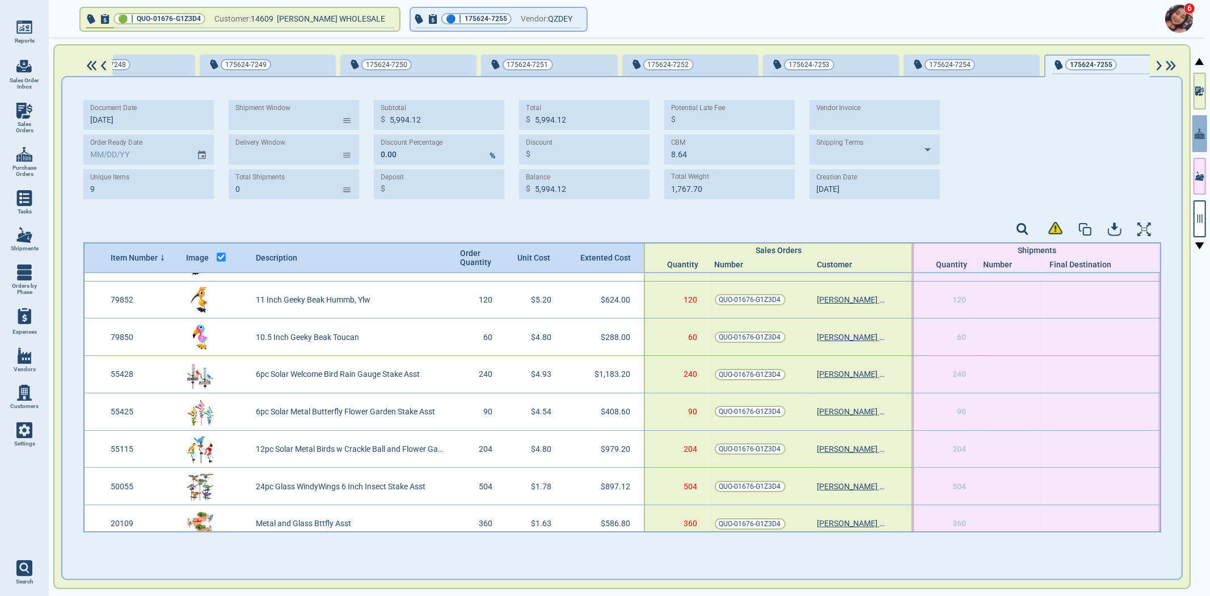
scroll to position [77, 0]
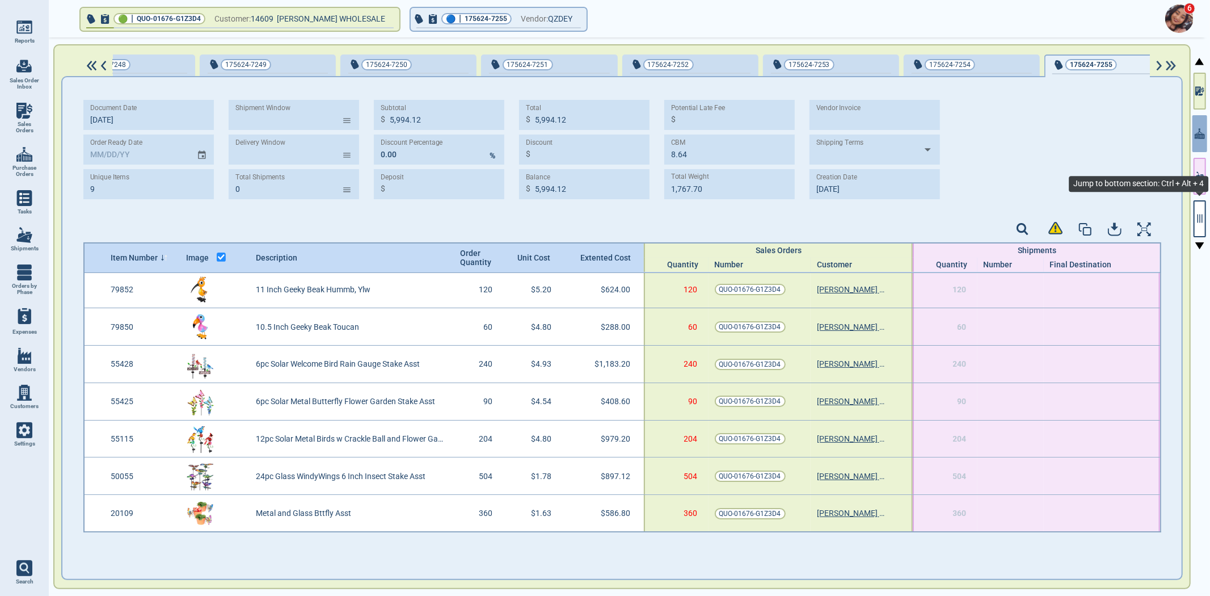
click at [1199, 214] on icon "button" at bounding box center [1200, 218] width 10 height 10
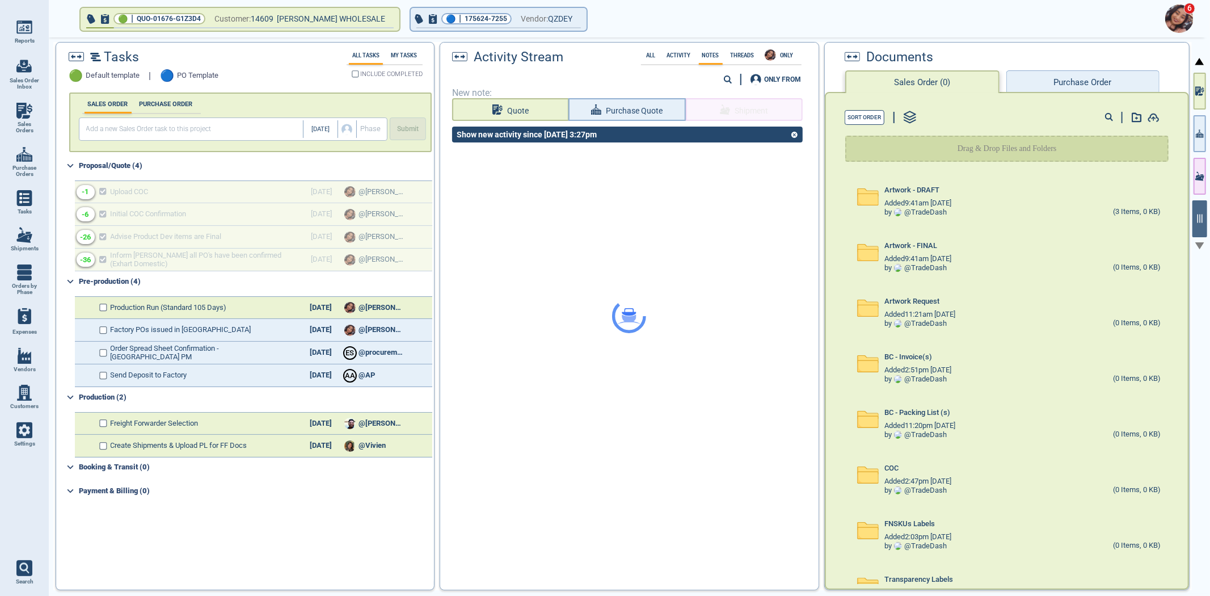
click at [1055, 74] on button "Purchase Order" at bounding box center [1083, 81] width 153 height 23
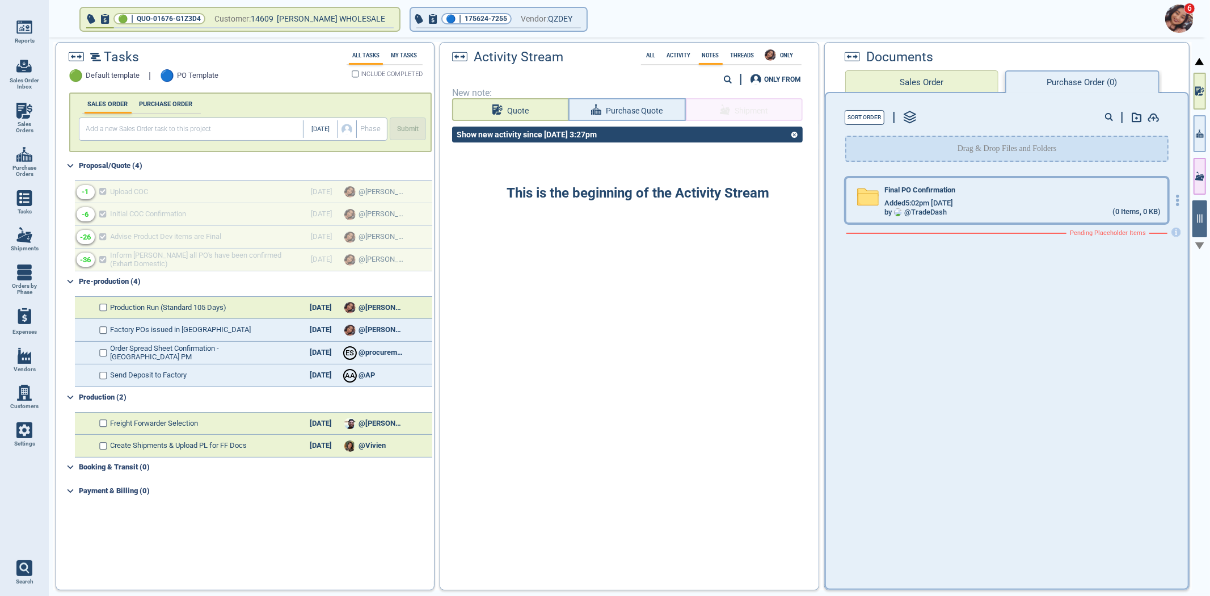
click at [1013, 193] on div "Final PO Confirmation" at bounding box center [1023, 192] width 276 height 12
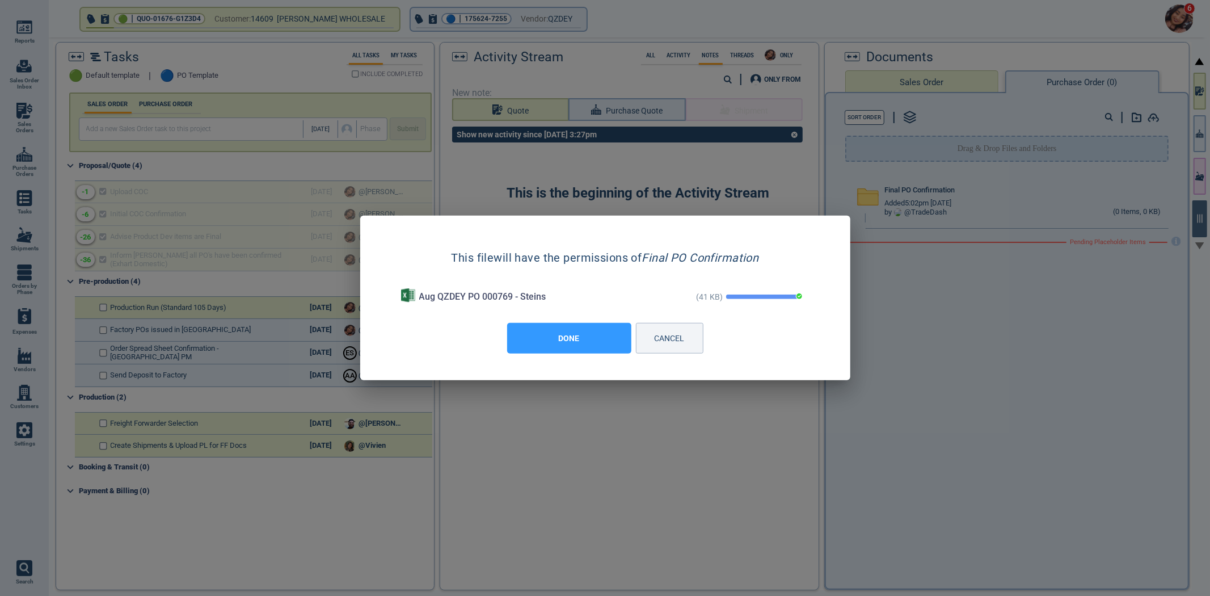
click at [588, 336] on button "DONE" at bounding box center [569, 338] width 124 height 31
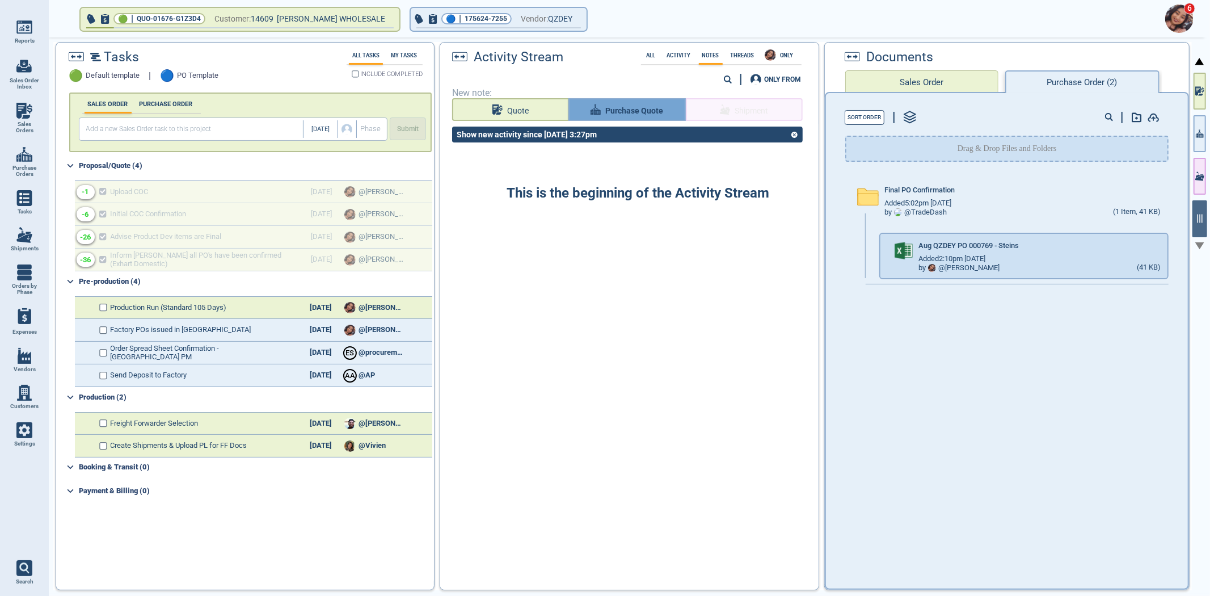
click at [620, 115] on button "Purchase Quote" at bounding box center [627, 109] width 117 height 23
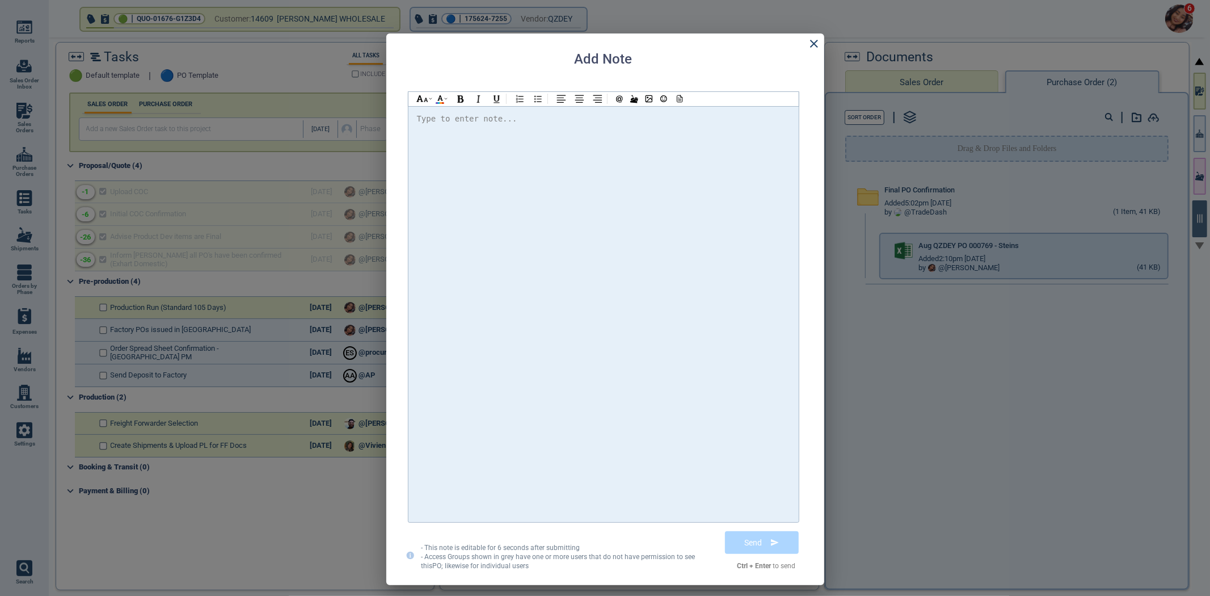
click at [614, 134] on div at bounding box center [603, 314] width 373 height 405
click at [677, 100] on icon at bounding box center [678, 99] width 10 height 8
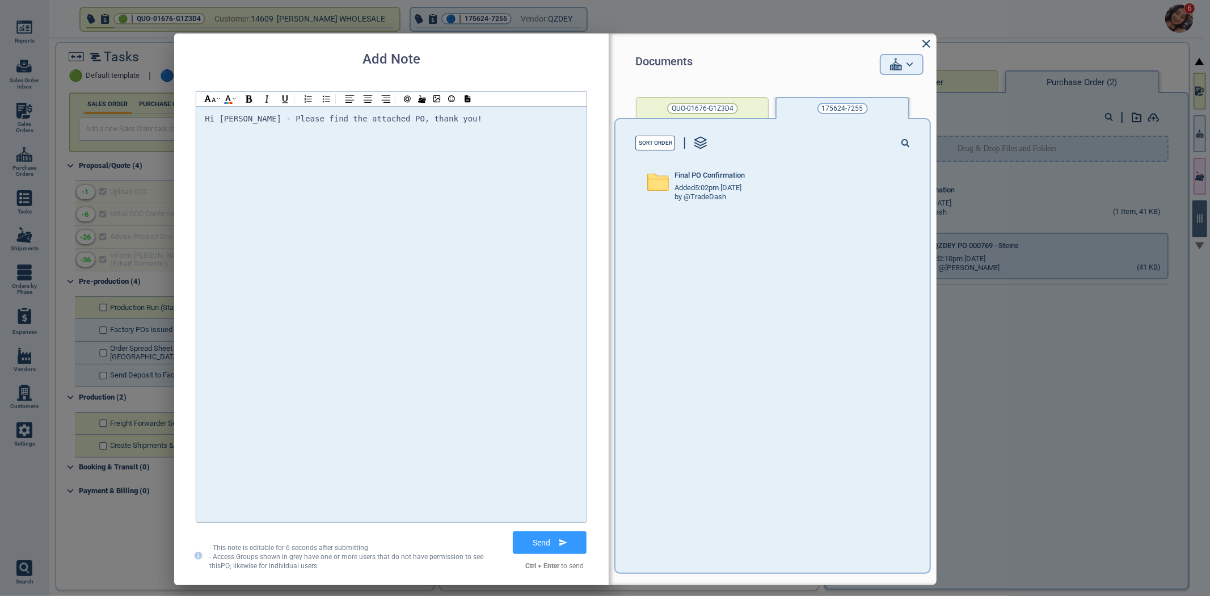
drag, startPoint x: 753, startPoint y: 188, endPoint x: 813, endPoint y: 214, distance: 64.5
click at [755, 188] on div "Added 5:02pm 2/17/23" at bounding box center [769, 187] width 188 height 9
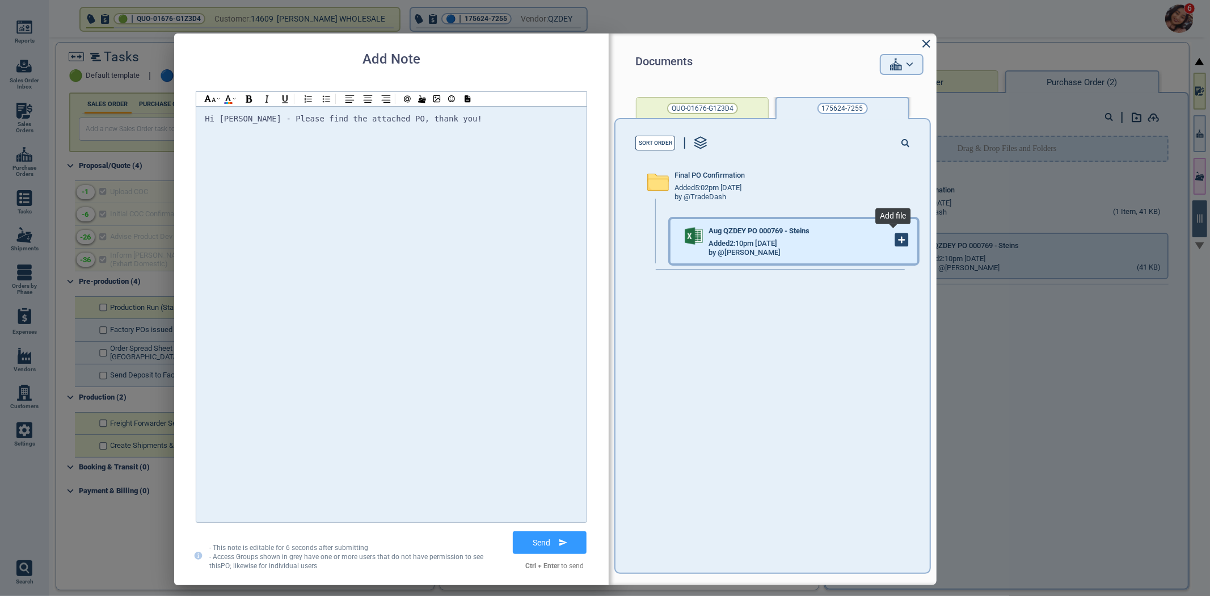
click at [896, 241] on icon at bounding box center [902, 240] width 12 height 12
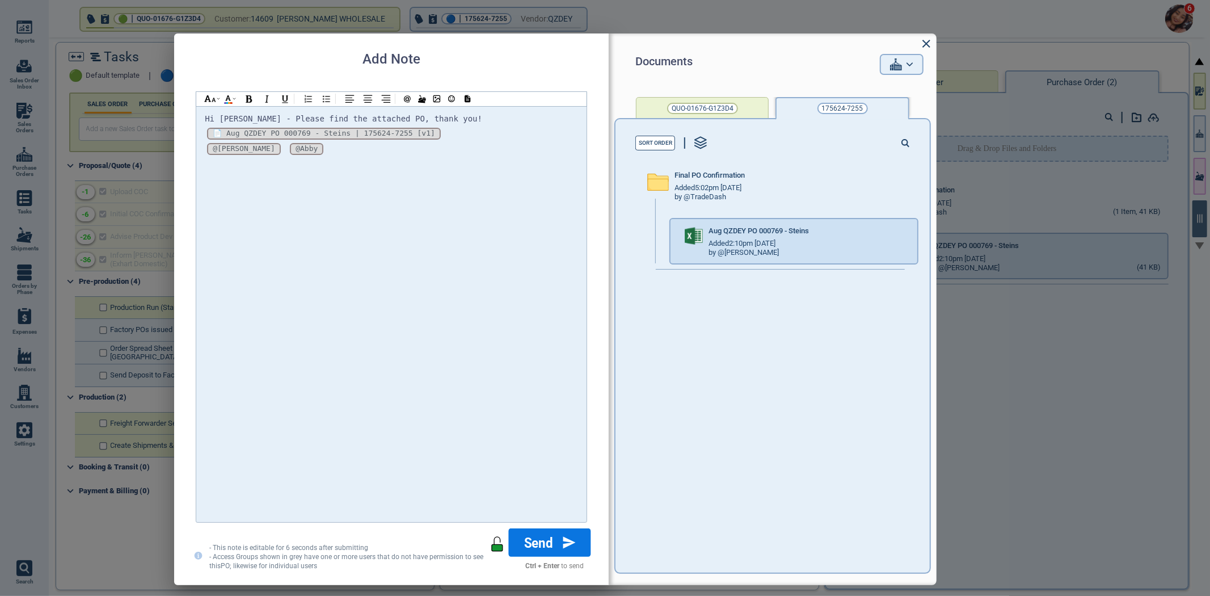
click at [532, 541] on button "Send" at bounding box center [550, 542] width 82 height 28
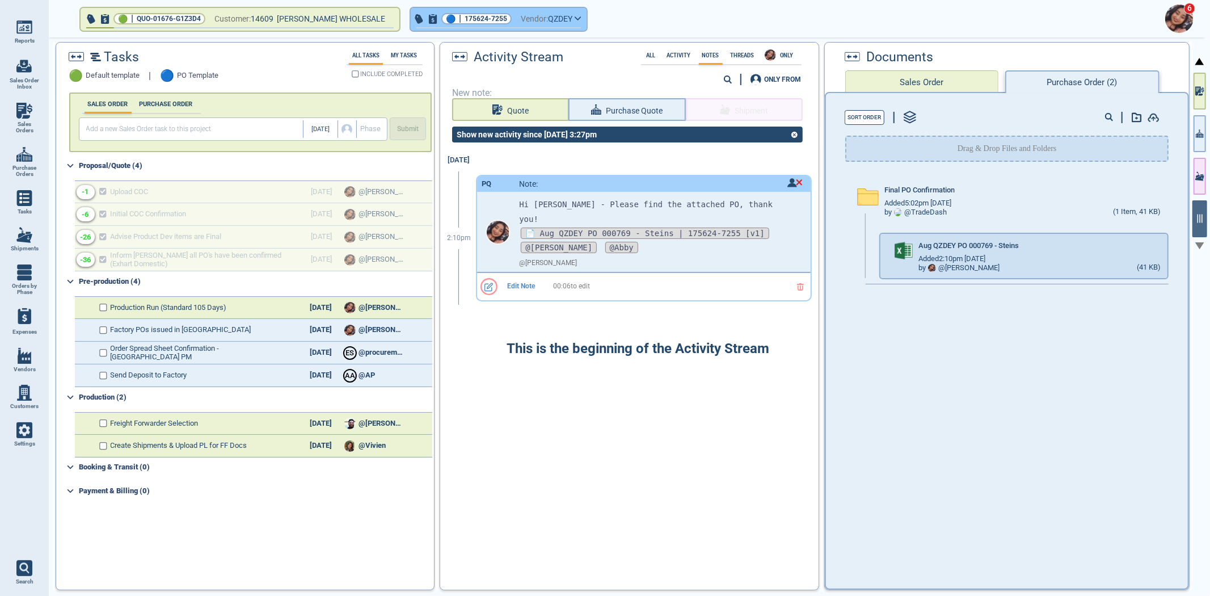
click at [495, 15] on span "175624-7255" at bounding box center [486, 18] width 43 height 11
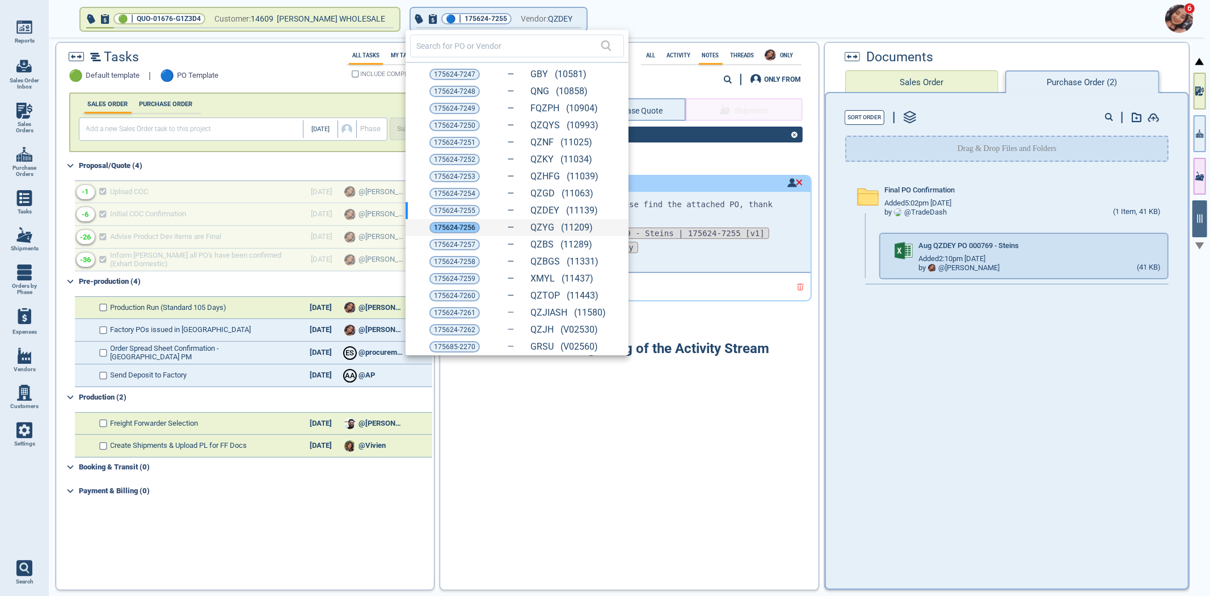
click at [458, 226] on span "175624-7256" at bounding box center [454, 227] width 41 height 11
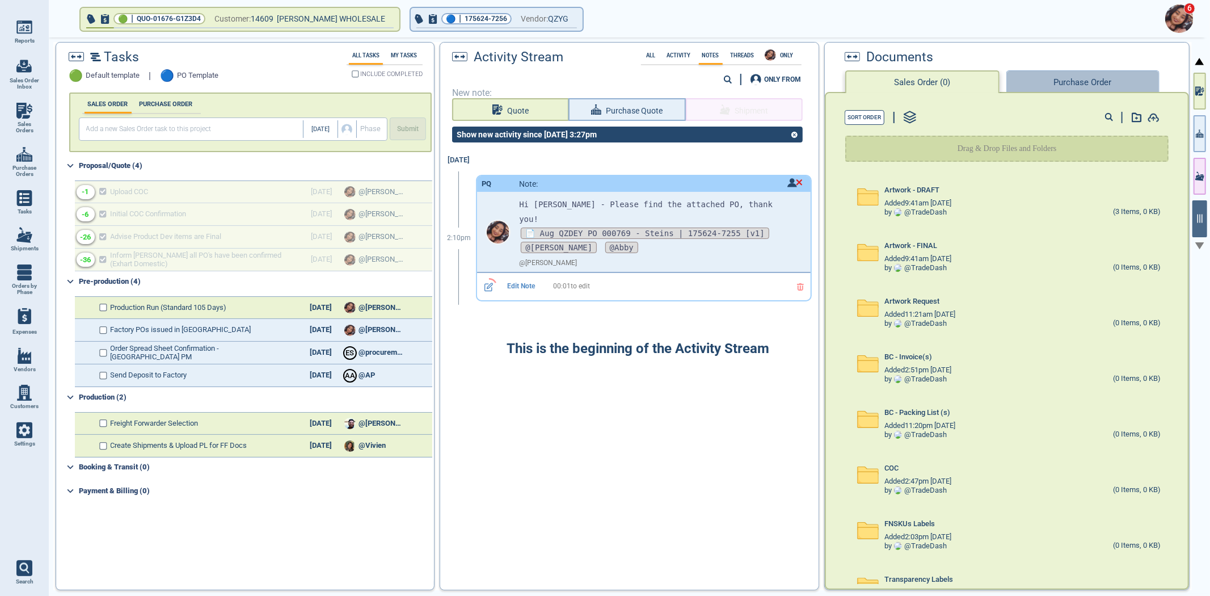
click at [1070, 88] on button "Purchase Order" at bounding box center [1083, 81] width 153 height 23
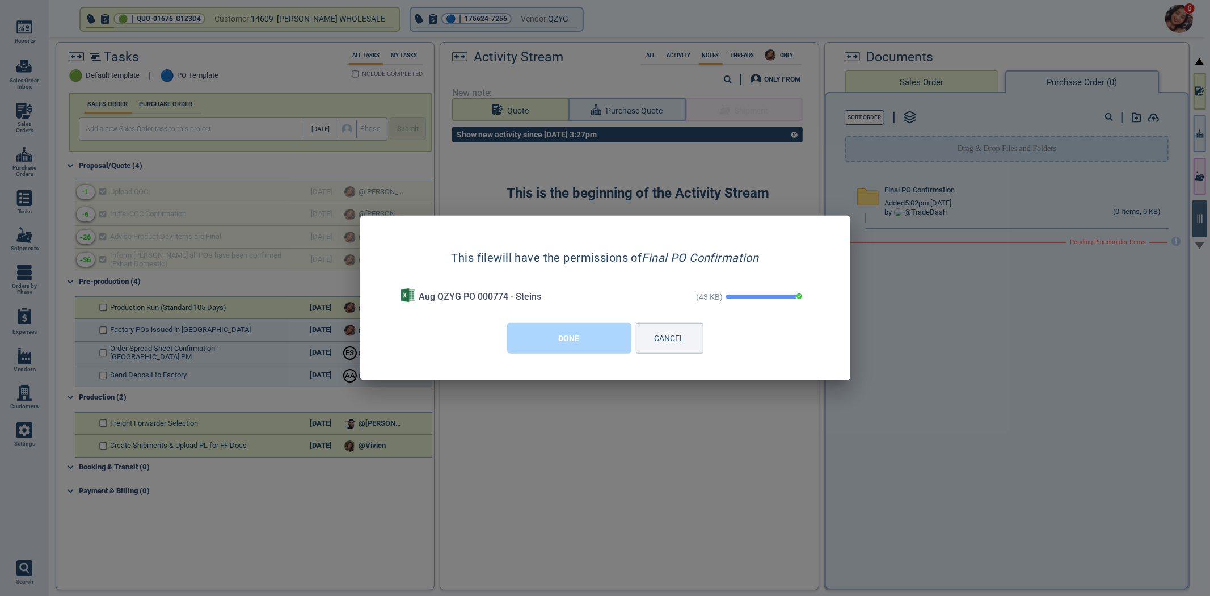
click at [608, 342] on button "DONE" at bounding box center [569, 338] width 124 height 31
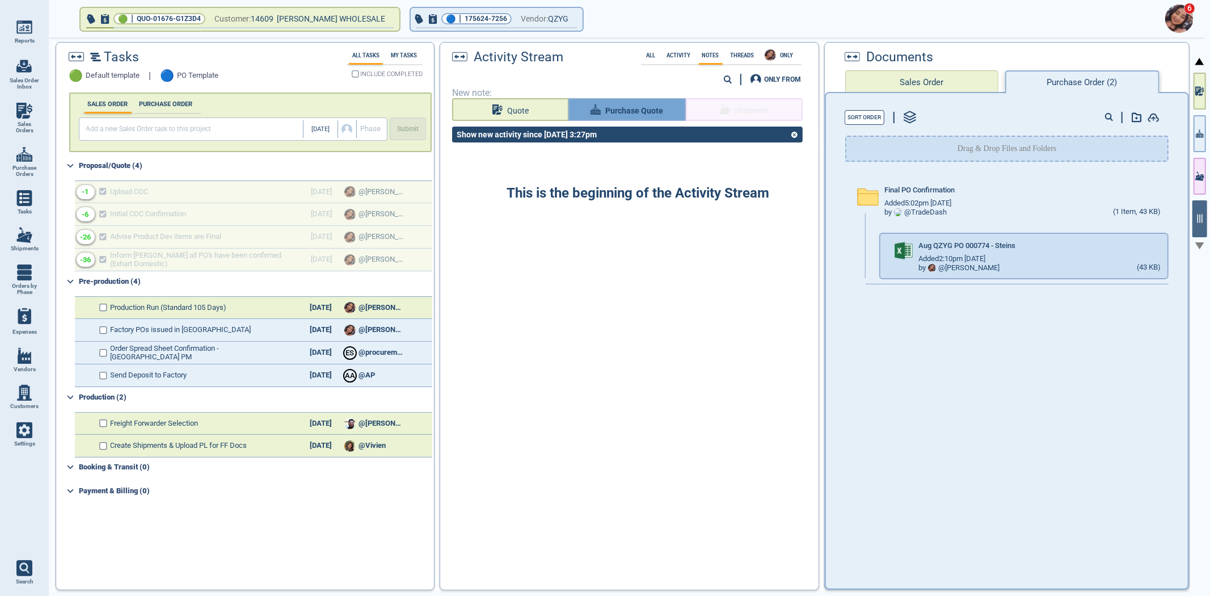
click at [630, 116] on span "Purchase Quote" at bounding box center [634, 111] width 58 height 14
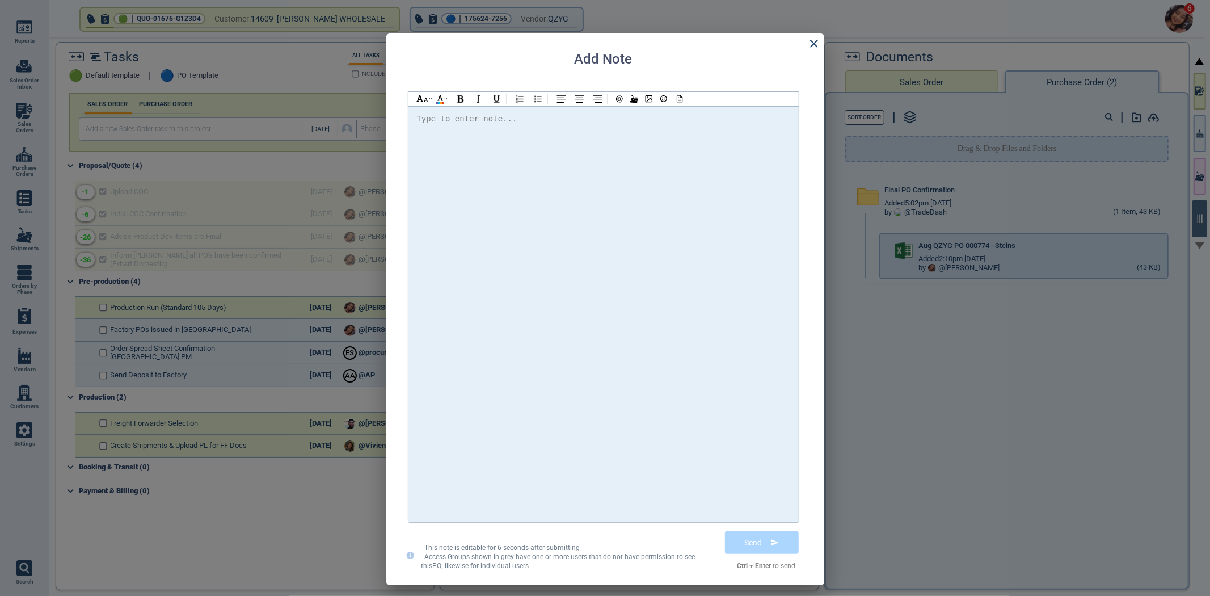
click at [603, 178] on div at bounding box center [603, 314] width 373 height 405
click at [676, 95] on icon at bounding box center [678, 99] width 10 height 8
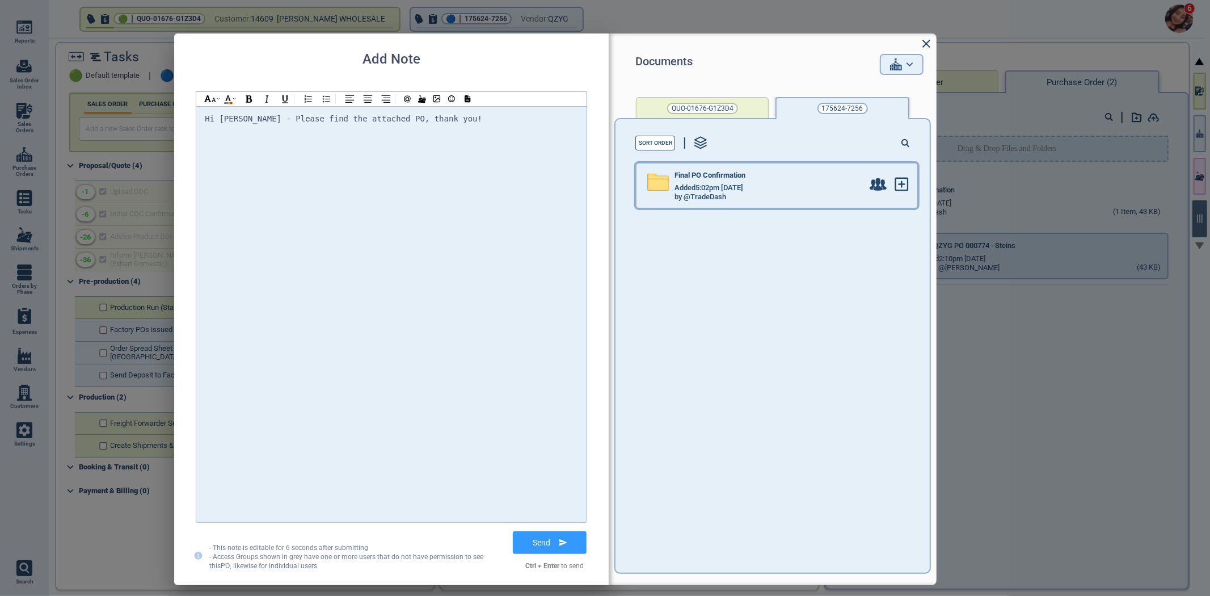
click at [727, 202] on div "Final PO Confirmation Added 5:02pm 2/17/23 by @TradeDash" at bounding box center [753, 185] width 233 height 44
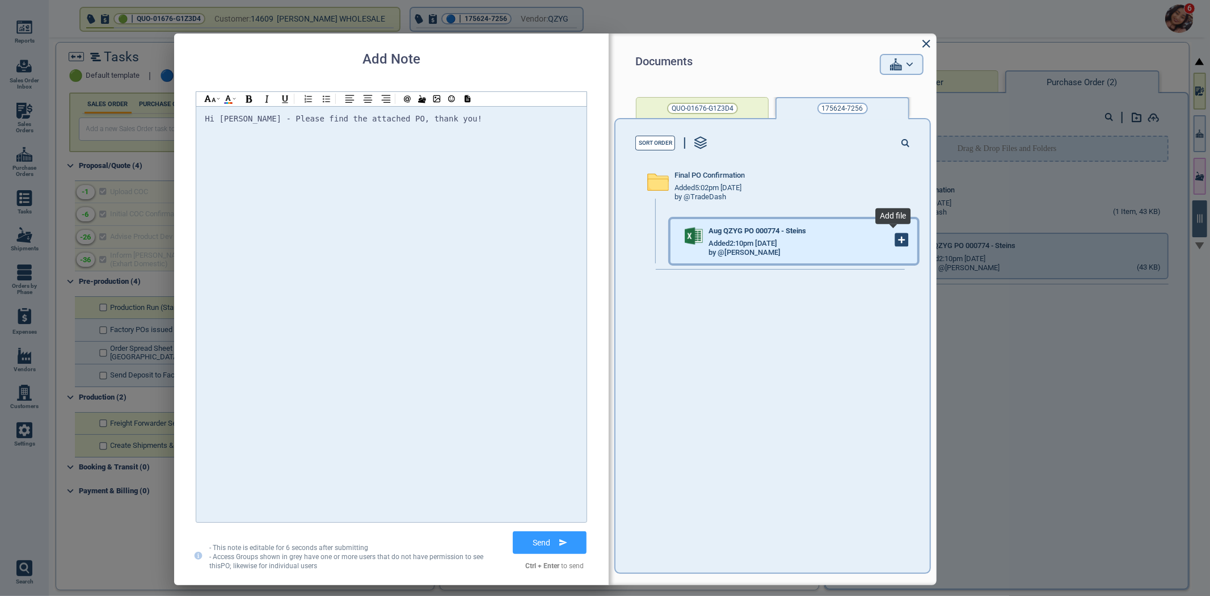
click at [899, 245] on icon at bounding box center [902, 240] width 12 height 12
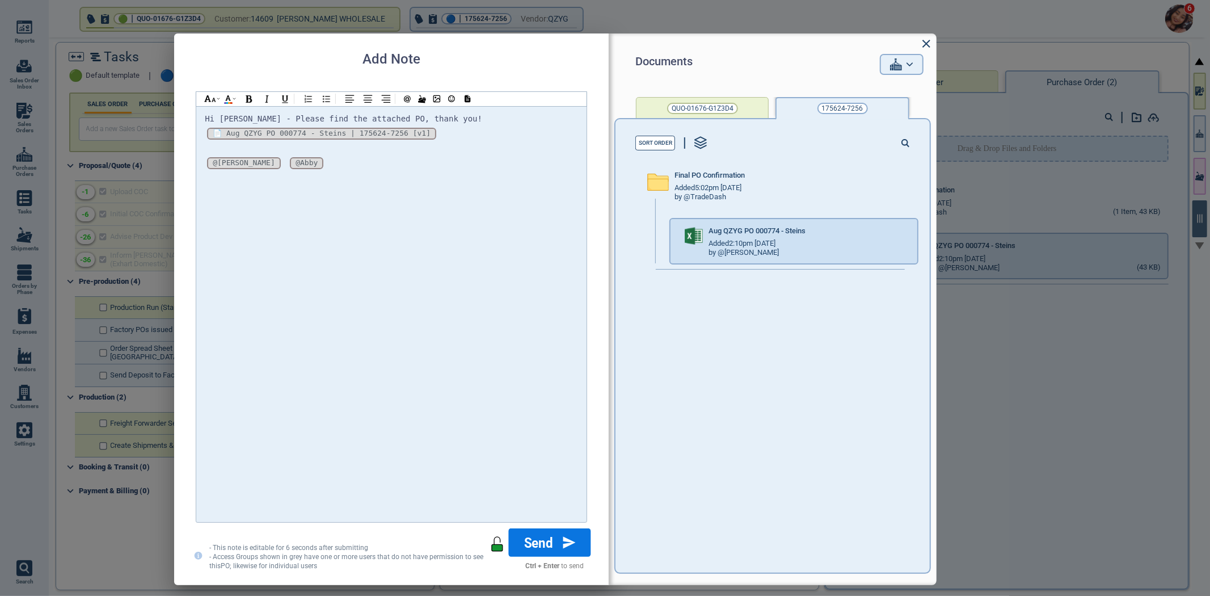
click at [536, 537] on button "Send" at bounding box center [550, 542] width 82 height 28
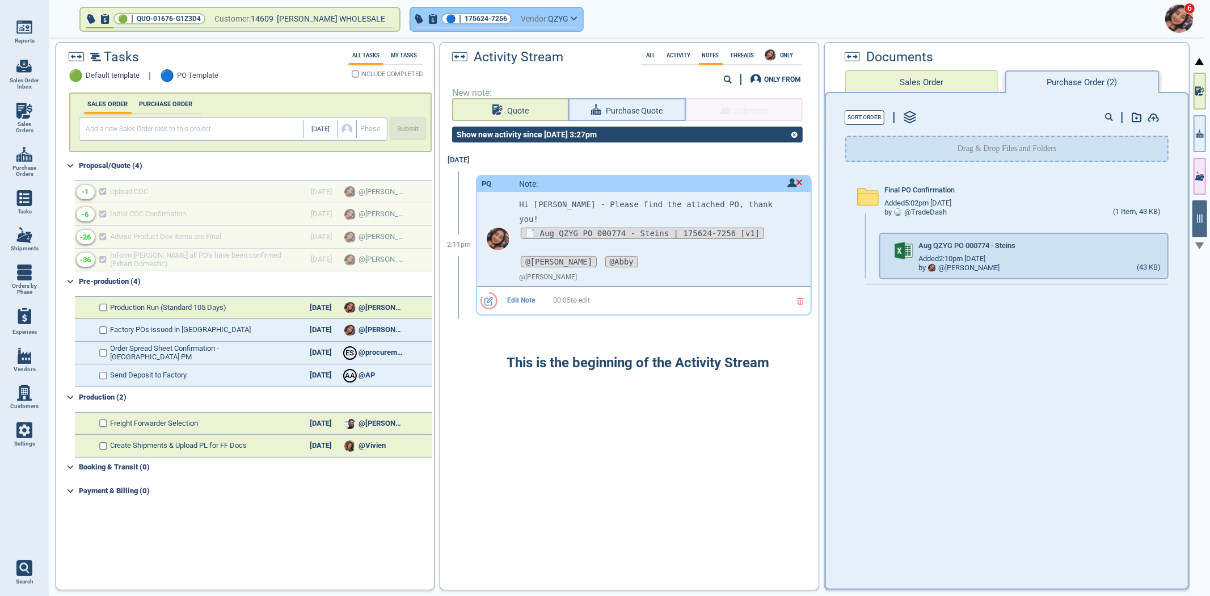
click at [465, 19] on span "175624-7256" at bounding box center [486, 18] width 43 height 11
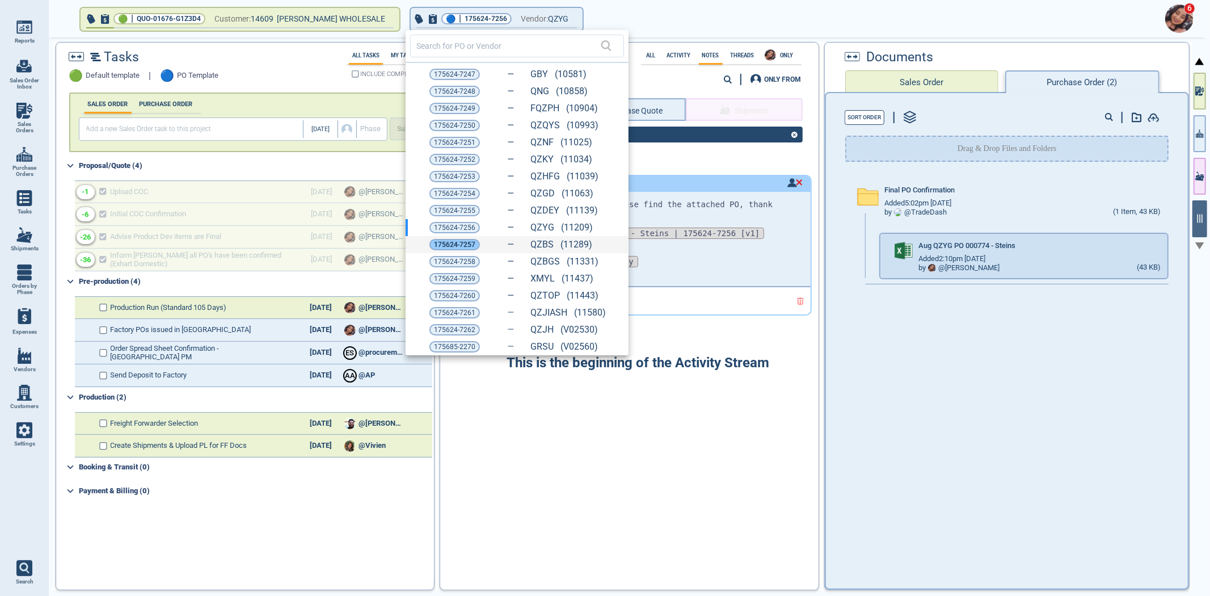
click at [462, 246] on span "175624-7257" at bounding box center [454, 244] width 41 height 11
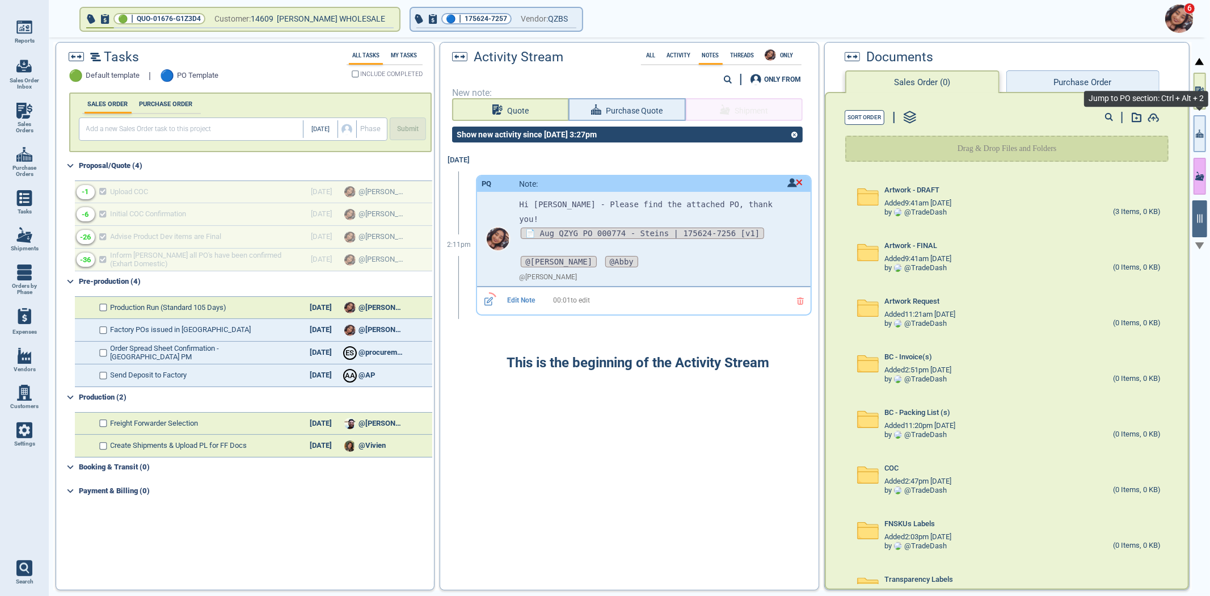
click at [1195, 142] on button "button" at bounding box center [1200, 133] width 12 height 37
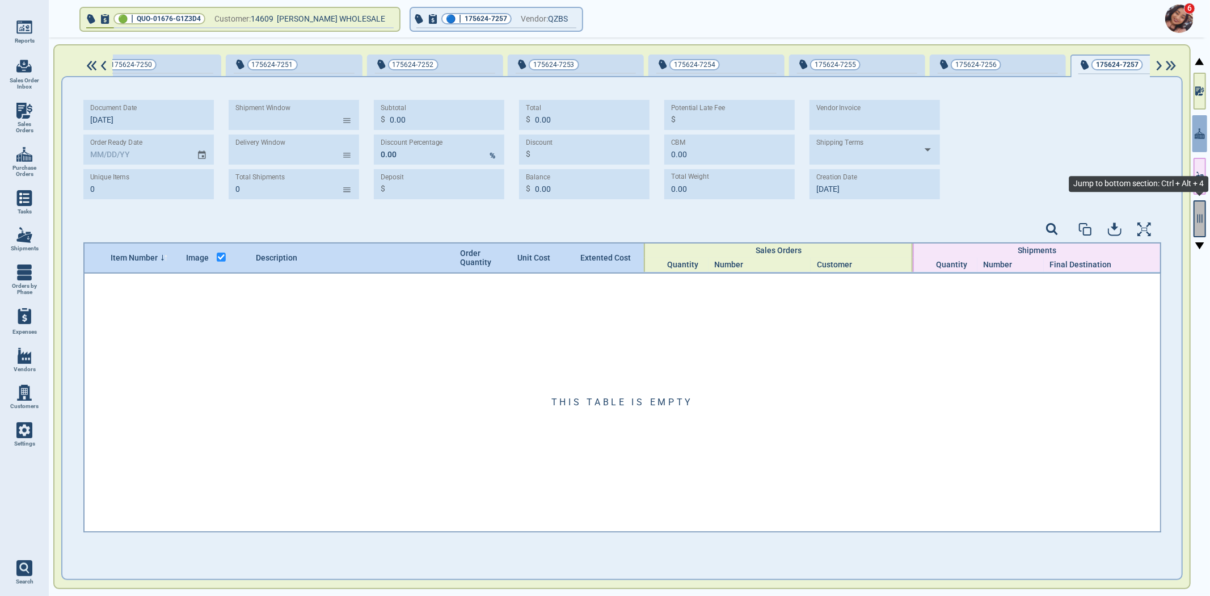
scroll to position [0, 472]
click at [1204, 218] on icon "button" at bounding box center [1200, 218] width 10 height 10
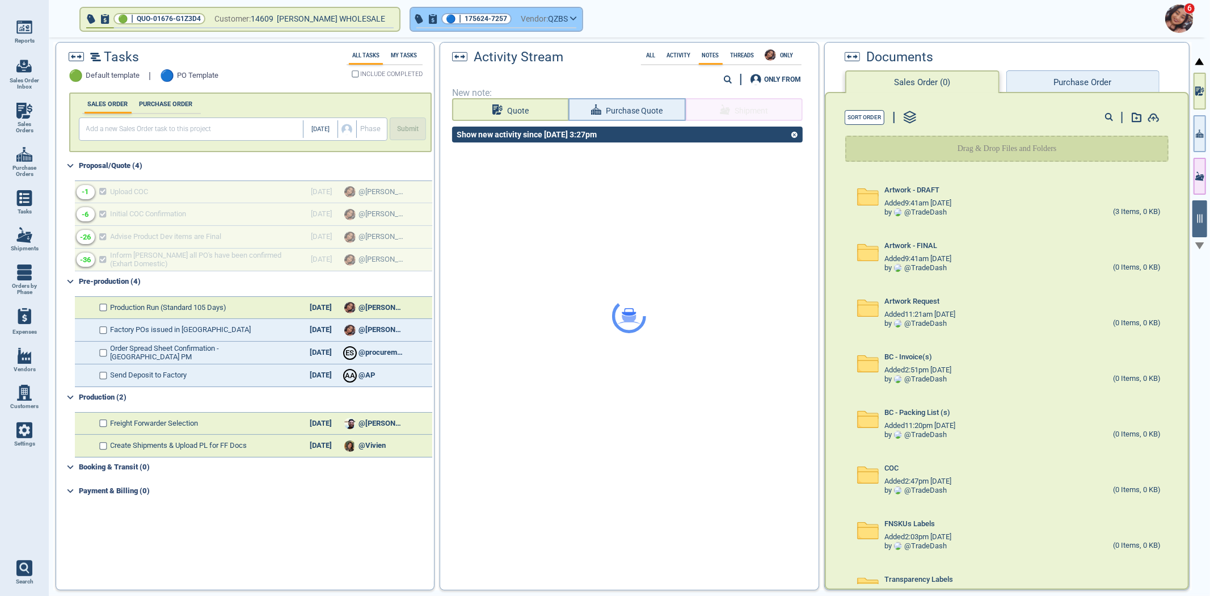
click at [481, 23] on span "175624-7257" at bounding box center [486, 18] width 43 height 11
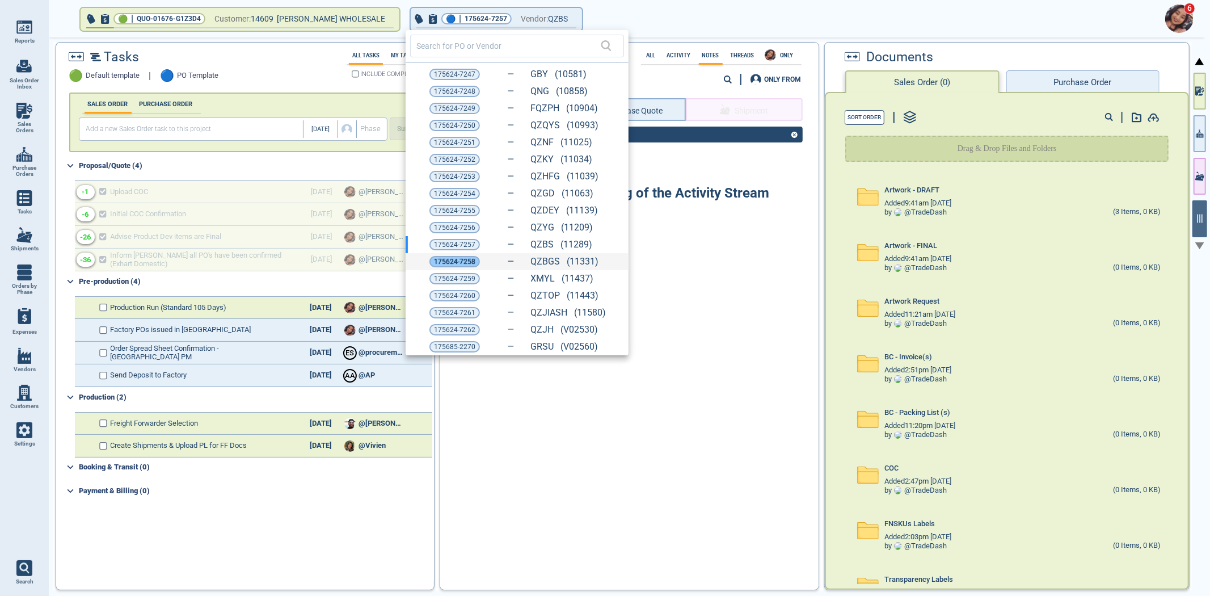
click at [438, 262] on span "175624-7258" at bounding box center [454, 261] width 41 height 11
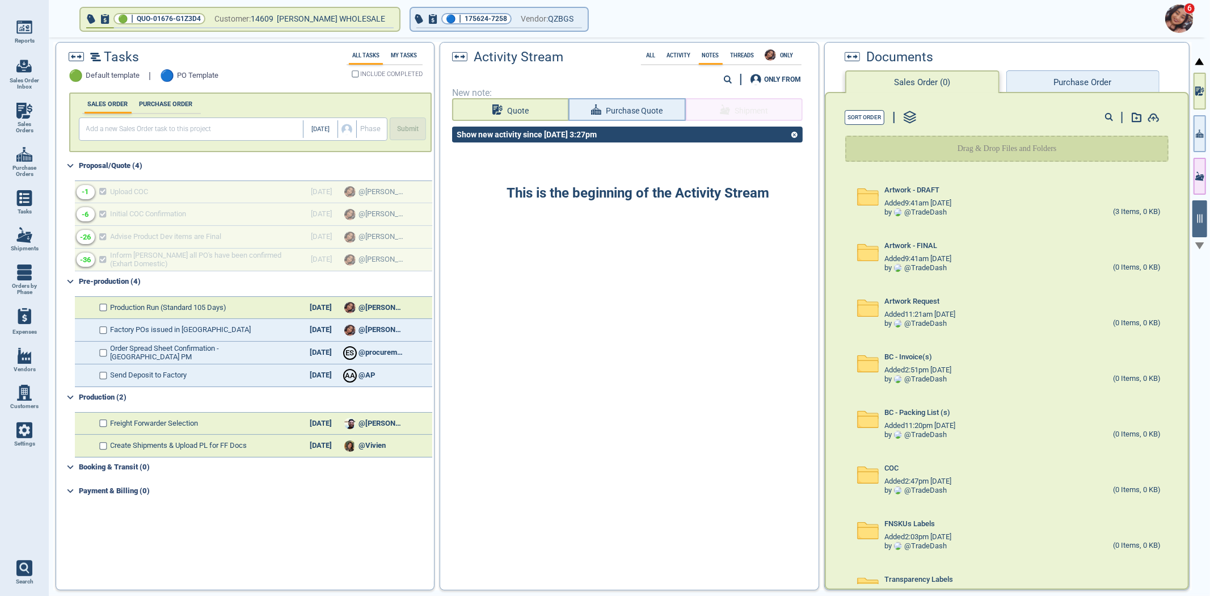
click at [1054, 83] on button "Purchase Order" at bounding box center [1083, 81] width 153 height 23
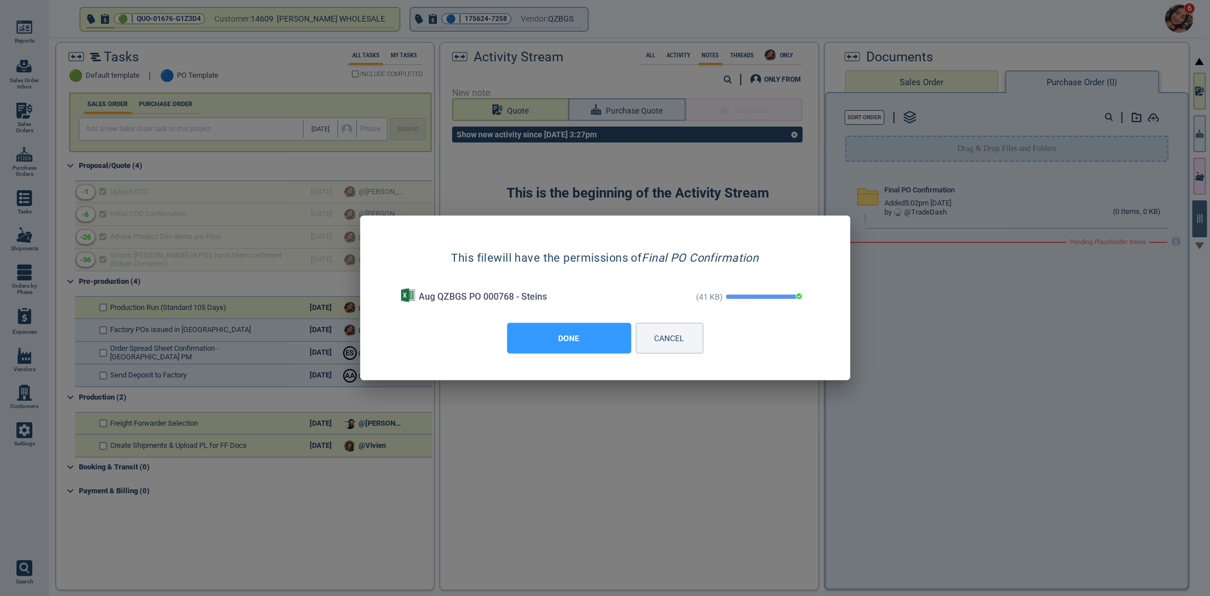
click at [580, 335] on button "DONE" at bounding box center [569, 338] width 124 height 31
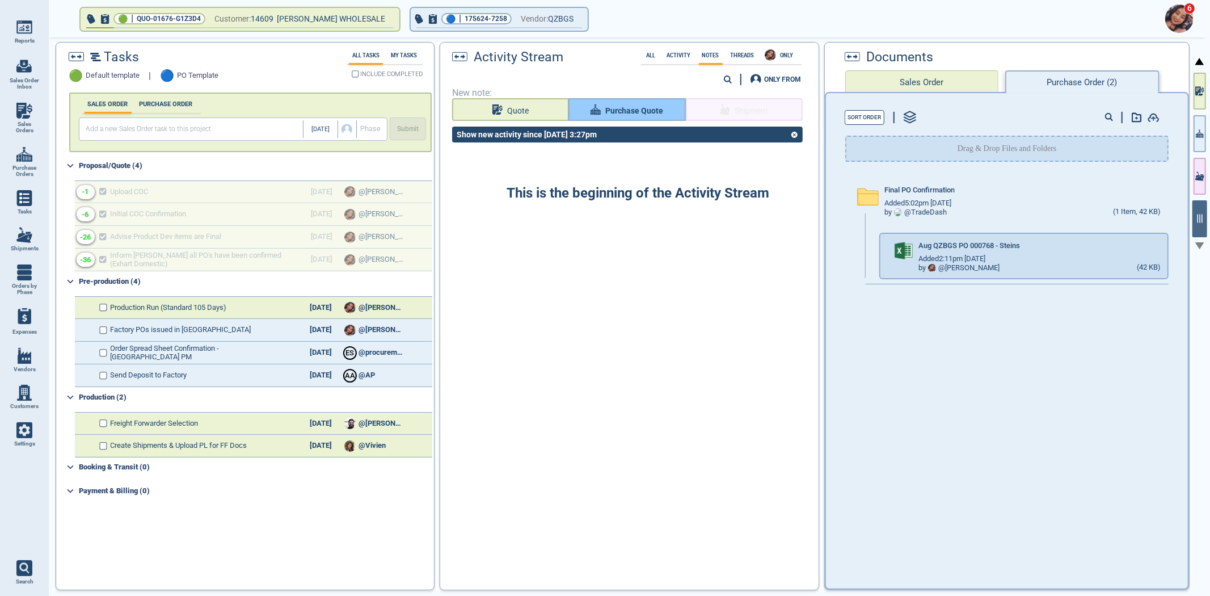
click at [619, 105] on span "Purchase Quote" at bounding box center [634, 111] width 58 height 14
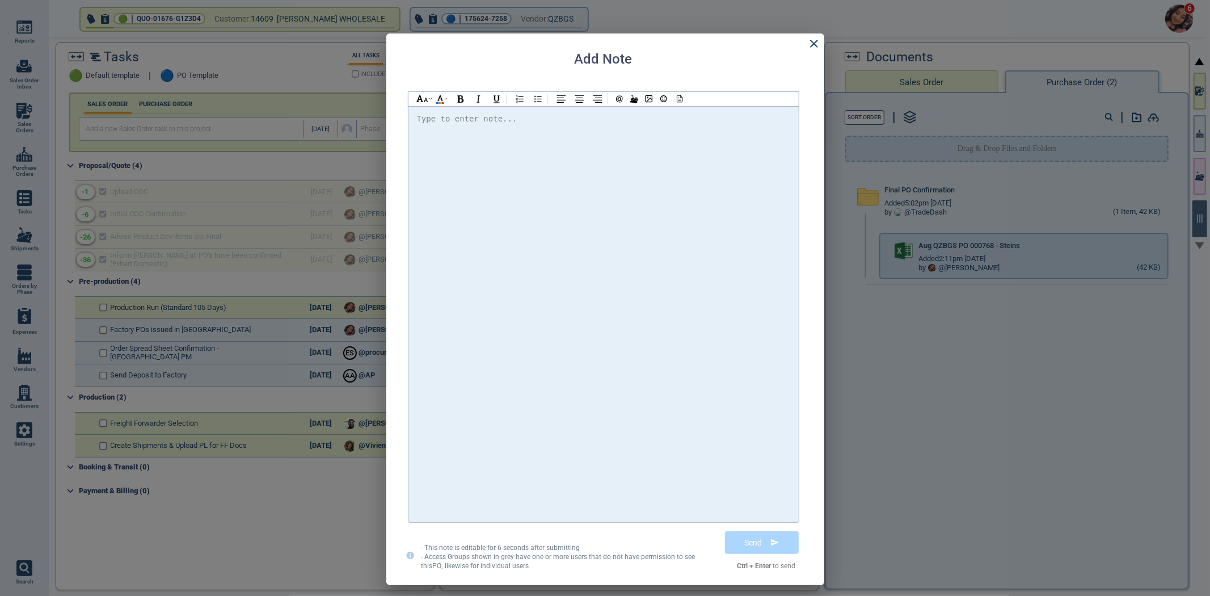
click at [614, 132] on div at bounding box center [603, 314] width 373 height 405
click at [681, 103] on div at bounding box center [678, 99] width 15 height 14
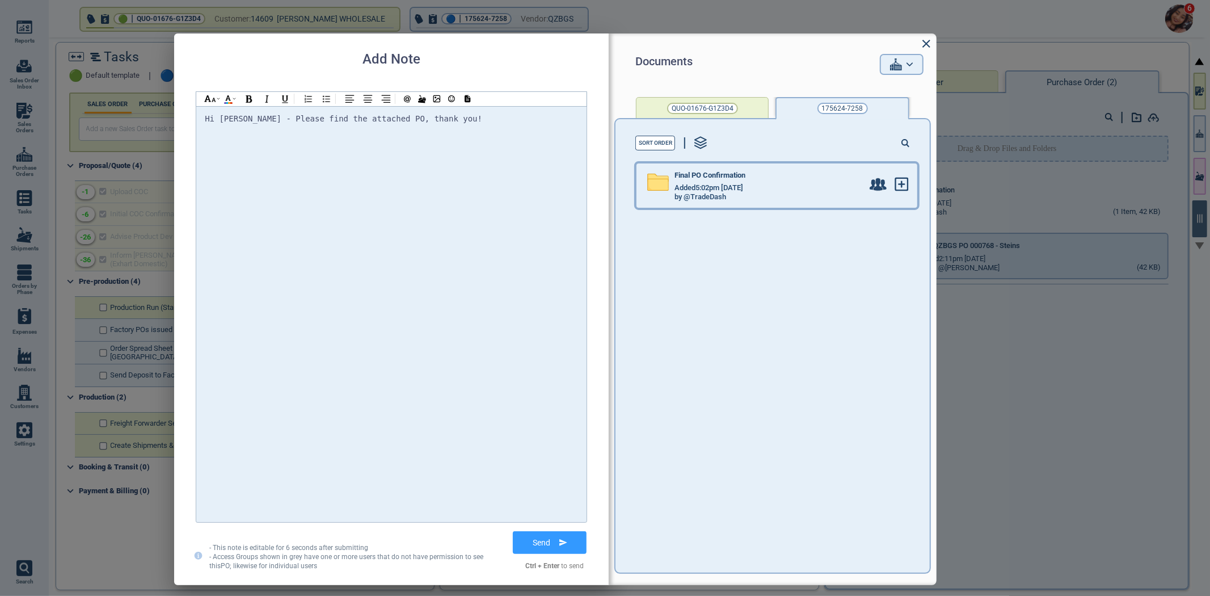
click at [765, 179] on div "Final PO Confirmation" at bounding box center [769, 177] width 188 height 12
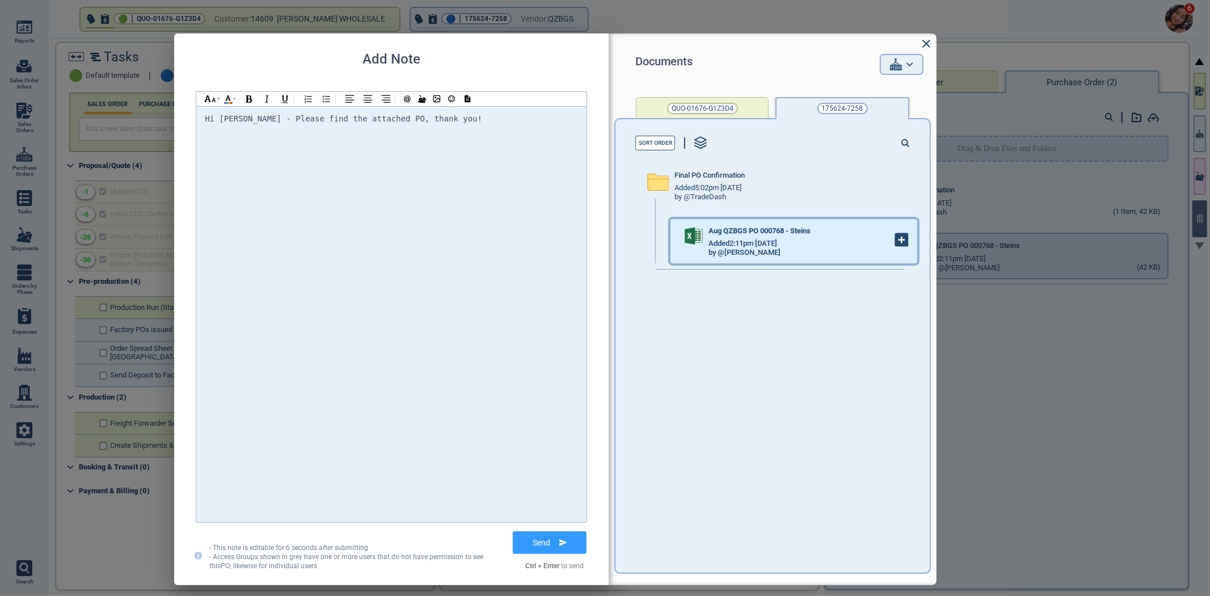
click at [896, 245] on icon at bounding box center [902, 240] width 12 height 12
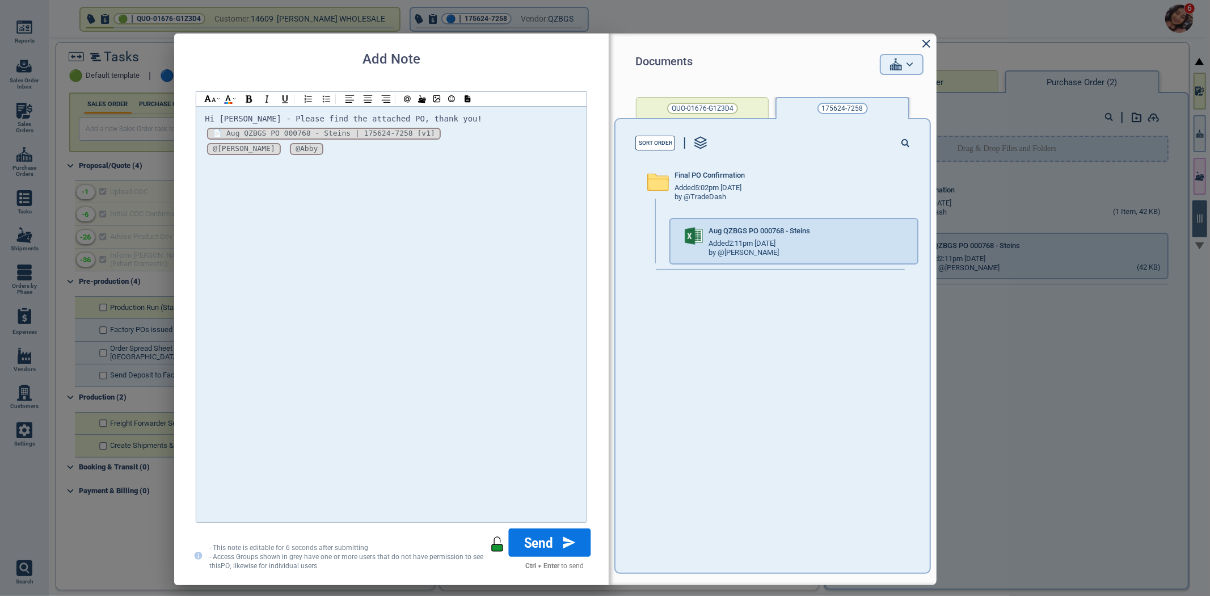
click at [548, 542] on button "Send" at bounding box center [550, 542] width 82 height 28
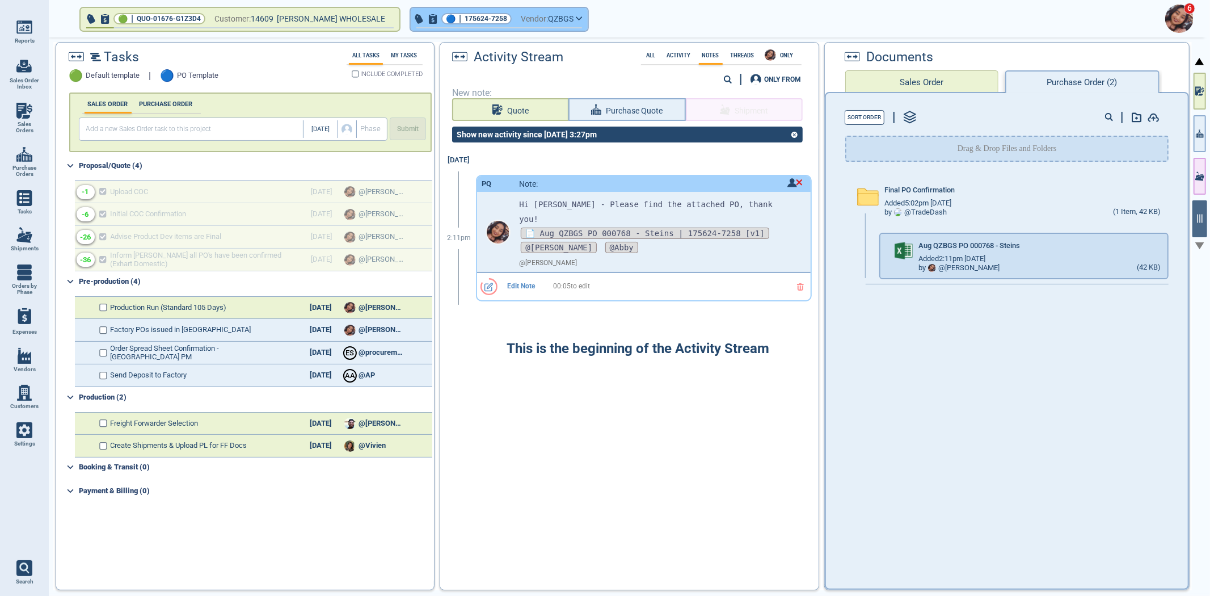
click at [528, 21] on span "Vendor:" at bounding box center [534, 19] width 27 height 14
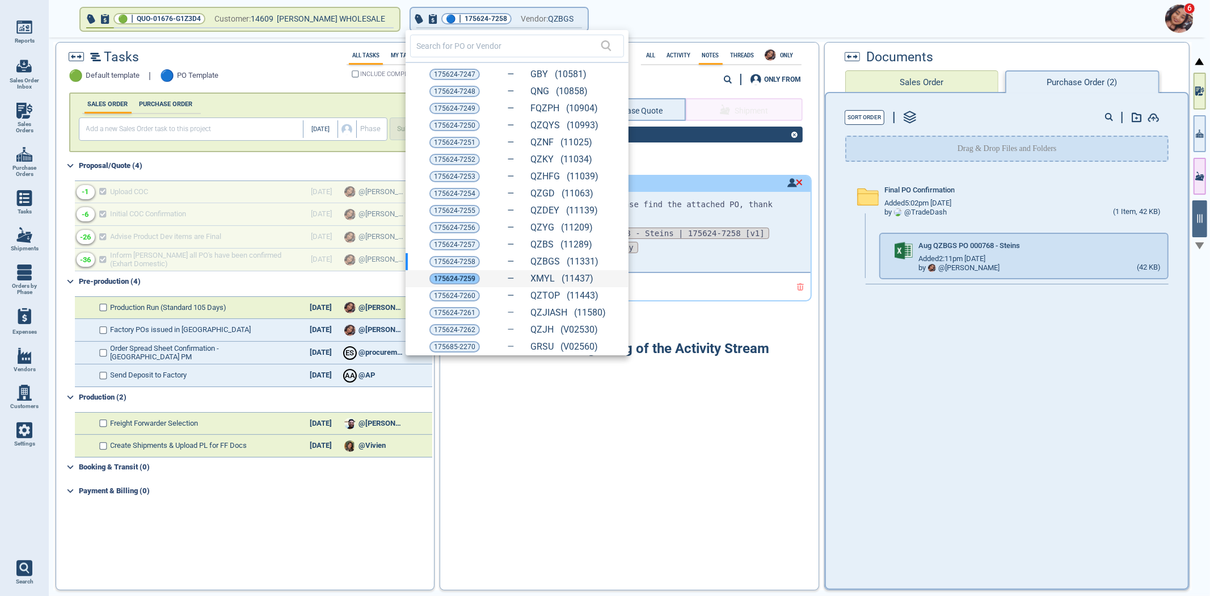
click at [454, 277] on span "175624-7259" at bounding box center [454, 278] width 41 height 11
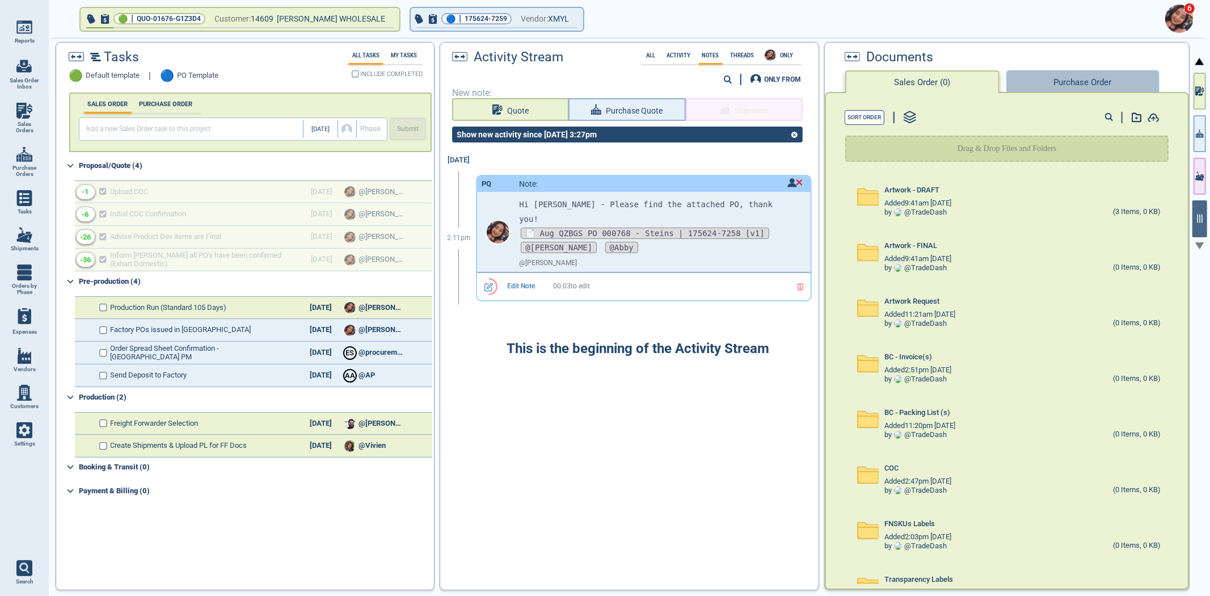
drag, startPoint x: 1099, startPoint y: 87, endPoint x: 1122, endPoint y: 104, distance: 28.8
click at [1099, 86] on button "Purchase Order" at bounding box center [1083, 81] width 153 height 23
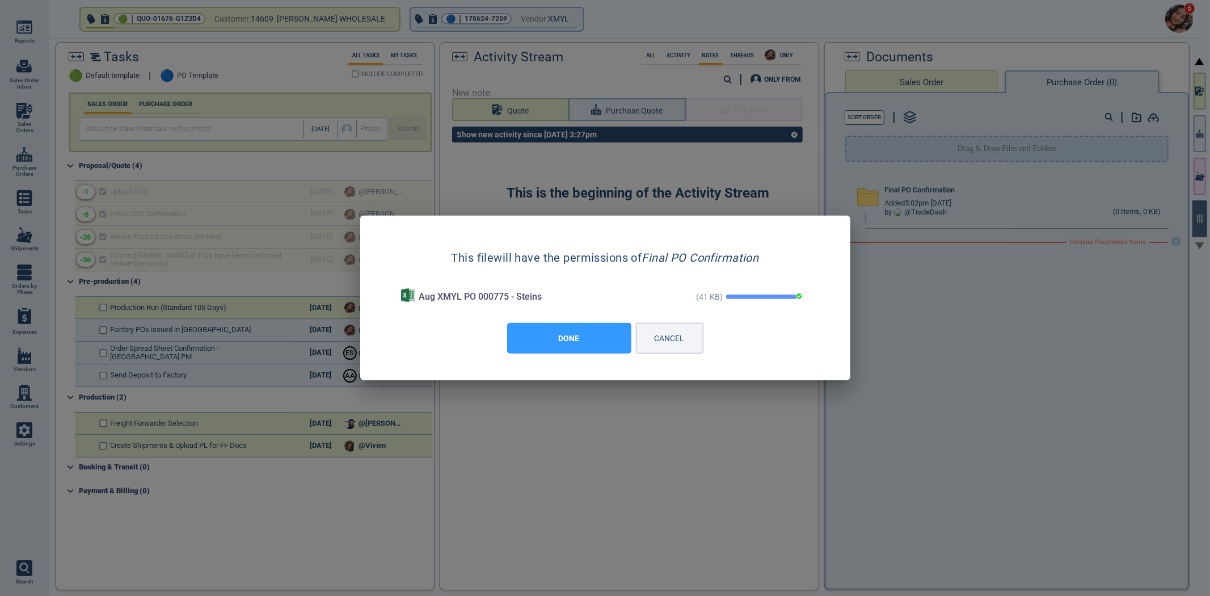
click at [558, 342] on button "DONE" at bounding box center [569, 338] width 124 height 31
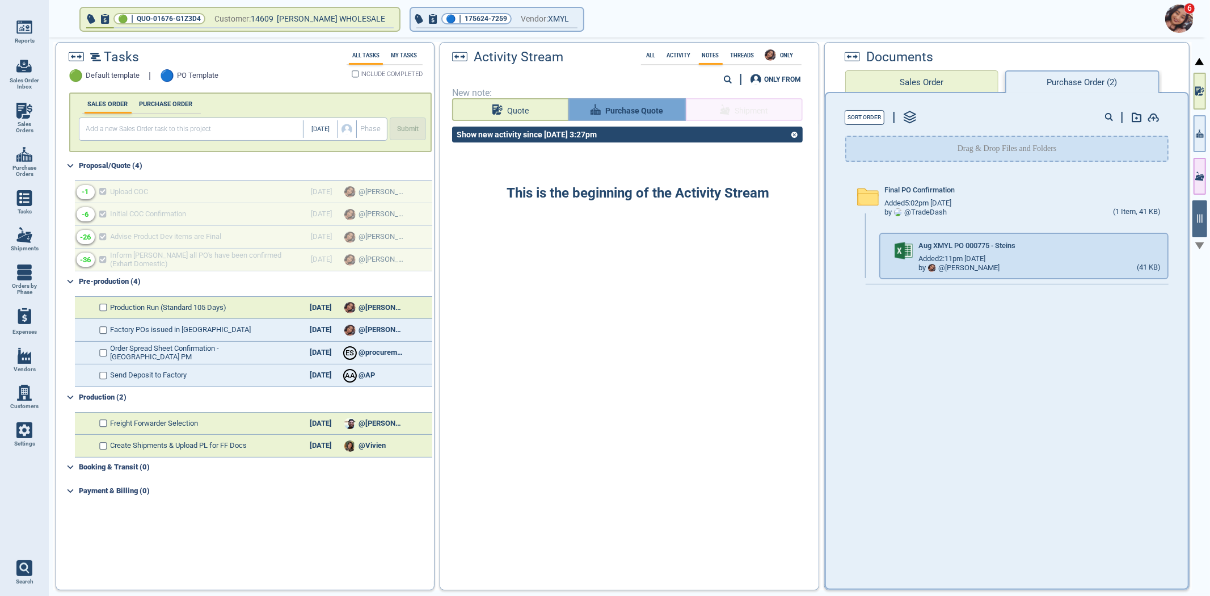
click at [637, 105] on span "Purchase Quote" at bounding box center [634, 111] width 58 height 14
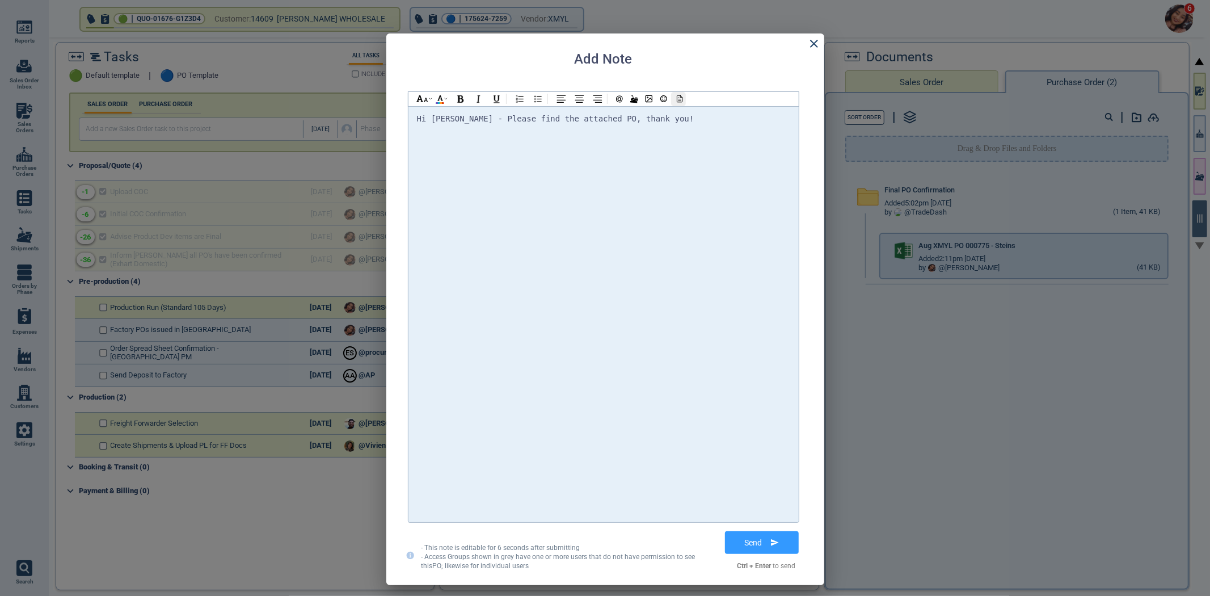
click at [673, 100] on icon at bounding box center [678, 99] width 10 height 8
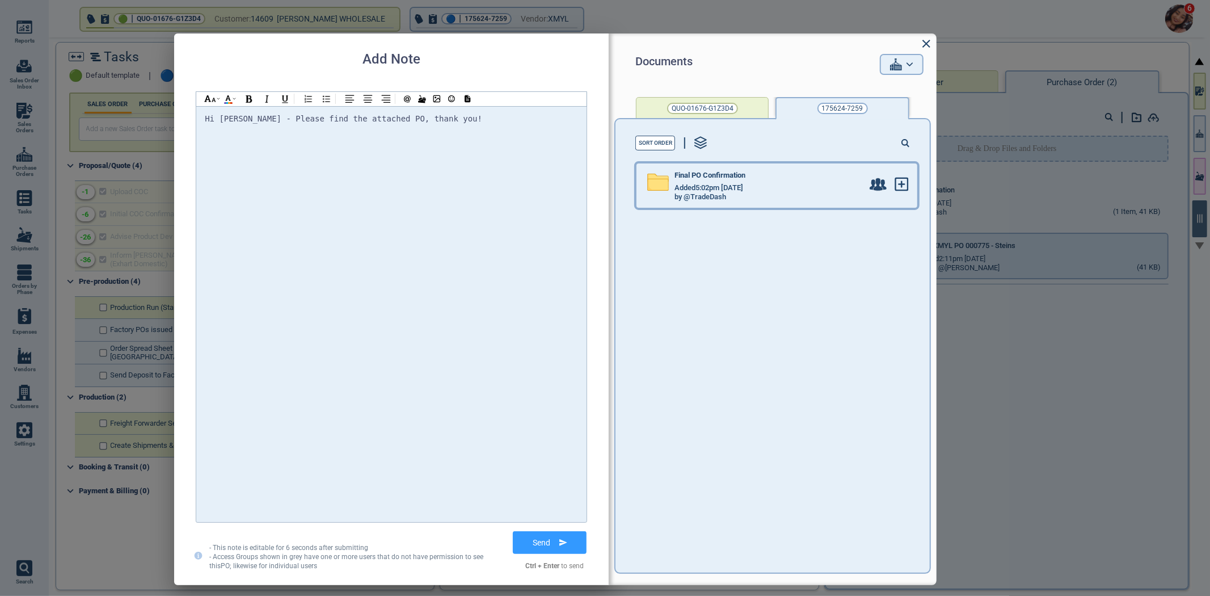
click at [789, 182] on div "Final PO Confirmation" at bounding box center [769, 177] width 188 height 12
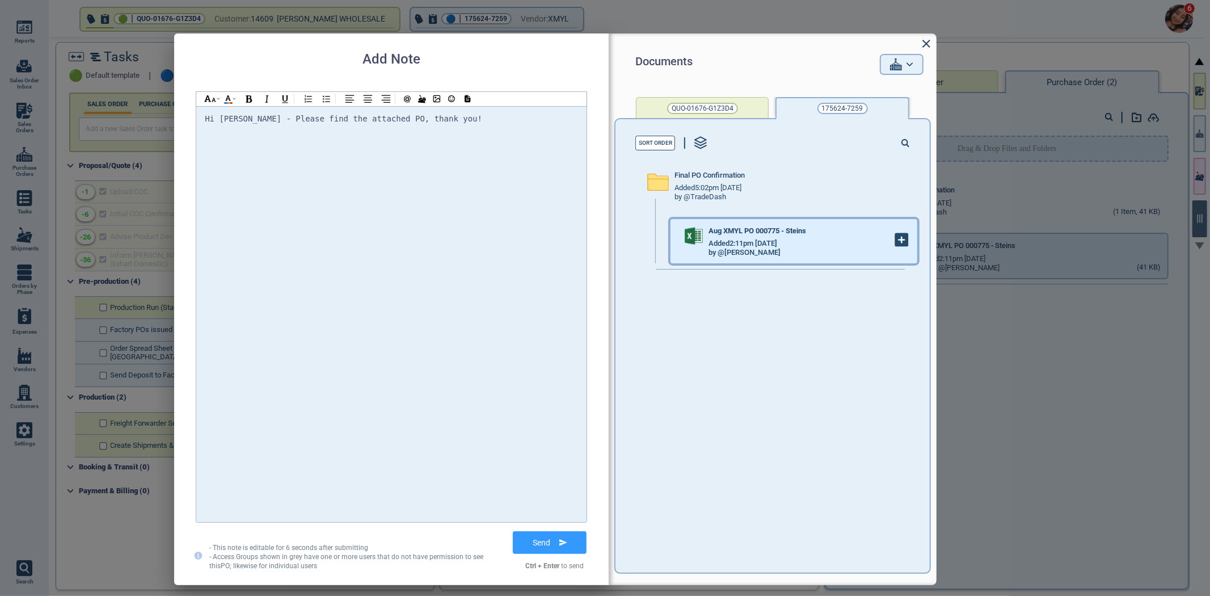
click at [896, 245] on icon at bounding box center [902, 240] width 12 height 12
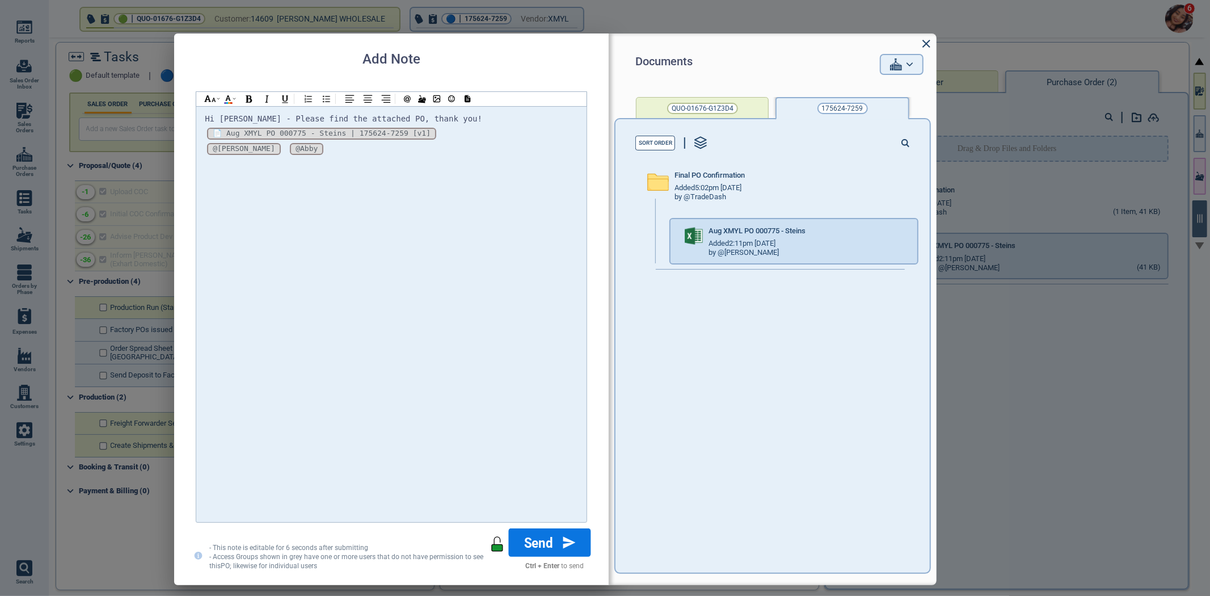
drag, startPoint x: 550, startPoint y: 532, endPoint x: 548, endPoint y: 538, distance: 6.1
click at [549, 536] on div "Documents QUO-01676-G1Z3D4 175624-7259 Sort Order Final PO Confirmation Added 5…" at bounding box center [392, 317] width 392 height 499
click at [548, 540] on button "Send" at bounding box center [550, 542] width 82 height 28
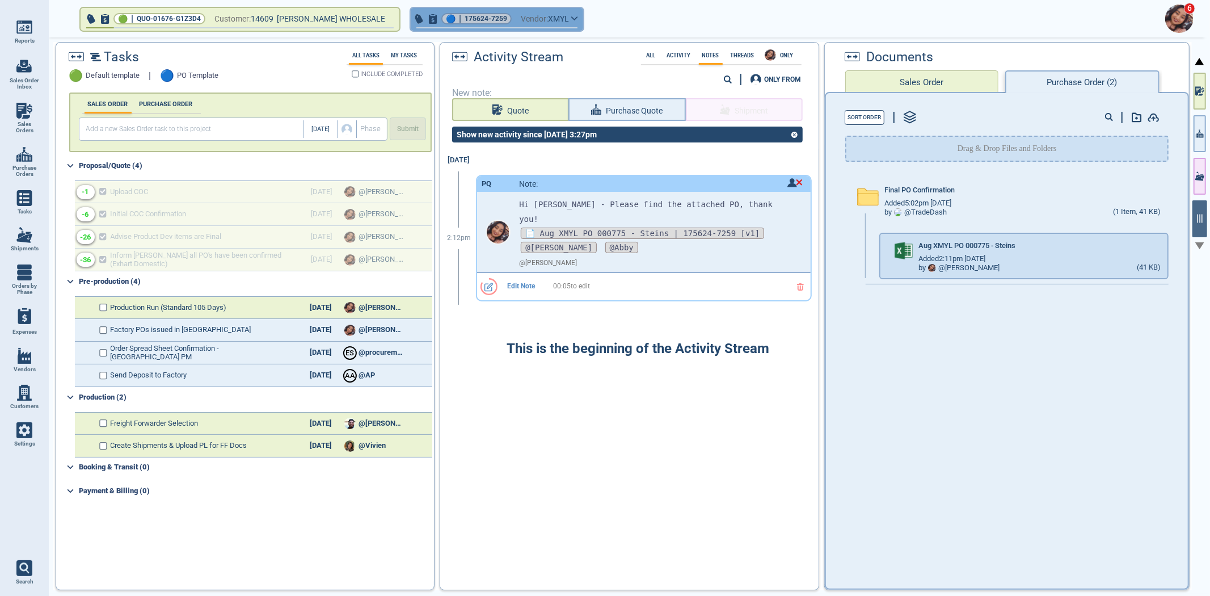
click at [479, 18] on span "175624-7259" at bounding box center [486, 18] width 43 height 11
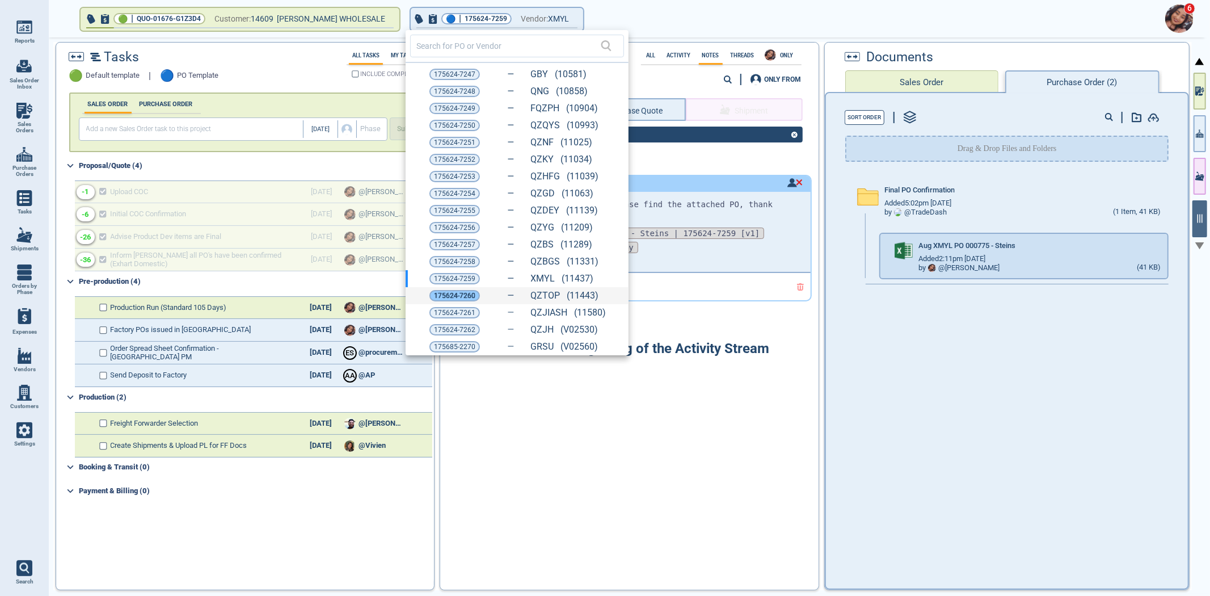
click at [441, 293] on span "175624-7260" at bounding box center [454, 295] width 41 height 11
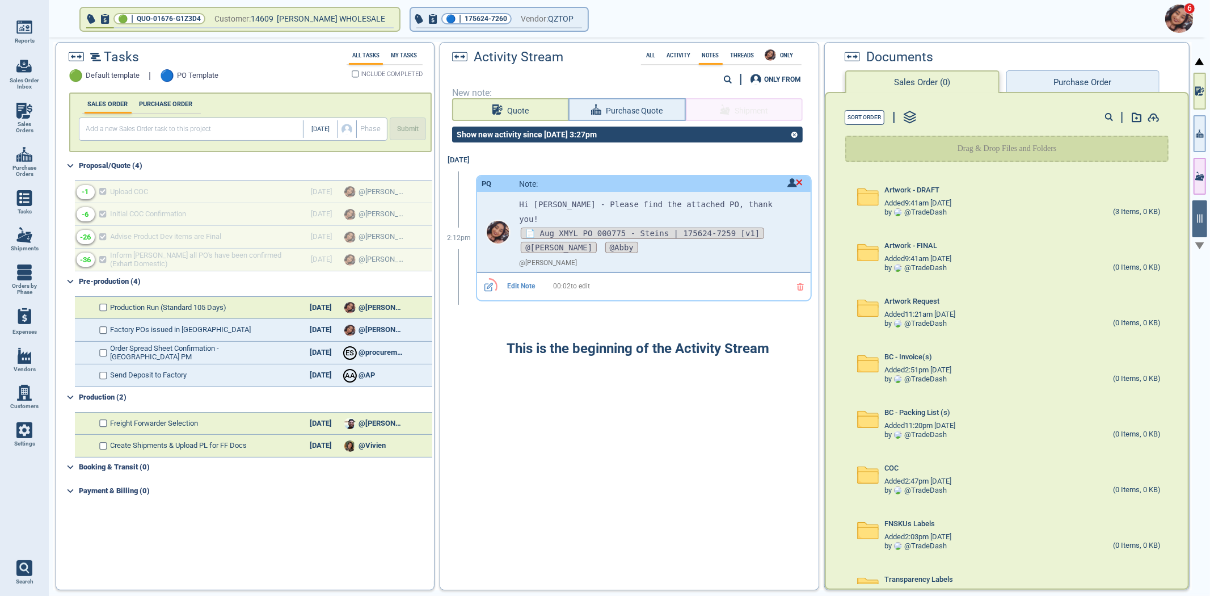
click at [1068, 76] on button "Purchase Order" at bounding box center [1083, 81] width 153 height 23
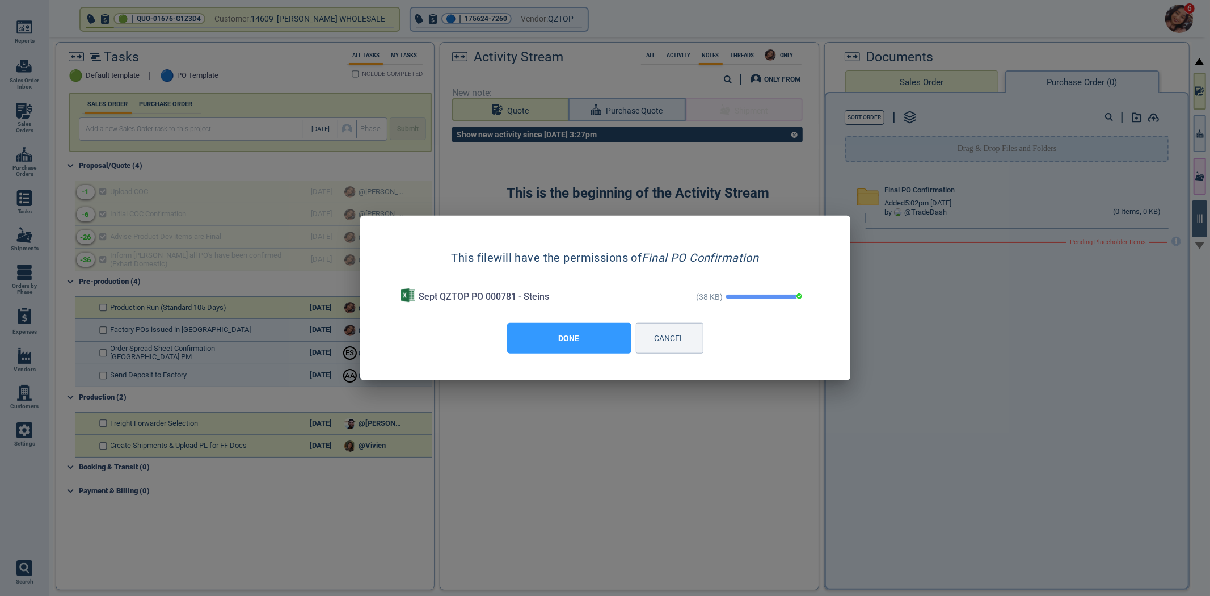
click at [544, 343] on button "DONE" at bounding box center [569, 338] width 124 height 31
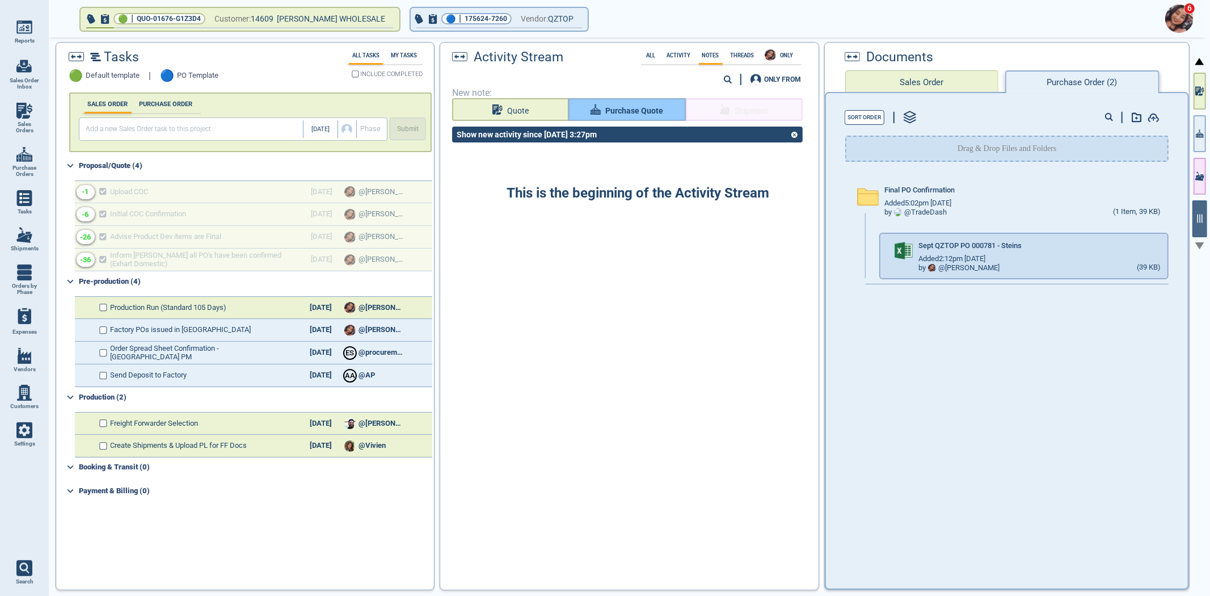
click at [622, 111] on span "Purchase Quote" at bounding box center [634, 111] width 58 height 14
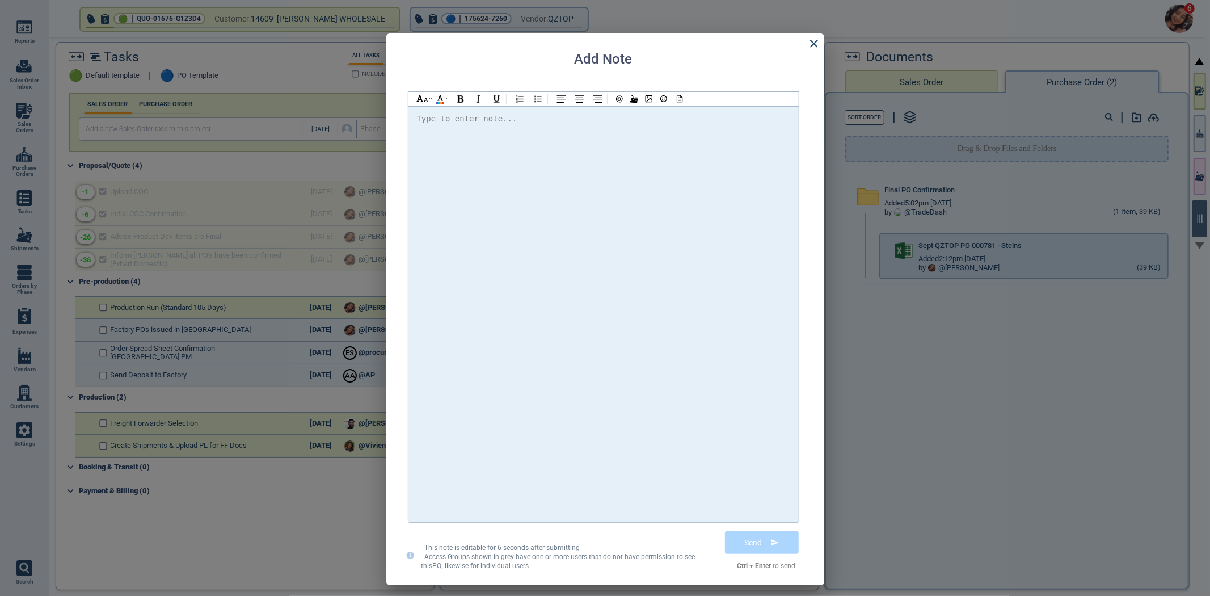
click at [614, 171] on div at bounding box center [603, 314] width 373 height 405
click at [681, 99] on icon at bounding box center [678, 99] width 10 height 8
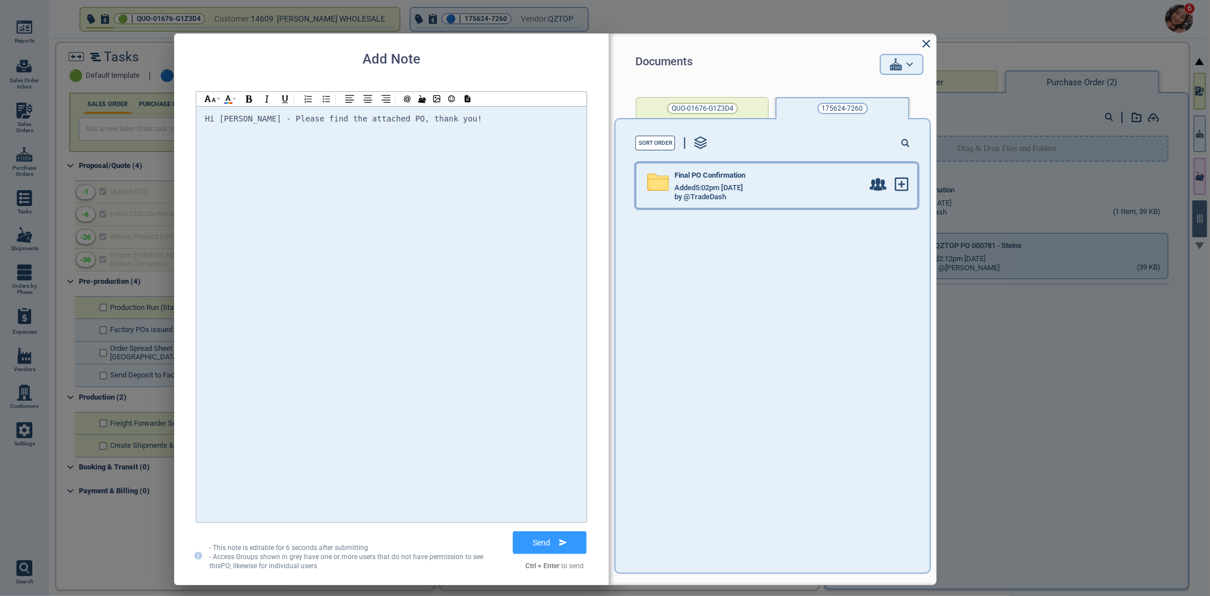
click at [758, 171] on div "Final PO Confirmation" at bounding box center [769, 177] width 188 height 12
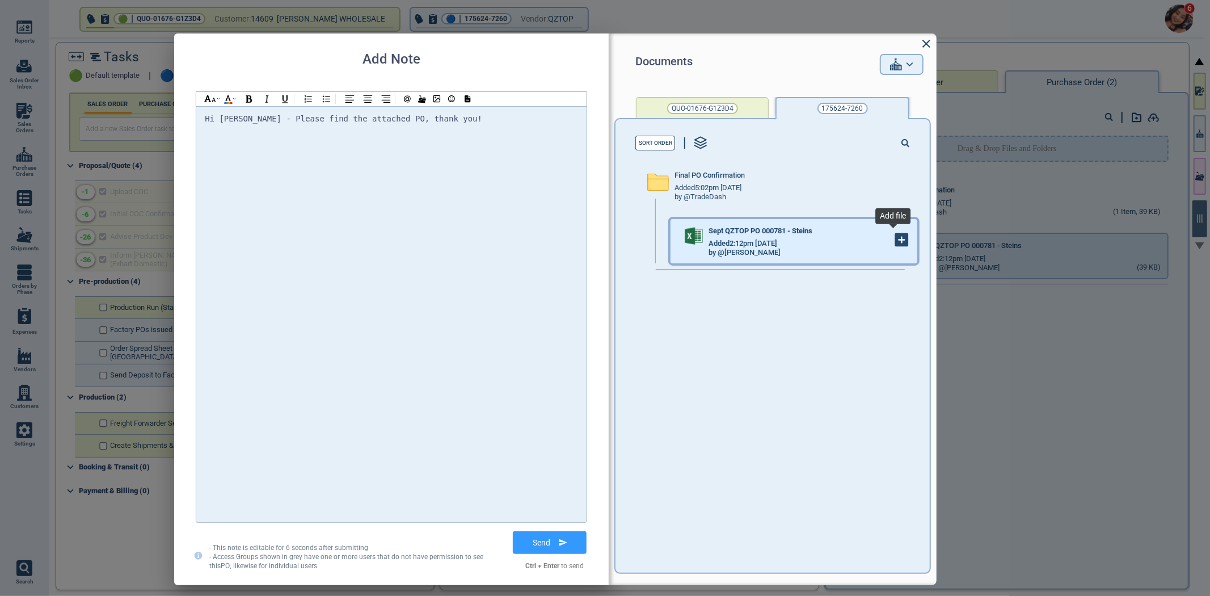
click at [896, 237] on g at bounding box center [902, 240] width 12 height 12
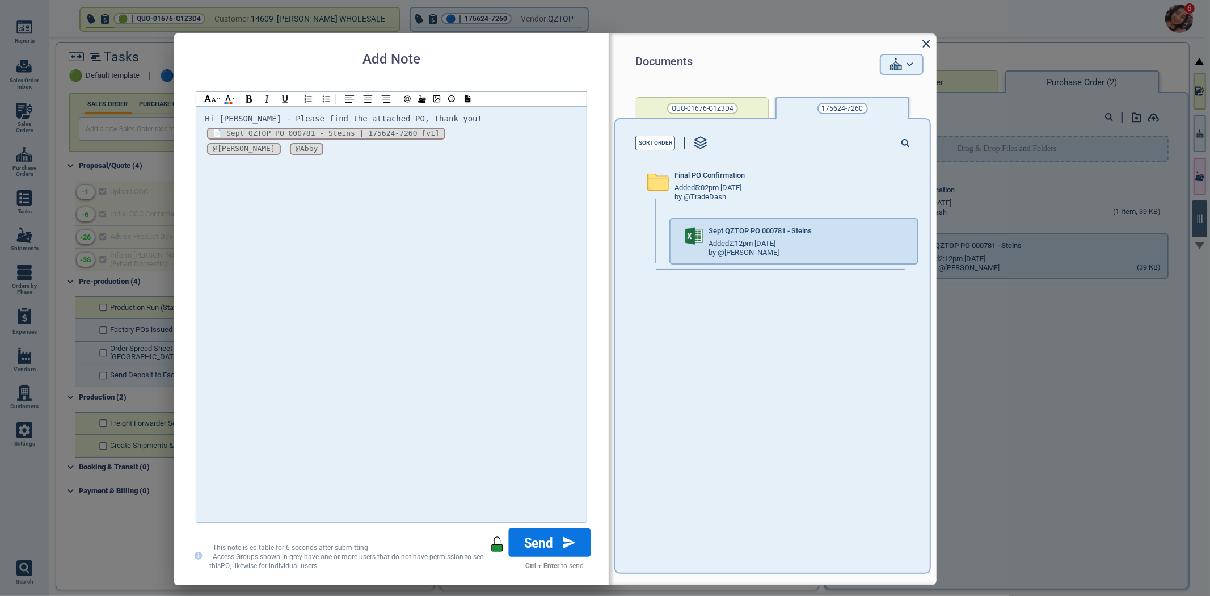
click at [570, 536] on icon at bounding box center [569, 542] width 12 height 13
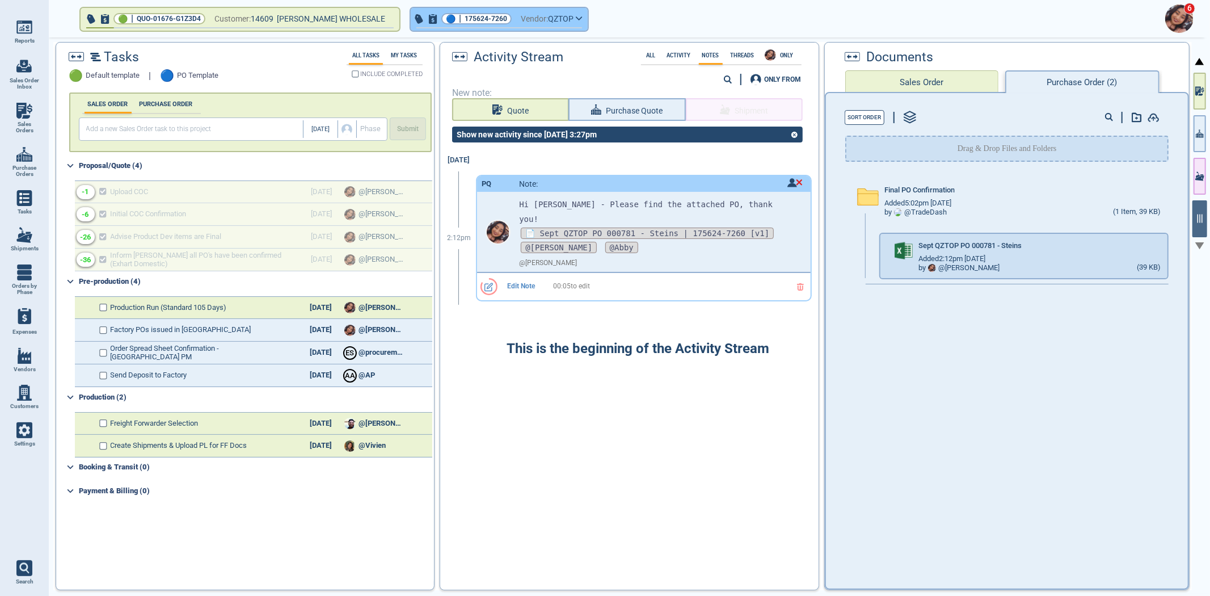
click at [511, 24] on button "🔵 | 175624-7260 Vendor: QZTOP" at bounding box center [499, 19] width 177 height 23
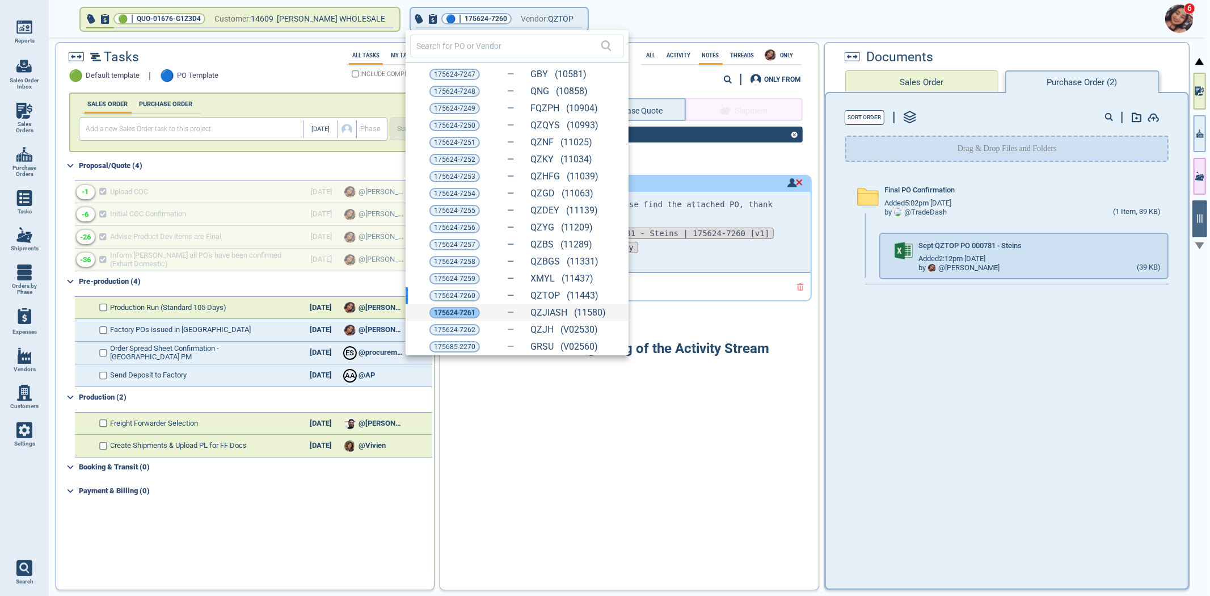
click at [458, 314] on span "175624-7261" at bounding box center [454, 312] width 41 height 11
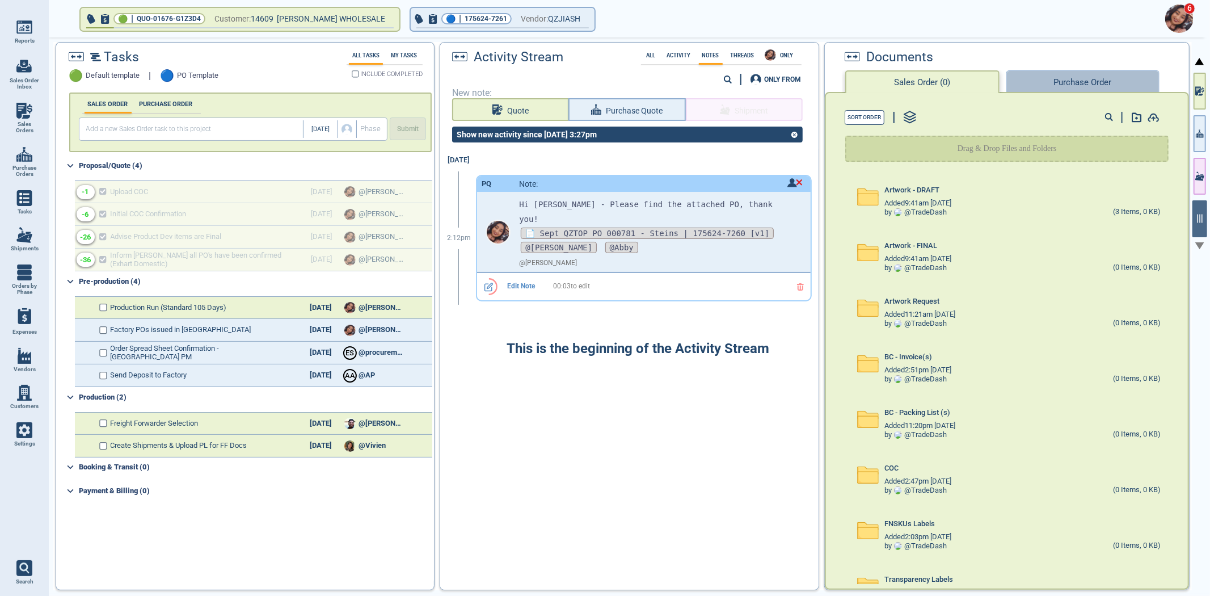
click at [1071, 80] on button "Purchase Order" at bounding box center [1083, 81] width 153 height 23
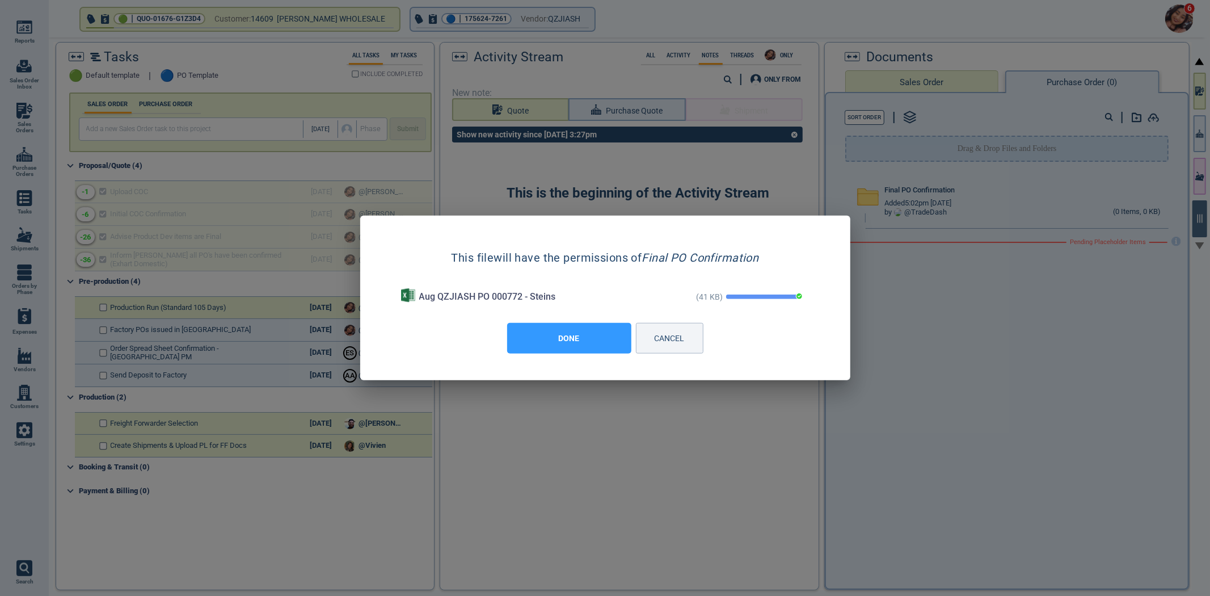
click at [551, 342] on button "DONE" at bounding box center [569, 338] width 124 height 31
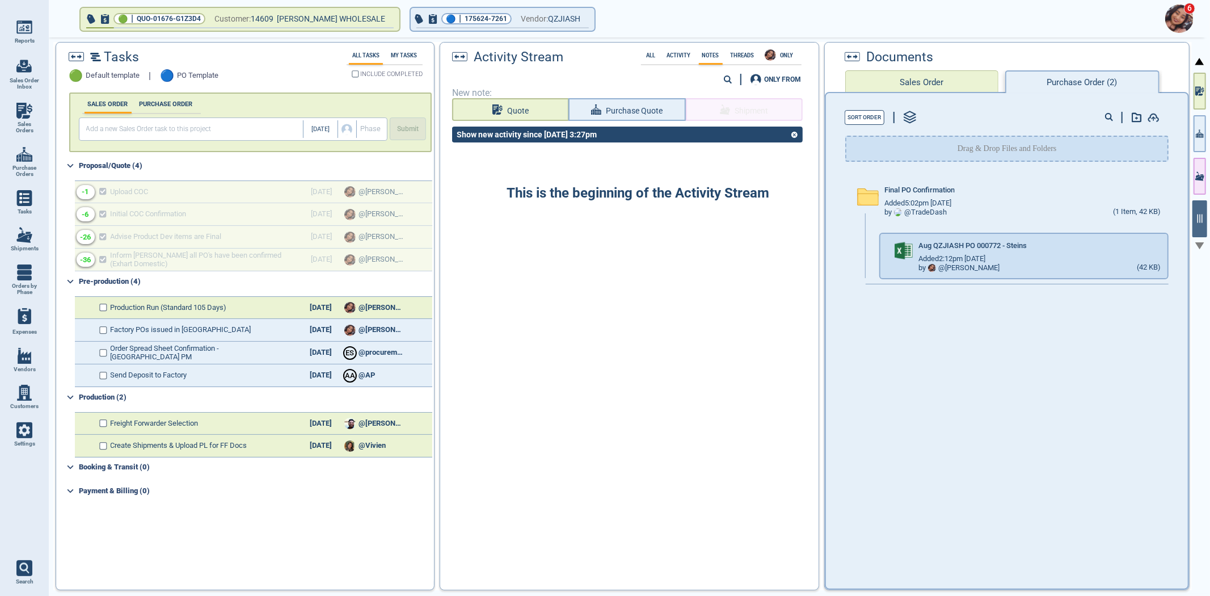
click at [656, 96] on span "New note:" at bounding box center [629, 93] width 355 height 10
click at [655, 108] on span "Purchase Quote" at bounding box center [634, 111] width 58 height 14
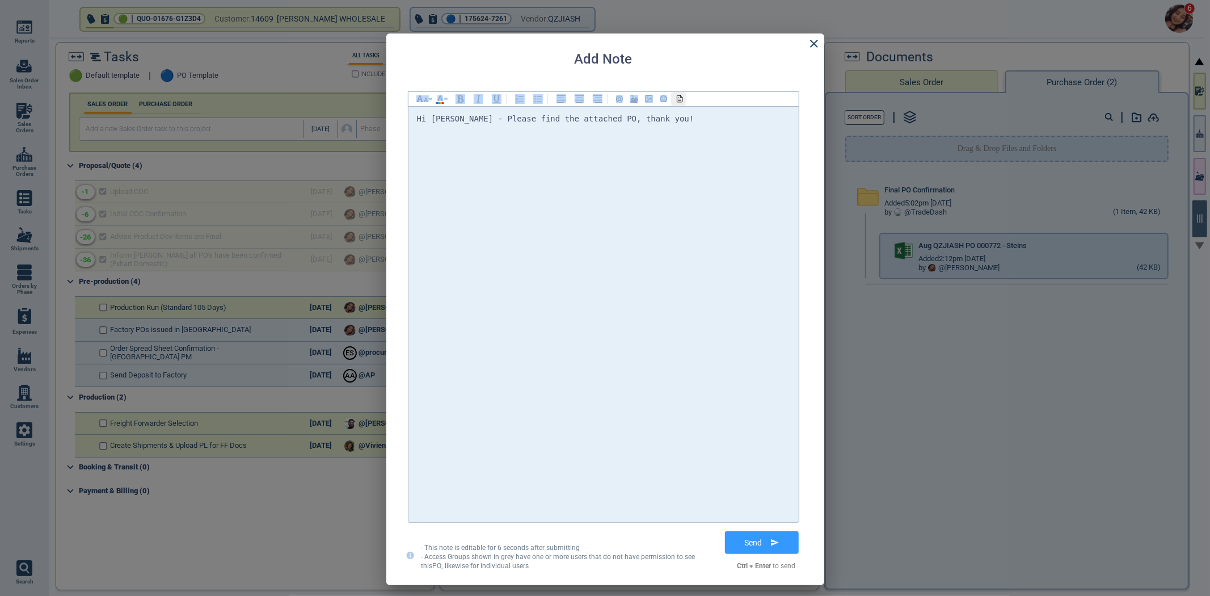
click at [679, 105] on div "Hi Selina - Please find the attached PO, thank you!" at bounding box center [604, 306] width 392 height 431
click at [680, 104] on div at bounding box center [678, 99] width 15 height 14
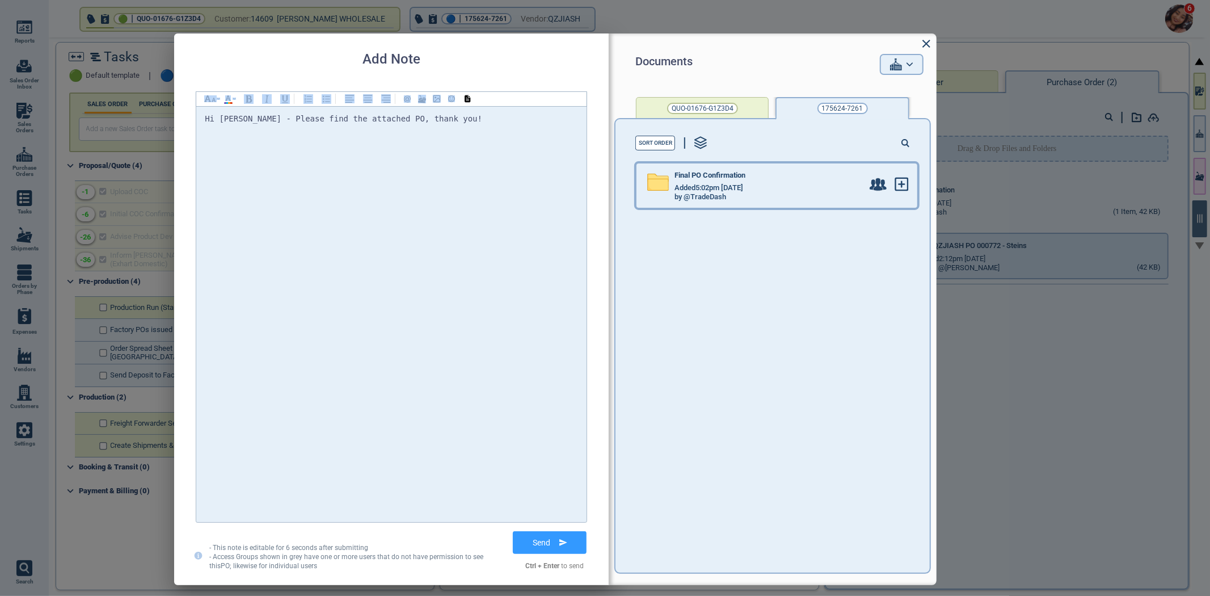
click at [758, 187] on div "Added 5:02pm 2/17/23" at bounding box center [769, 187] width 188 height 9
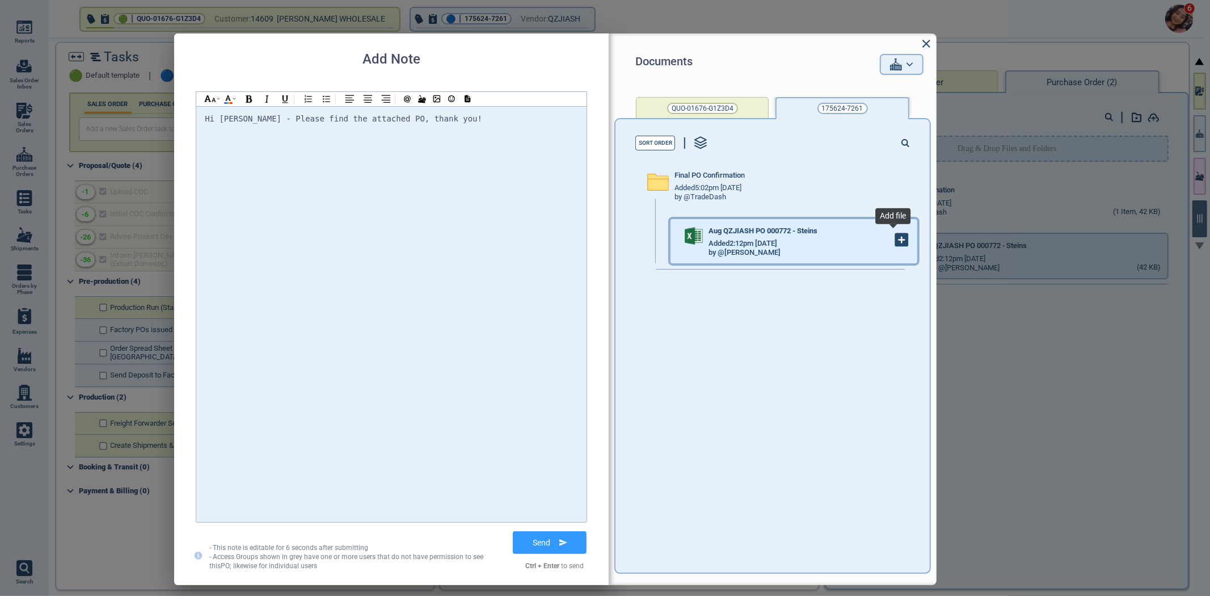
click at [896, 235] on icon at bounding box center [902, 240] width 12 height 12
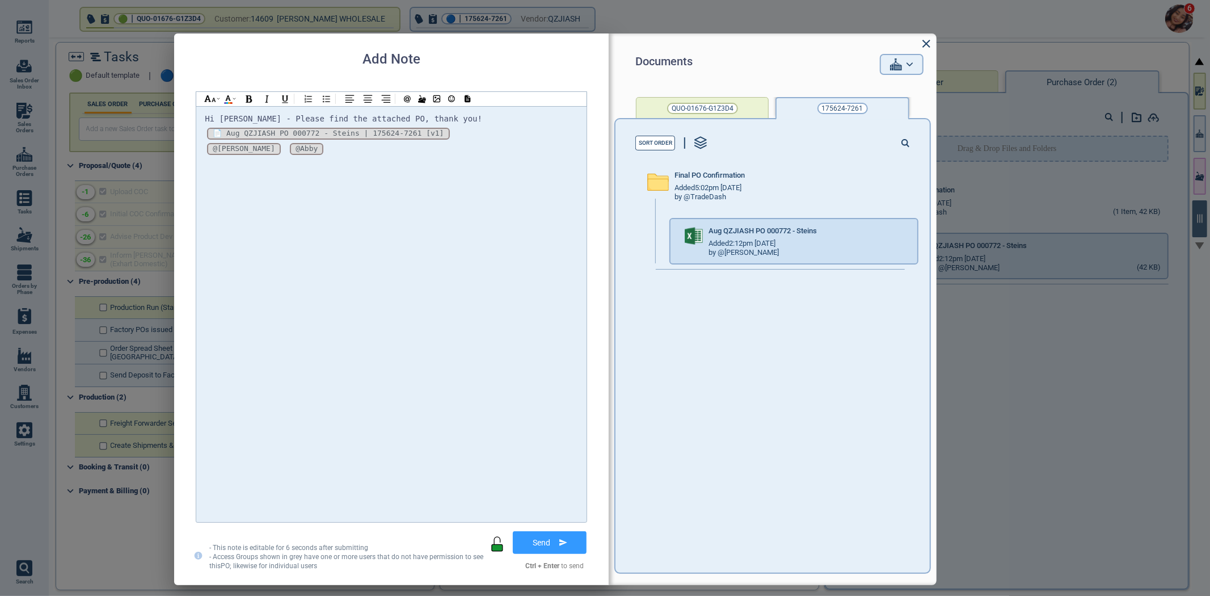
click at [550, 539] on button "Send" at bounding box center [550, 542] width 74 height 23
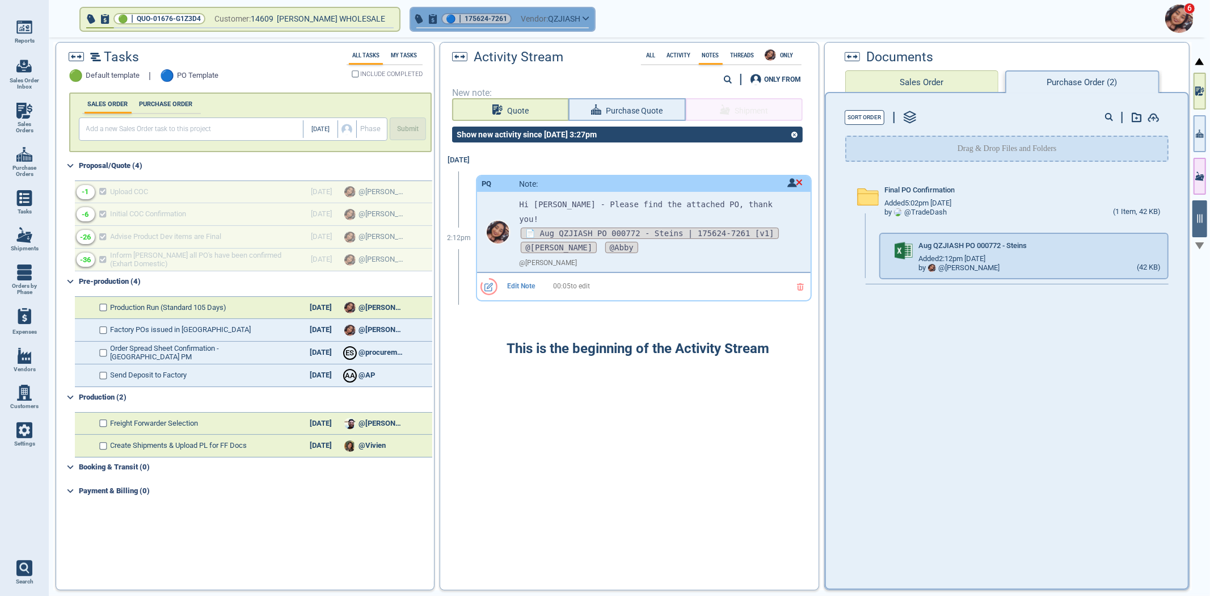
click at [524, 24] on button "🔵 | 175624-7261 Vendor: QZJIASH" at bounding box center [503, 19] width 184 height 23
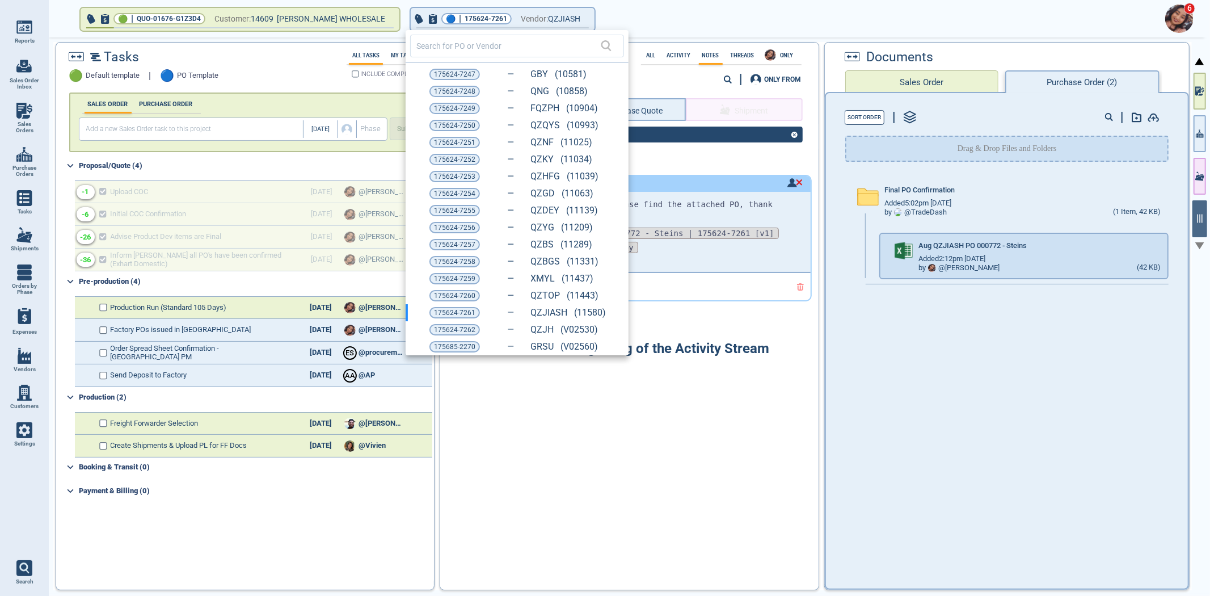
click at [452, 324] on span "175624-7262" at bounding box center [454, 329] width 41 height 11
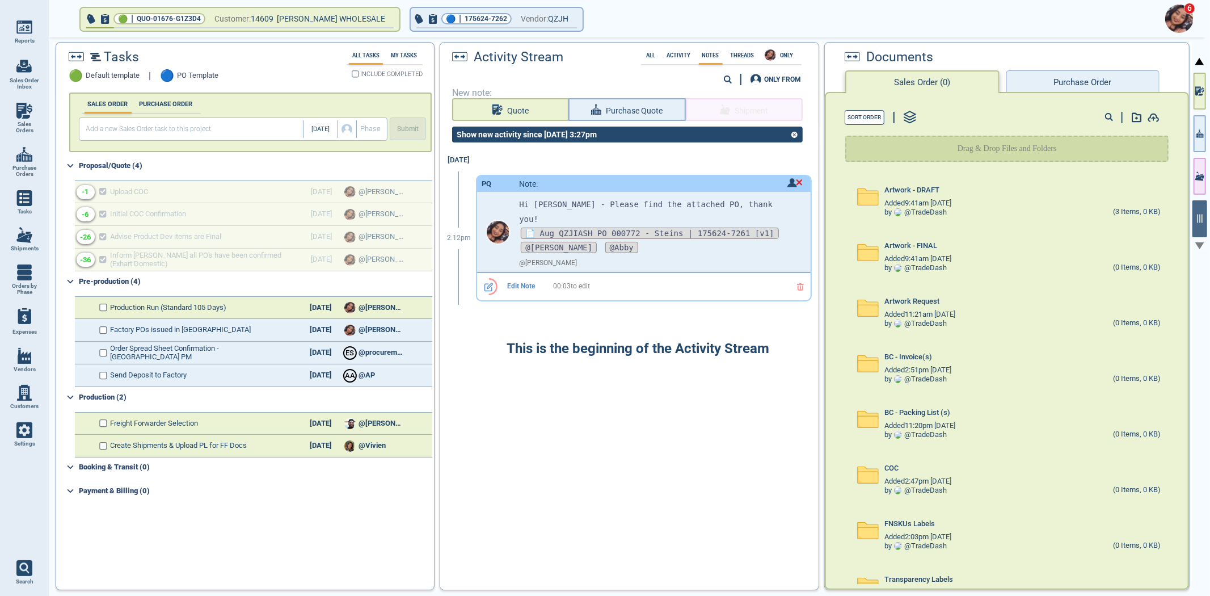
click at [1058, 84] on button "Purchase Order" at bounding box center [1083, 81] width 153 height 23
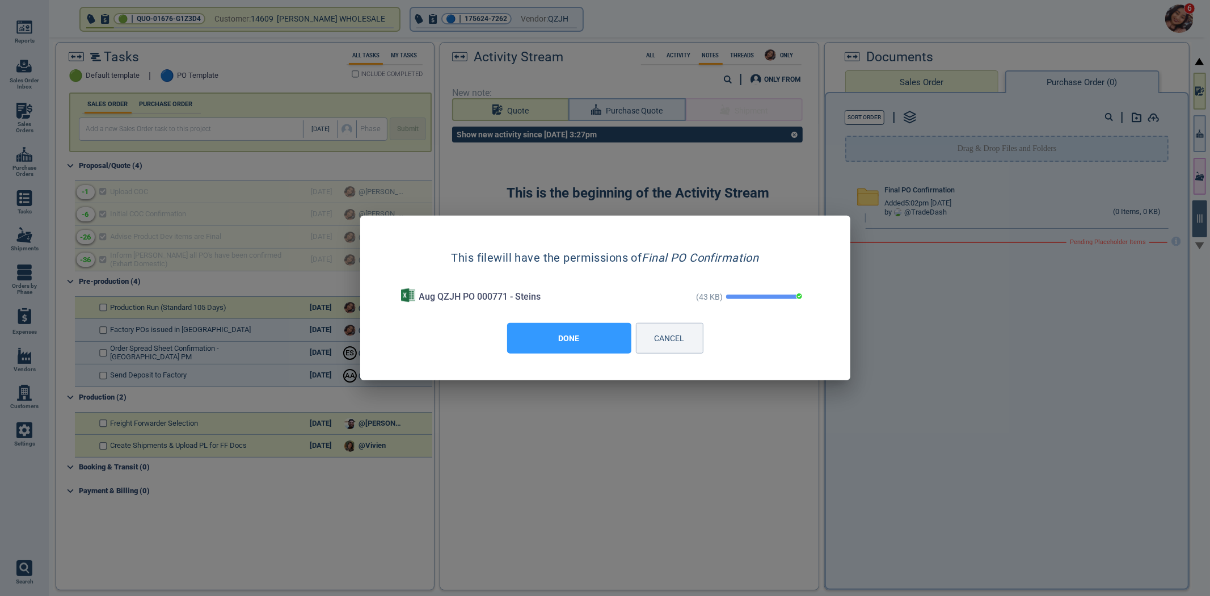
click at [565, 335] on button "DONE" at bounding box center [569, 338] width 124 height 31
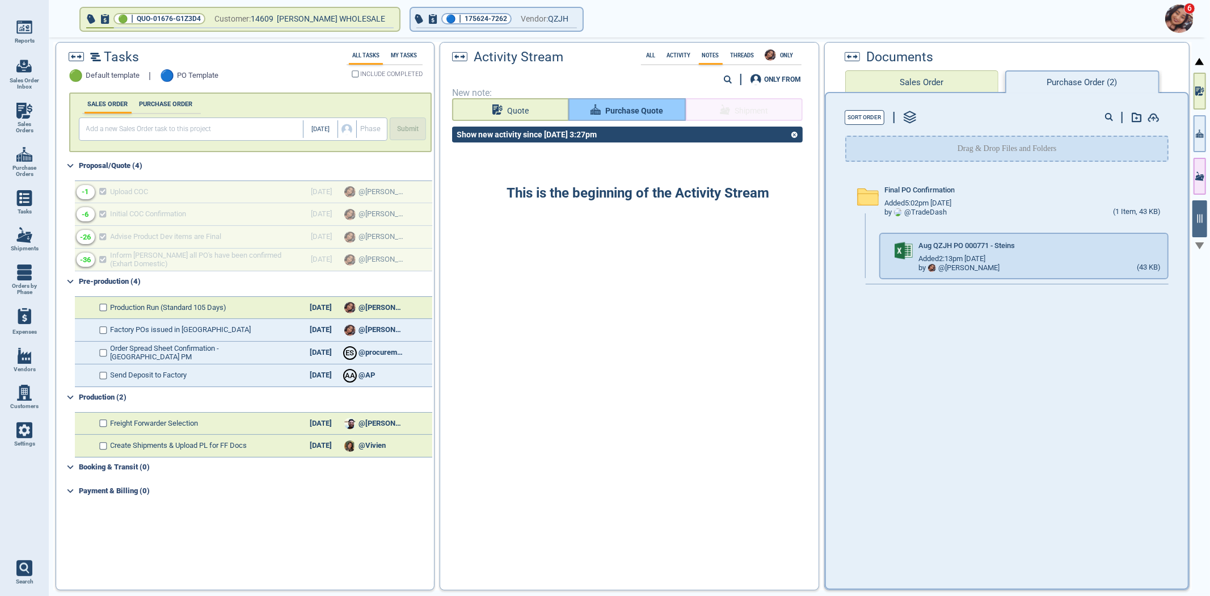
click at [607, 100] on button "Purchase Quote" at bounding box center [627, 109] width 117 height 23
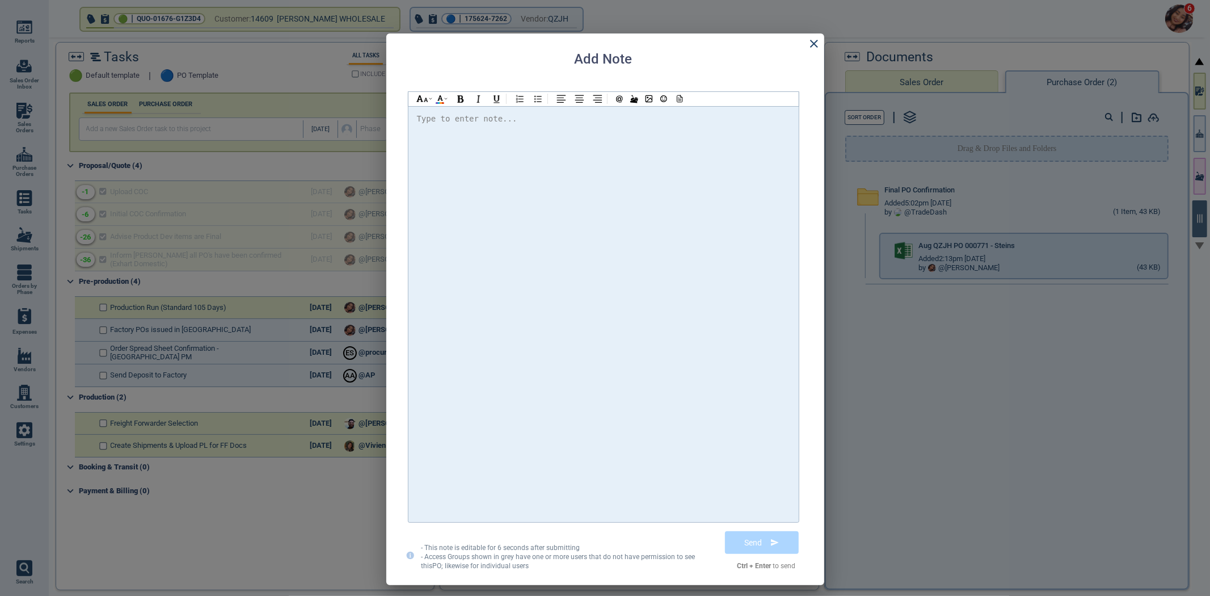
click at [621, 162] on div at bounding box center [603, 314] width 373 height 405
click at [683, 97] on icon at bounding box center [678, 99] width 10 height 8
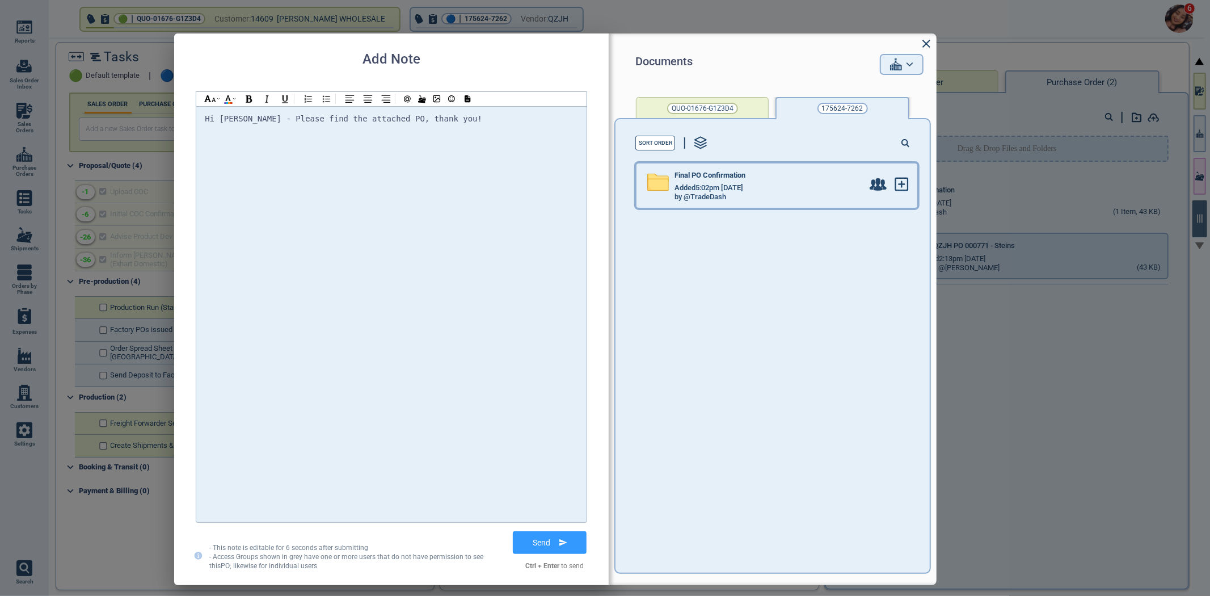
click at [796, 200] on div "Final PO Confirmation Added 5:02pm 2/17/23 by @TradeDash" at bounding box center [753, 185] width 233 height 44
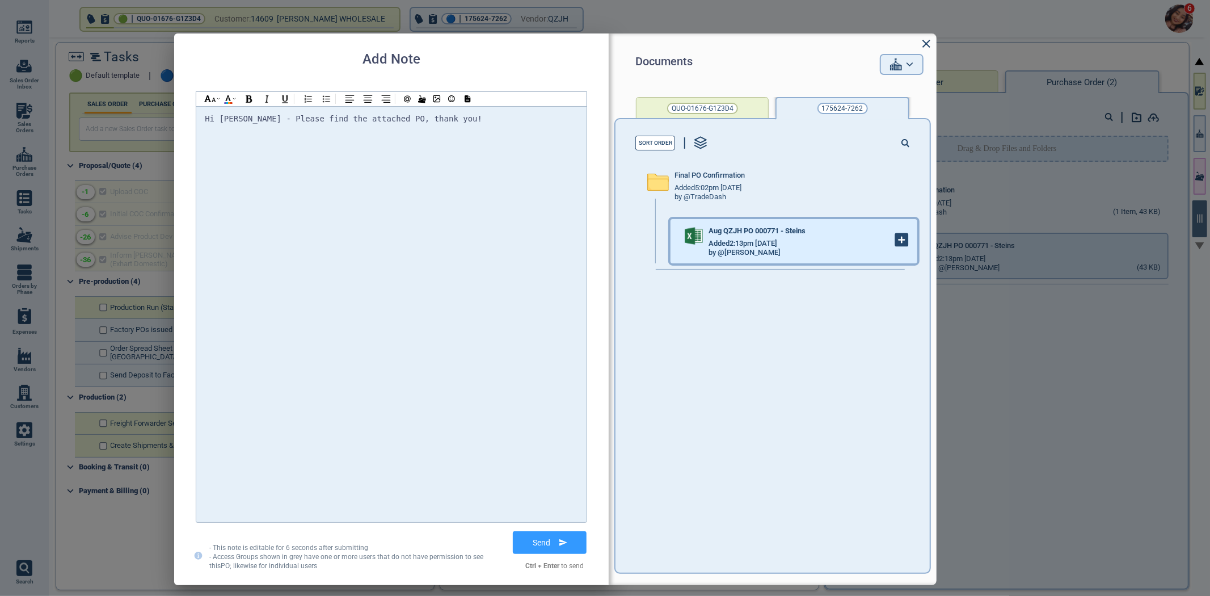
click at [896, 246] on icon at bounding box center [902, 240] width 12 height 12
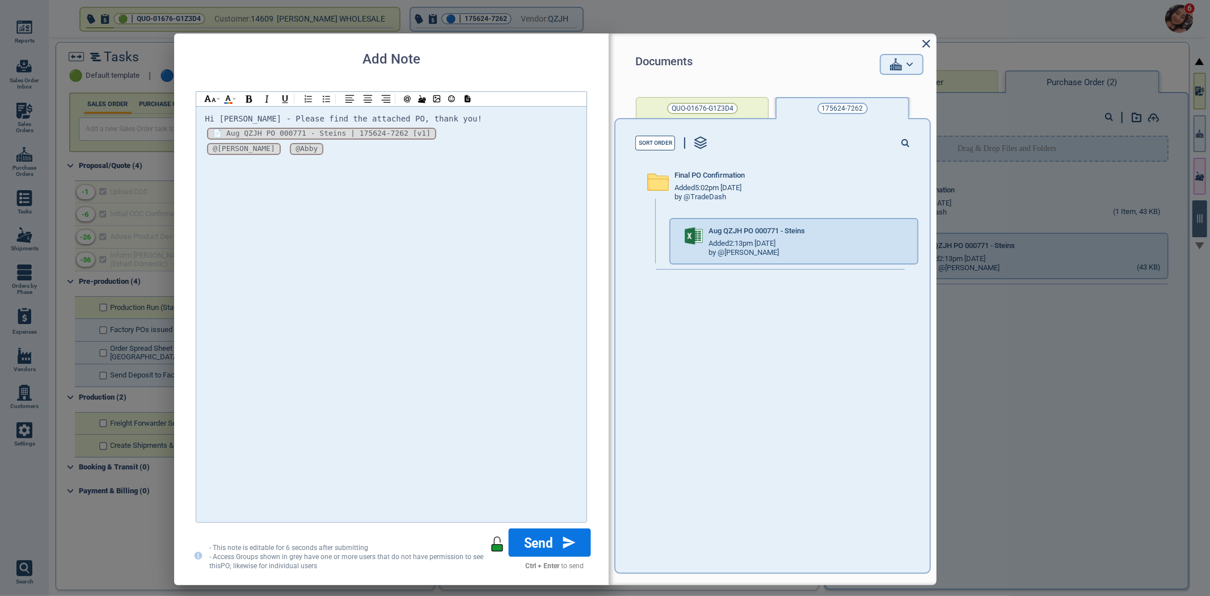
click at [521, 552] on button "Send" at bounding box center [550, 542] width 82 height 28
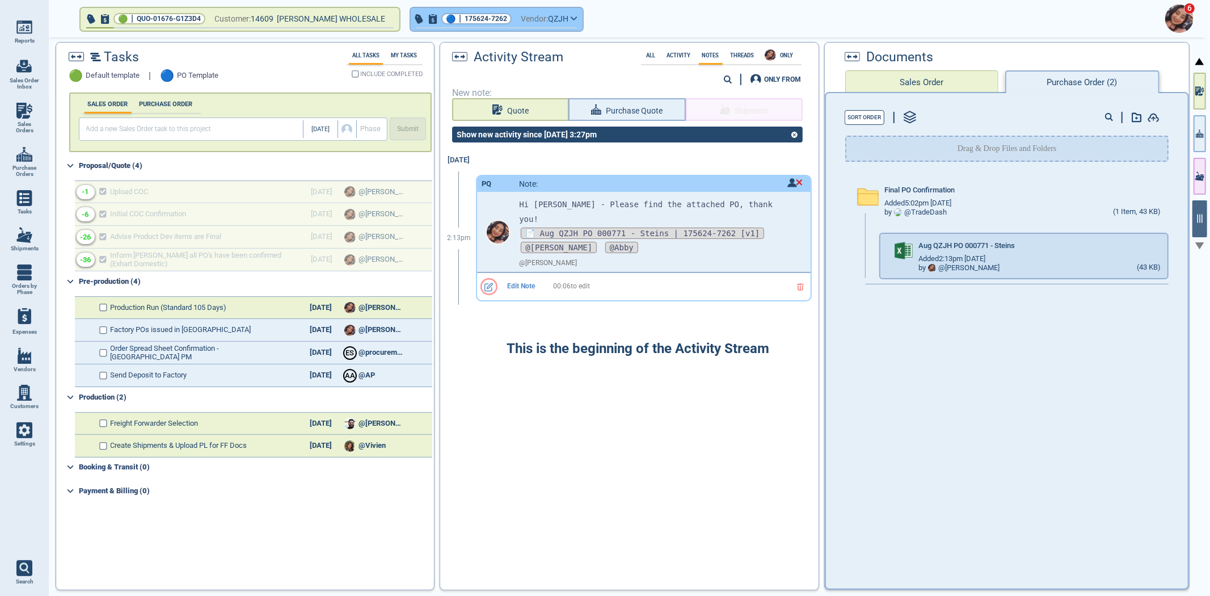
click at [465, 15] on span "175624-7262" at bounding box center [486, 18] width 43 height 11
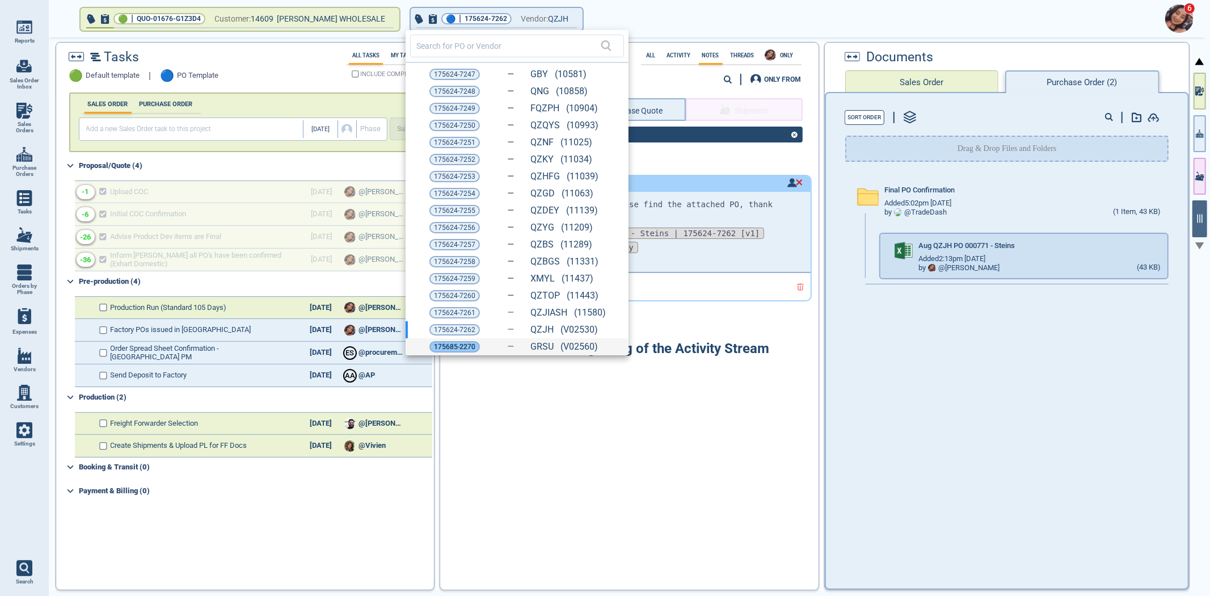
click at [456, 345] on span "175685-2270" at bounding box center [454, 346] width 41 height 11
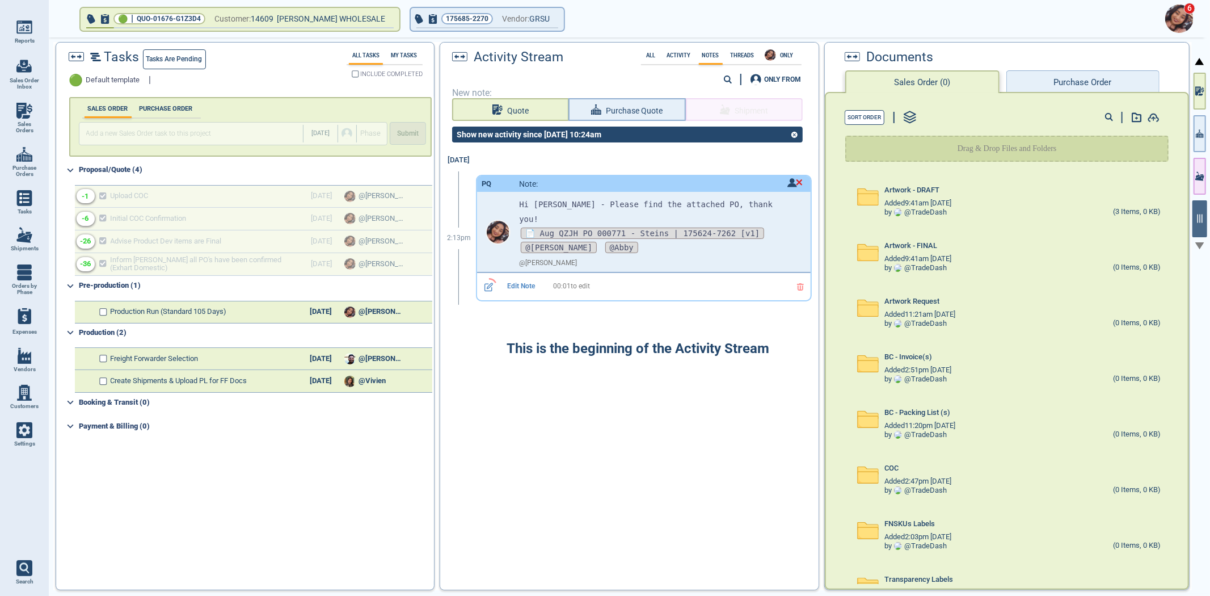
click at [1065, 84] on button "Purchase Order" at bounding box center [1083, 81] width 153 height 23
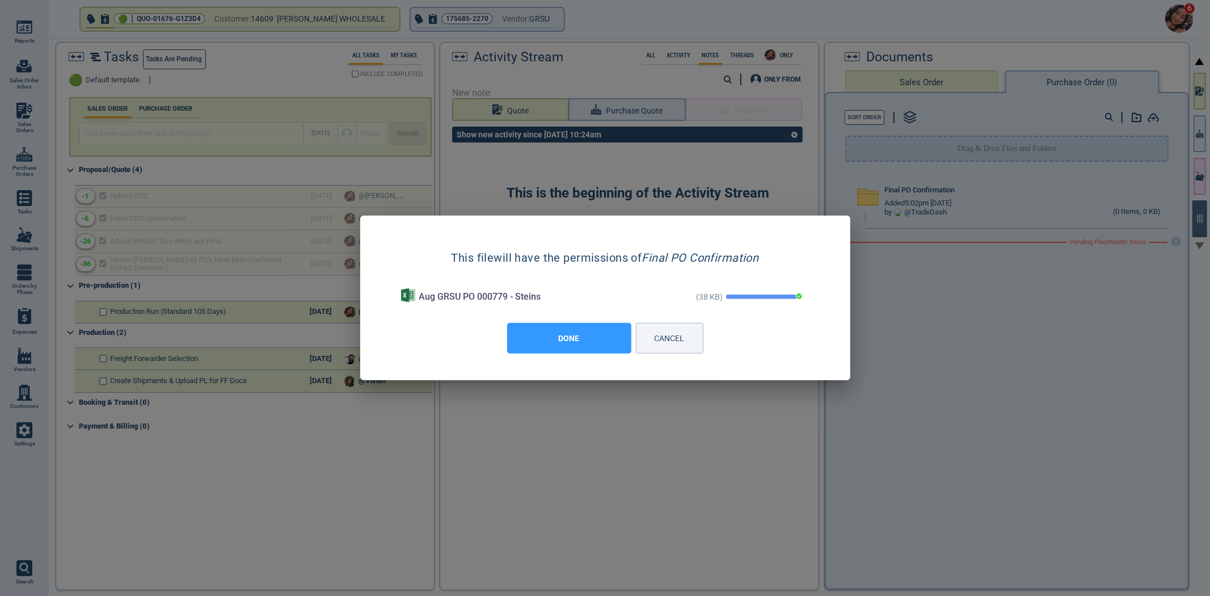
click at [566, 344] on button "DONE" at bounding box center [569, 338] width 124 height 31
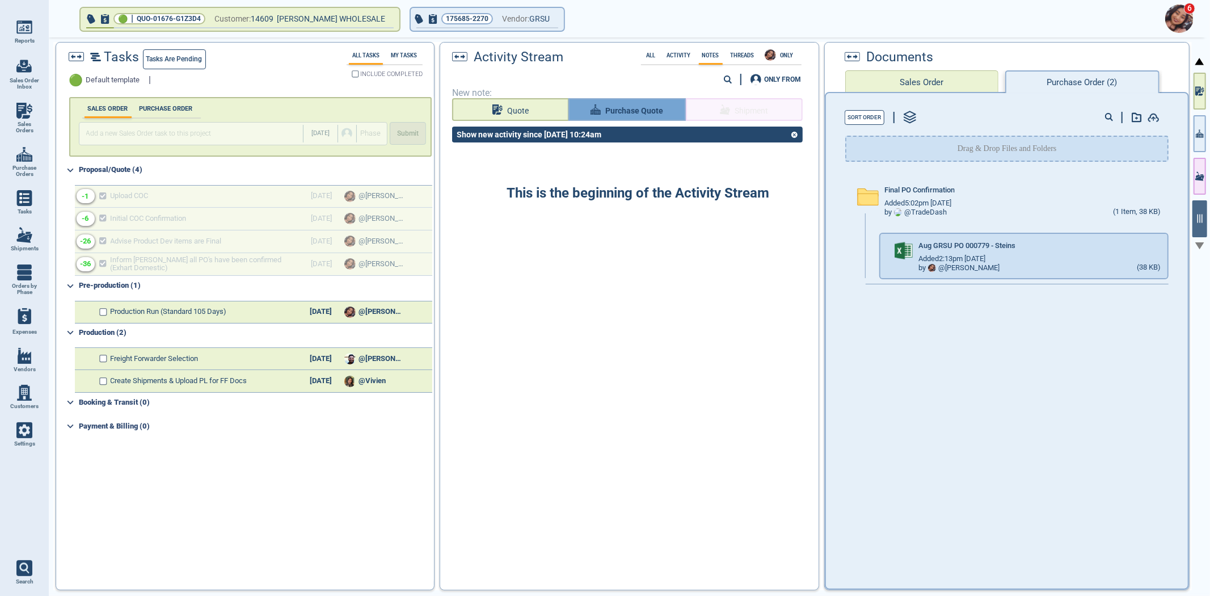
click at [609, 110] on span "Purchase Quote" at bounding box center [634, 111] width 58 height 14
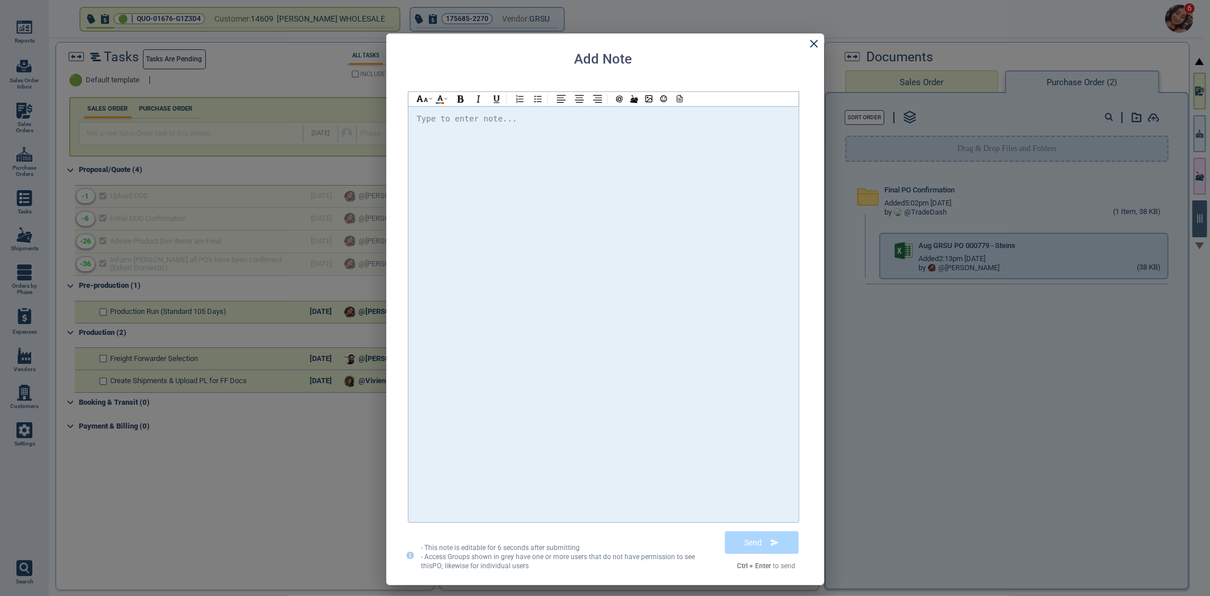
click at [576, 224] on div at bounding box center [603, 314] width 373 height 405
click at [679, 100] on icon at bounding box center [679, 100] width 3 height 0
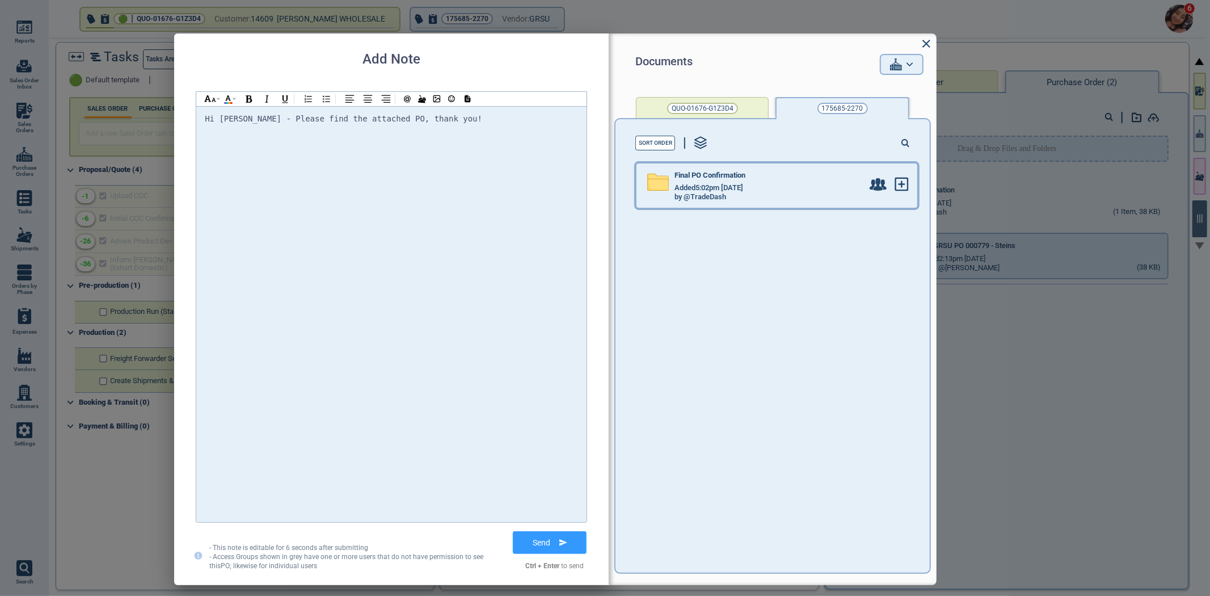
click at [809, 188] on div "Added 5:02pm 2/17/23" at bounding box center [769, 187] width 188 height 9
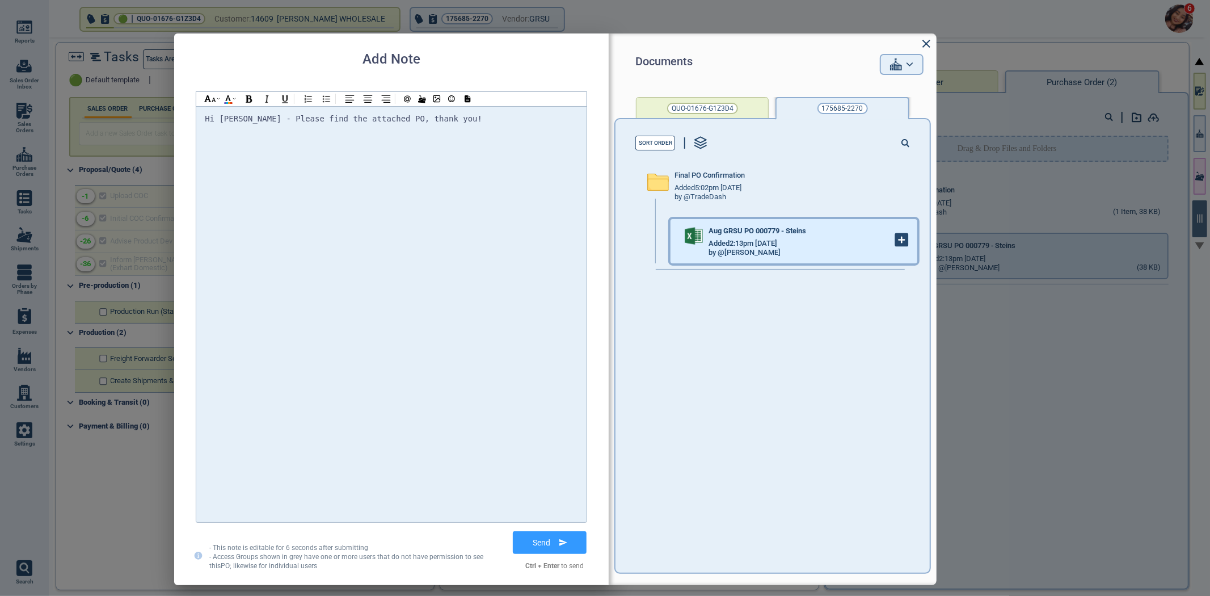
click at [896, 243] on icon at bounding box center [902, 240] width 12 height 12
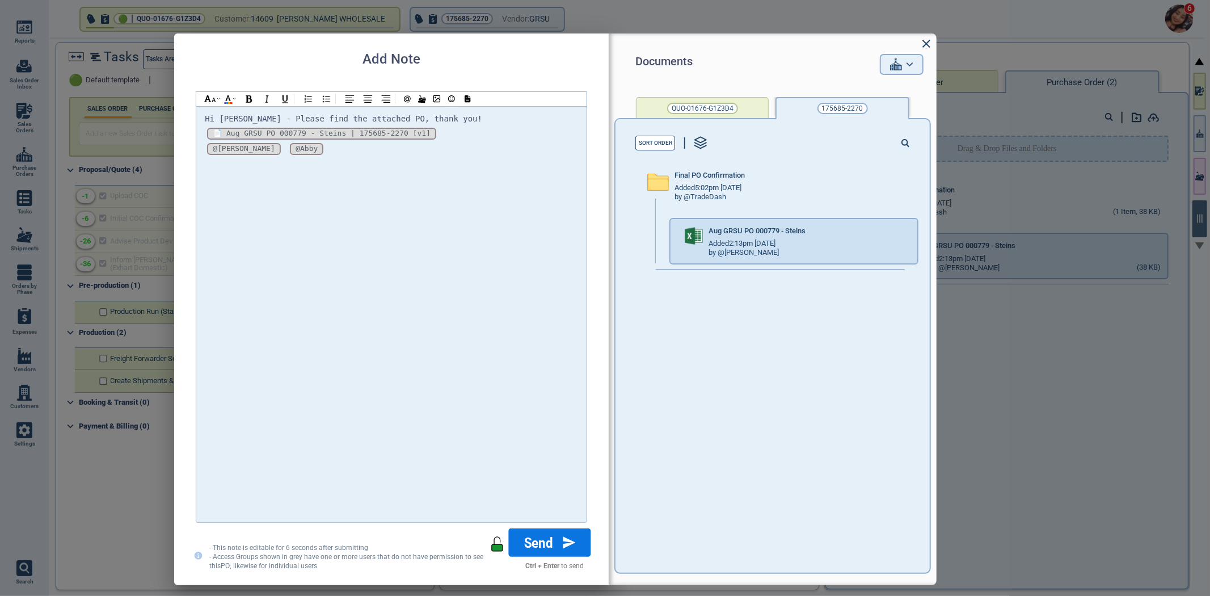
click at [534, 535] on button "Send" at bounding box center [550, 542] width 82 height 28
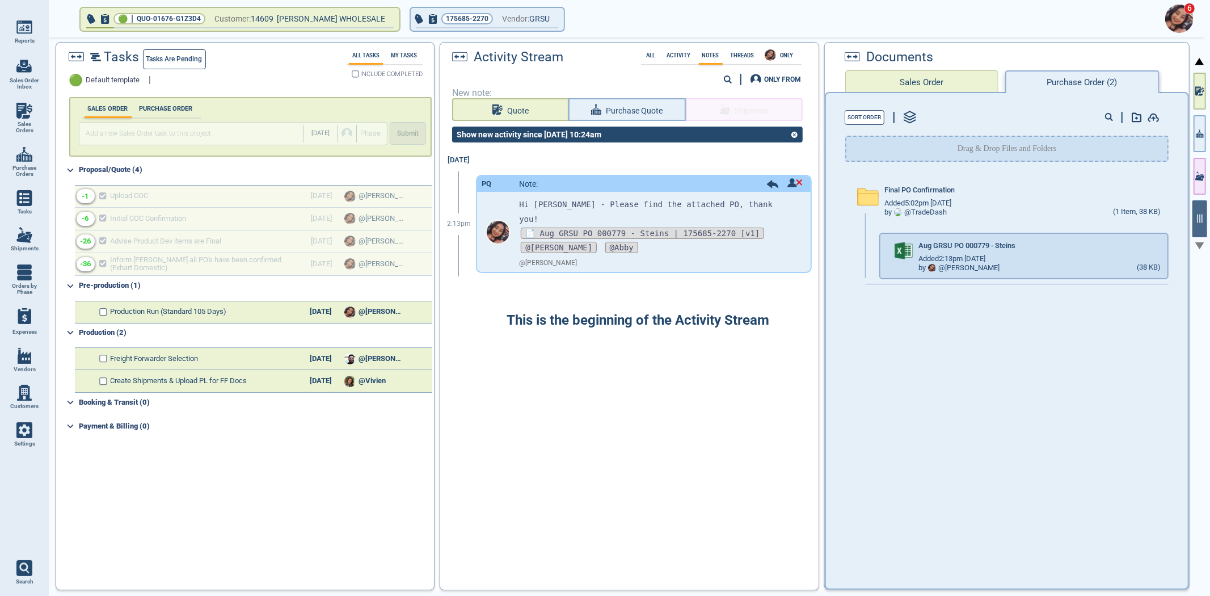
select select "50"
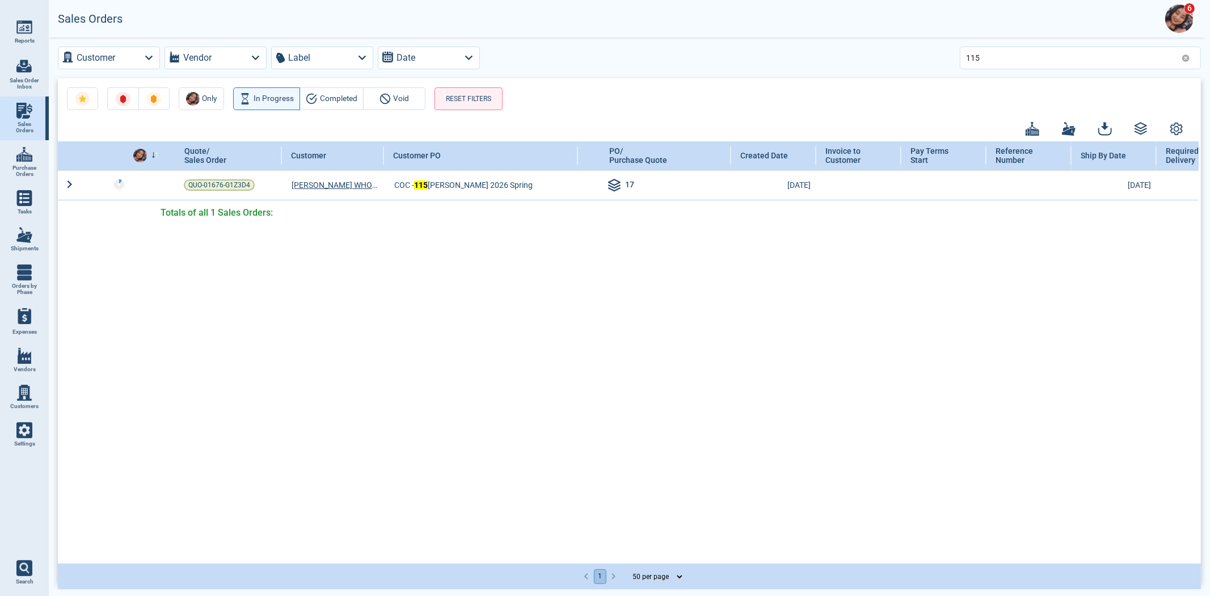
click at [1183, 57] on icon at bounding box center [1185, 57] width 7 height 7
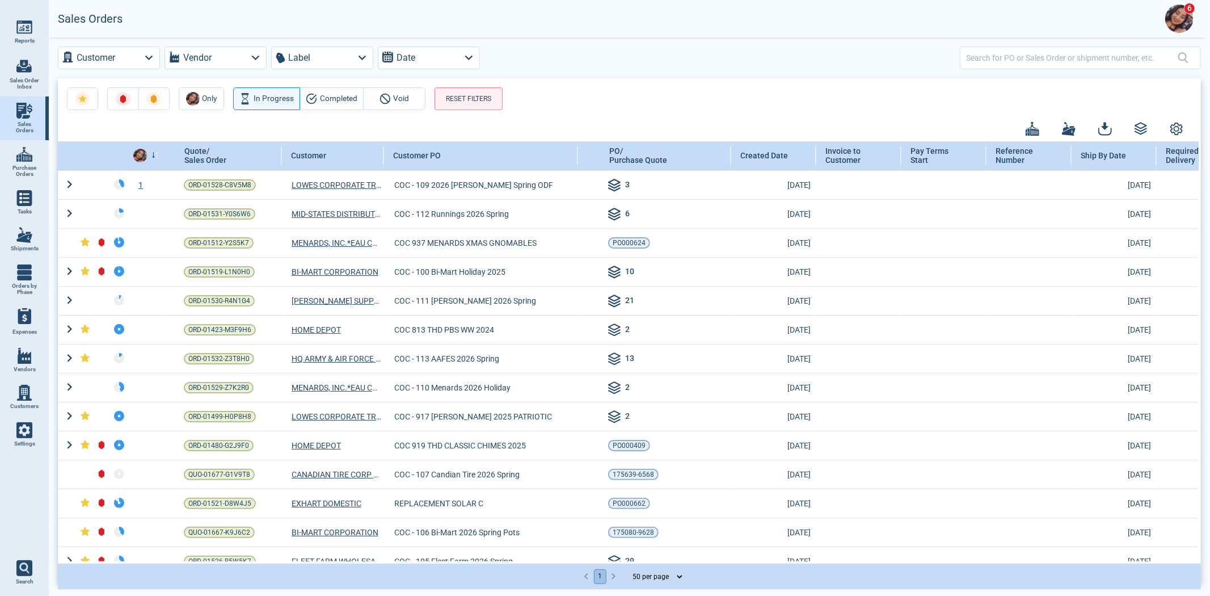
click at [986, 66] on div at bounding box center [1072, 58] width 212 height 23
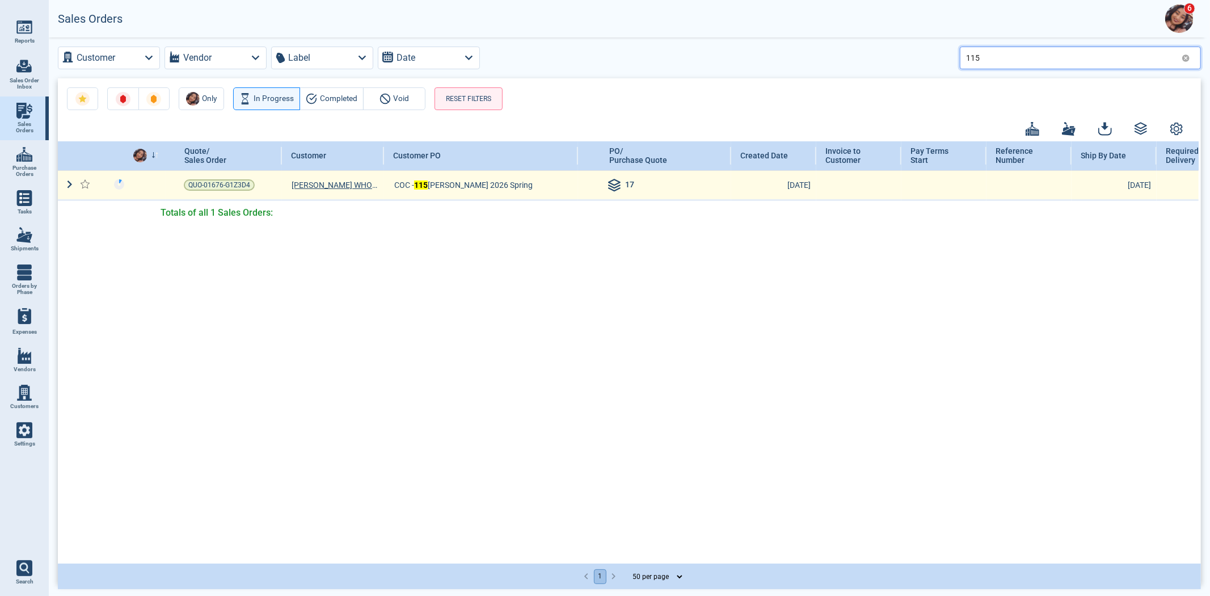
type input "115"
click at [229, 185] on span "QUO-01676-G1Z3D4" at bounding box center [219, 184] width 62 height 11
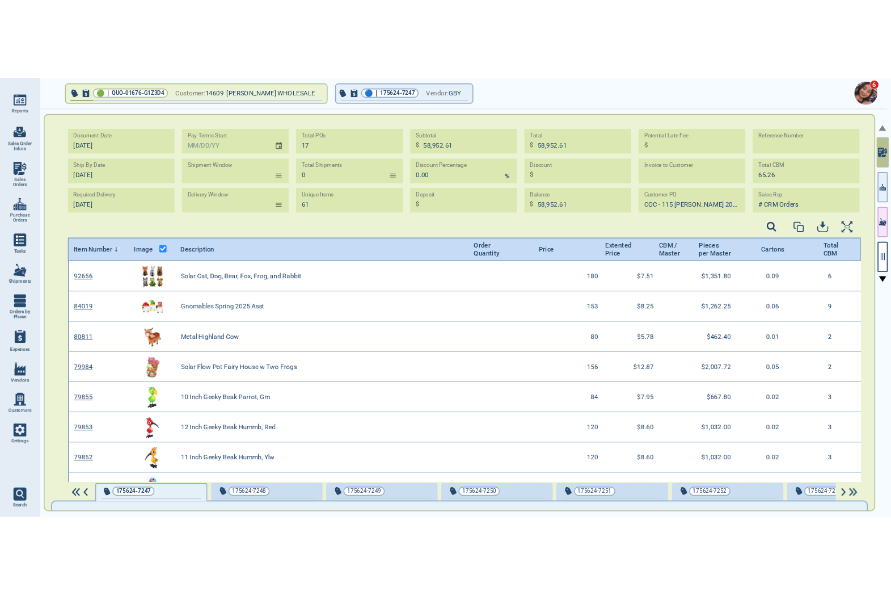
scroll to position [309, 1088]
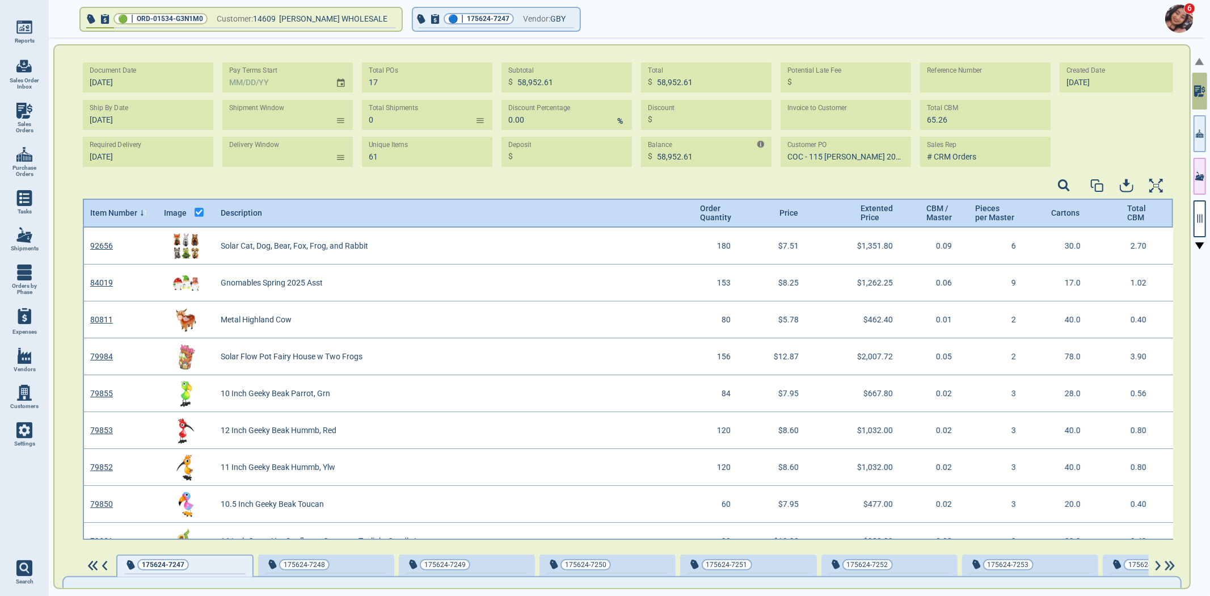
type input "9‎/3‎/25"
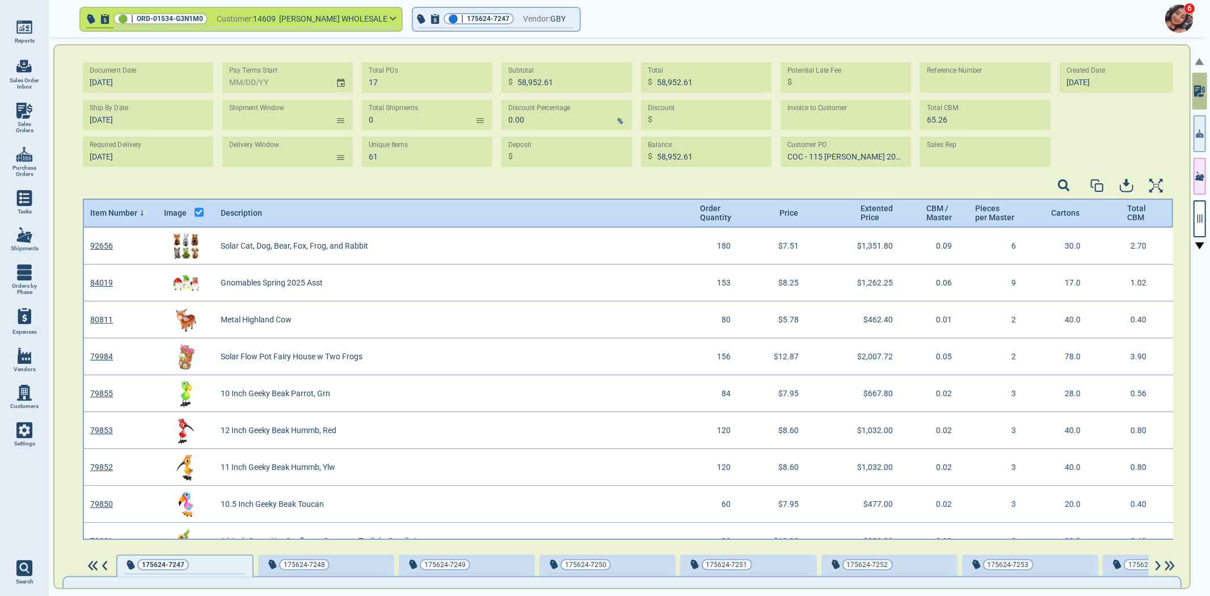
type input "COC - 115 [PERSON_NAME] 2026"
type input "9‎/3‎/25"
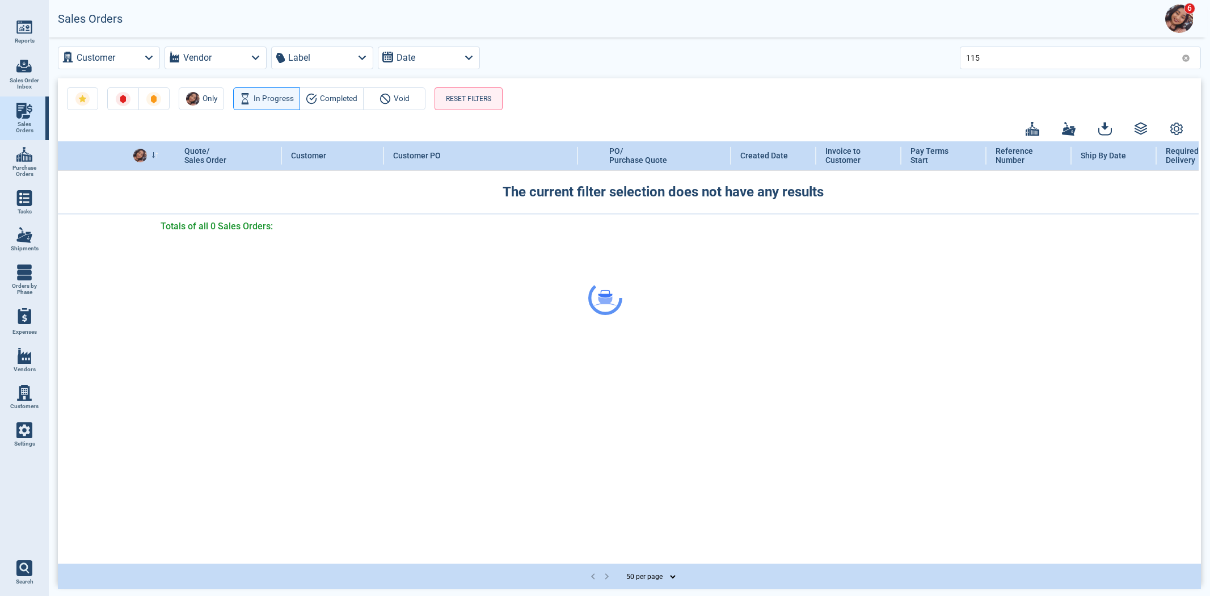
select select "50"
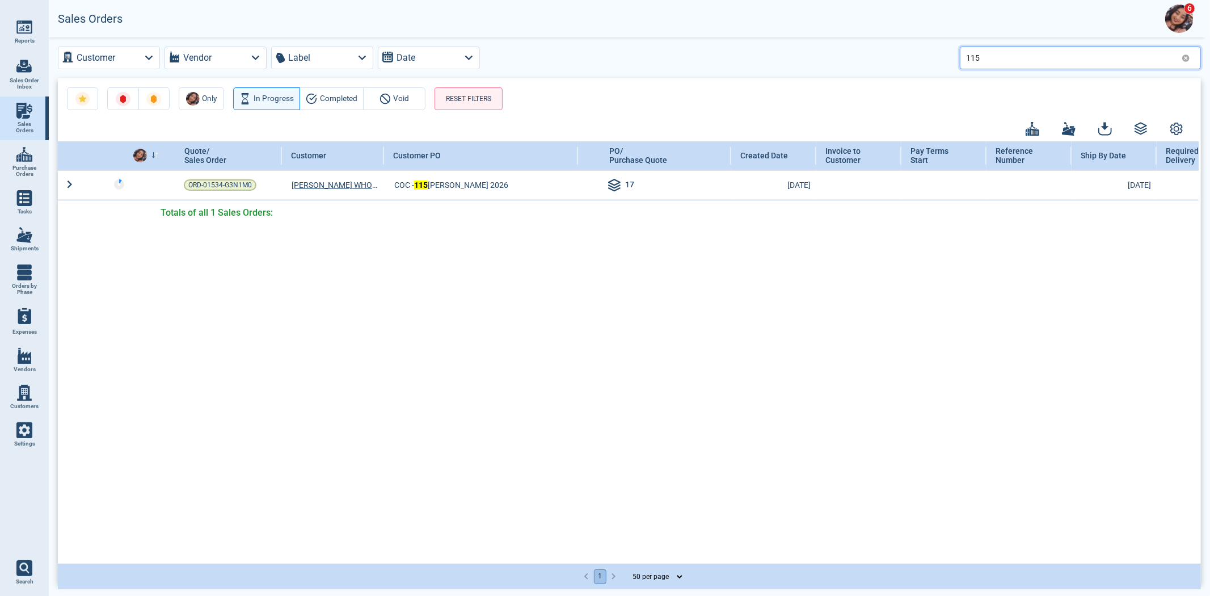
drag, startPoint x: 1002, startPoint y: 53, endPoint x: 906, endPoint y: 60, distance: 96.1
click at [906, 60] on div "Customer Vendor Label Date 115" at bounding box center [629, 58] width 1143 height 23
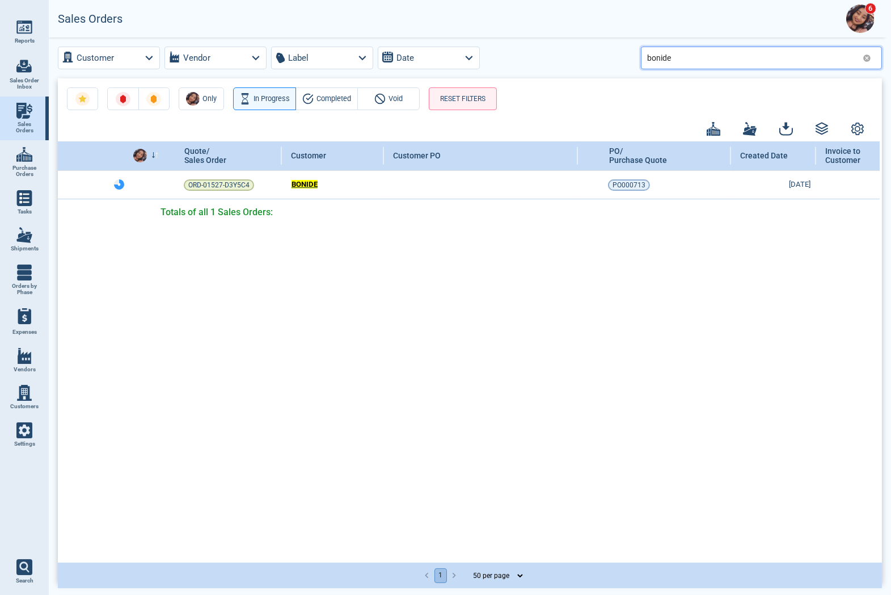
type input "bonide"
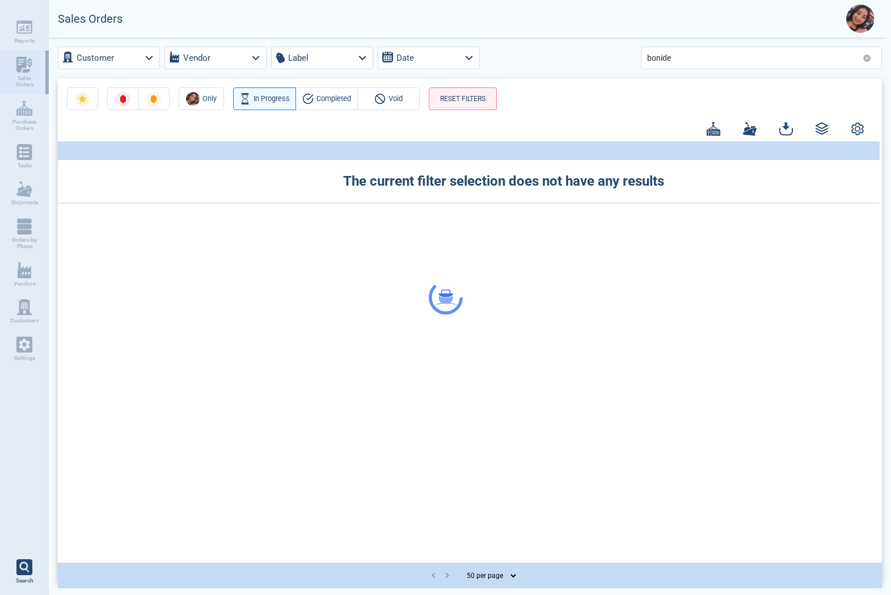
select select "50"
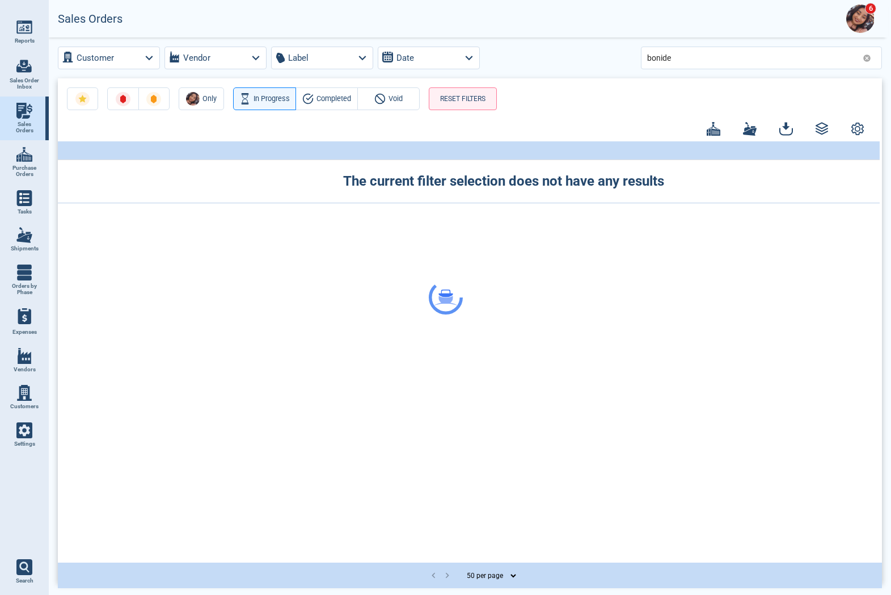
select select "50"
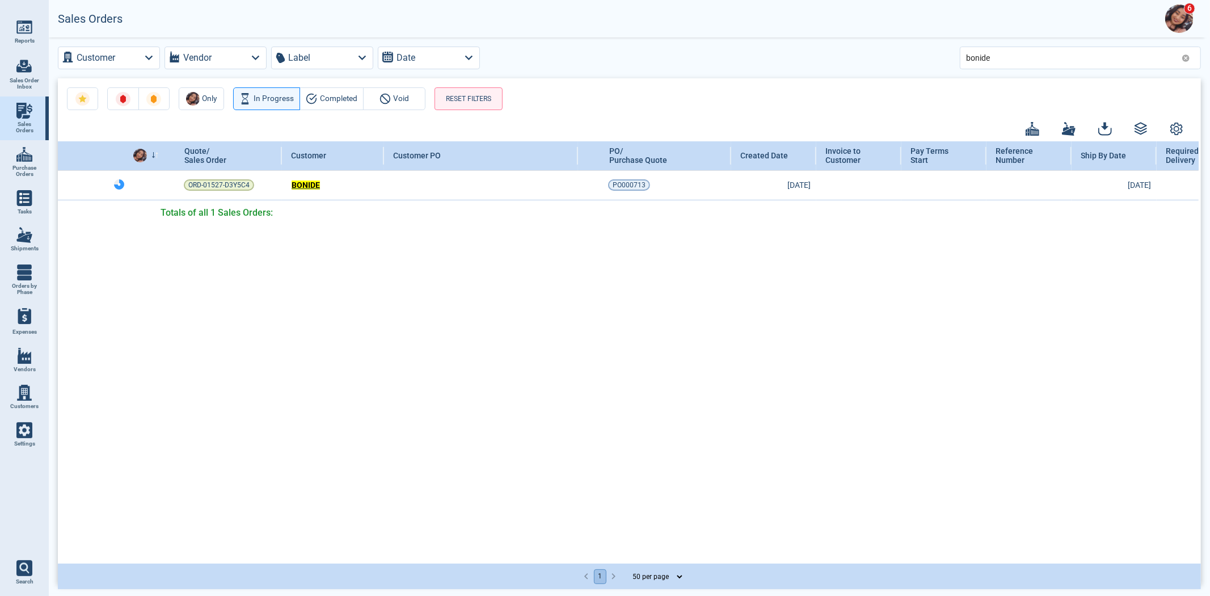
click at [41, 447] on link "Settings" at bounding box center [24, 434] width 49 height 37
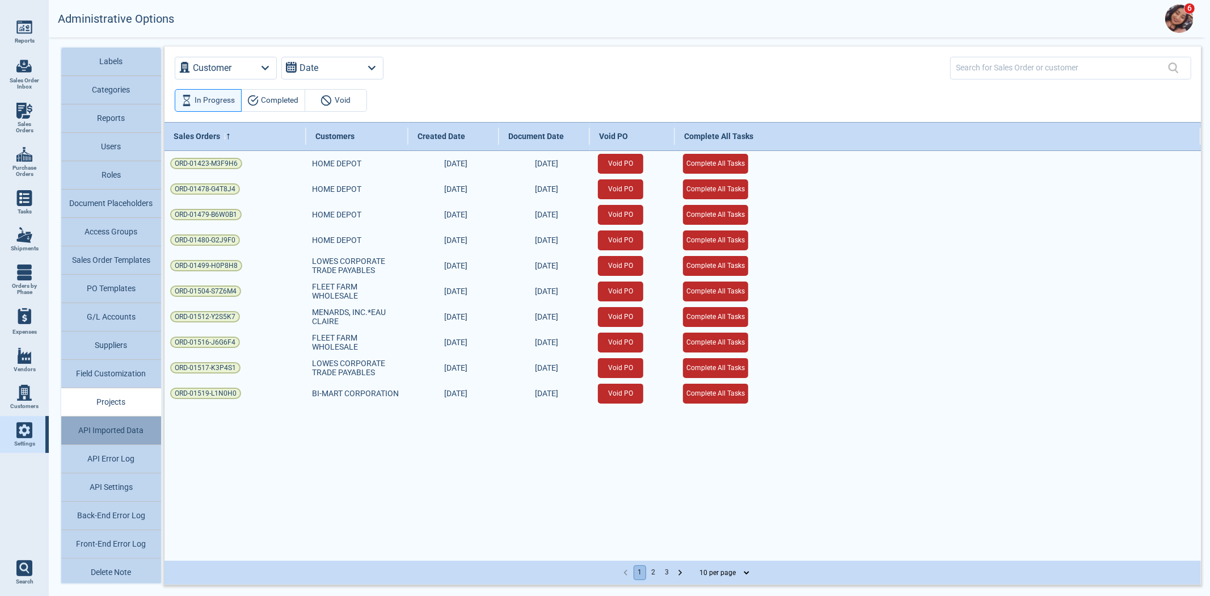
click at [132, 432] on button "API Imported Data" at bounding box center [111, 430] width 100 height 28
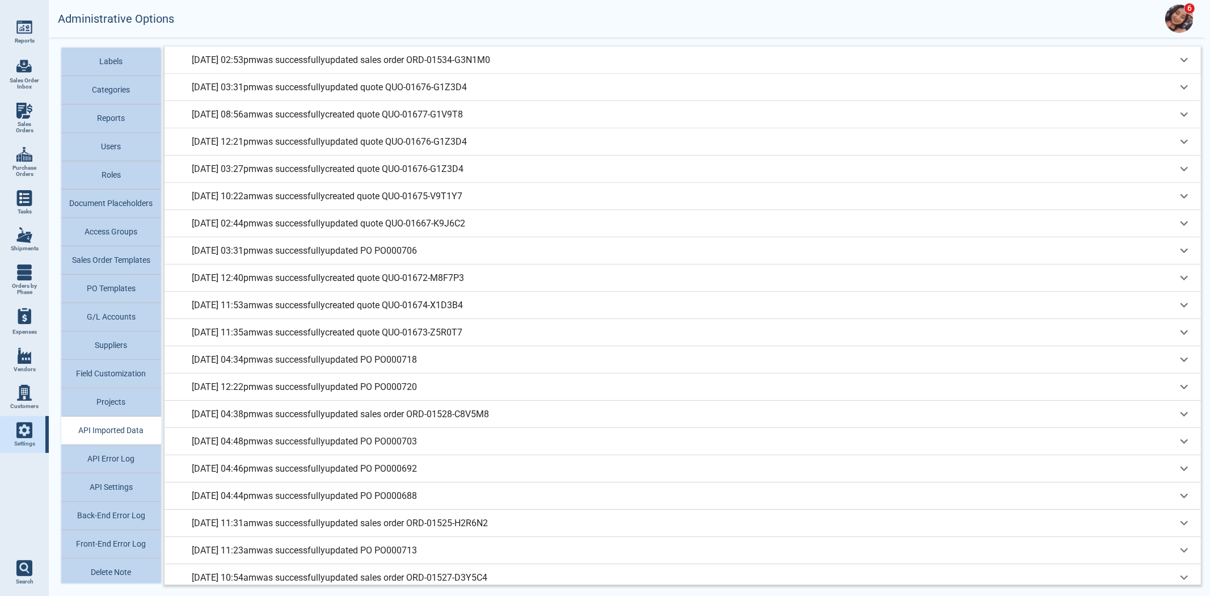
click at [450, 57] on p "[DATE] 02:53pm was successfully updated sales order ORD-01534-G3N1M0" at bounding box center [341, 60] width 298 height 14
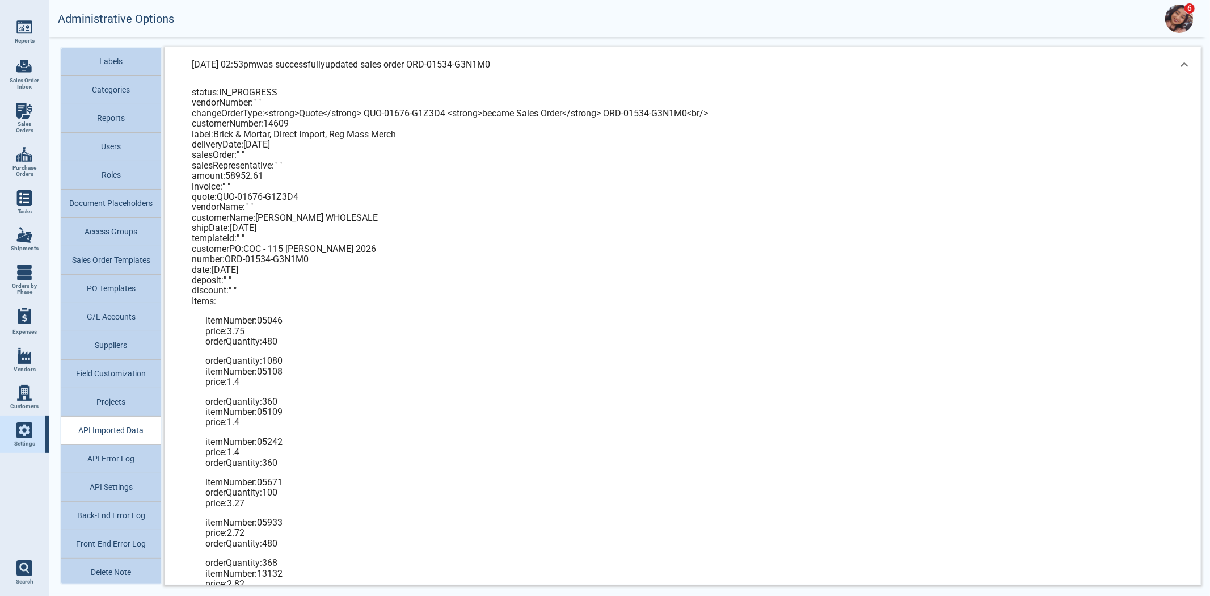
click at [446, 58] on p "[DATE] 02:53pm was successfully updated sales order ORD-01534-G3N1M0" at bounding box center [341, 65] width 298 height 14
